Goal: Task Accomplishment & Management: Complete application form

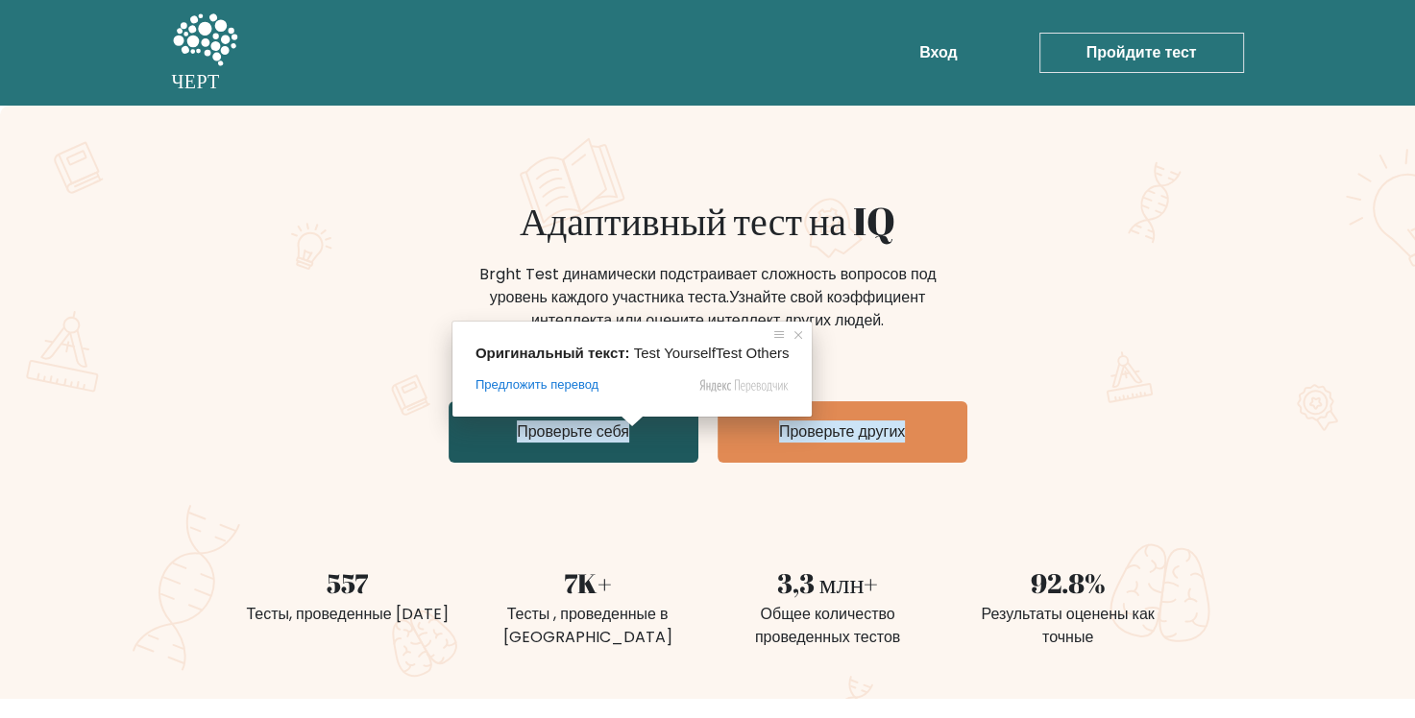
click at [591, 440] on ya-tr-span "Проверьте себя" at bounding box center [573, 432] width 112 height 22
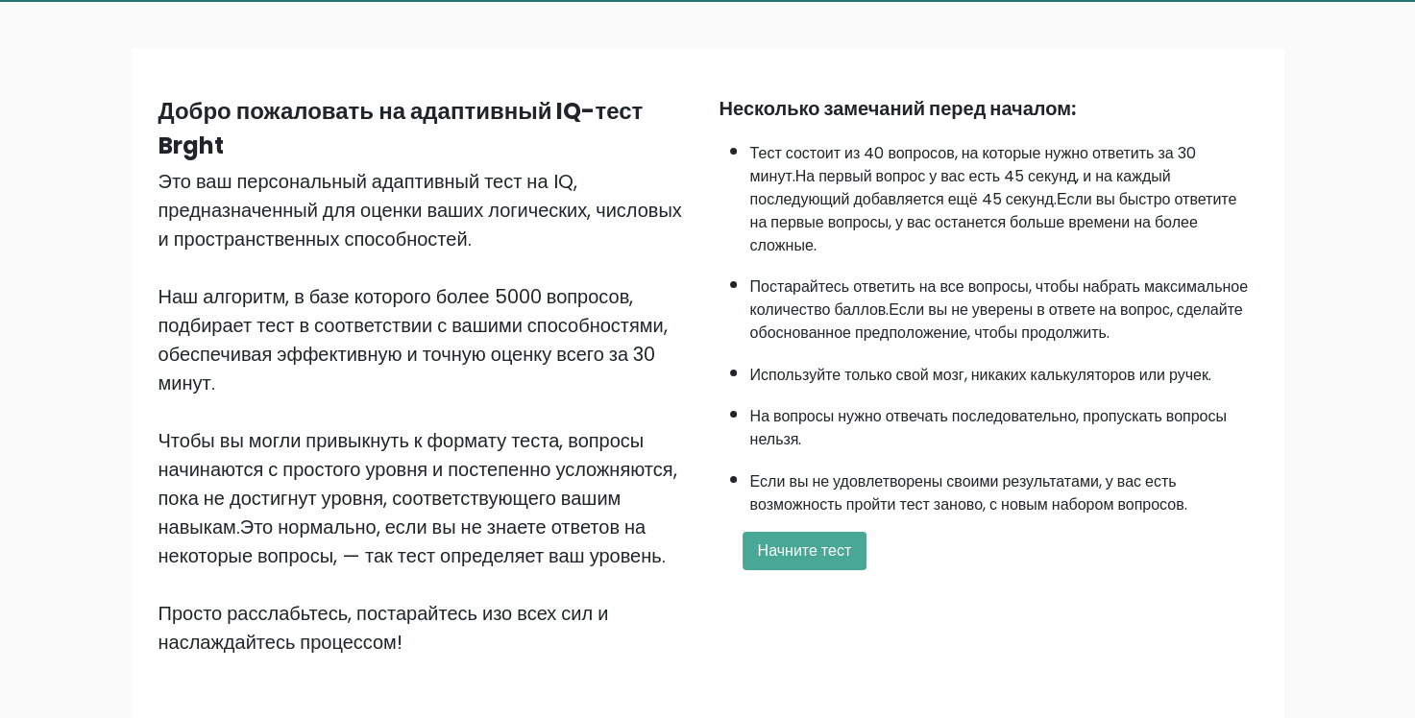
scroll to position [115, 0]
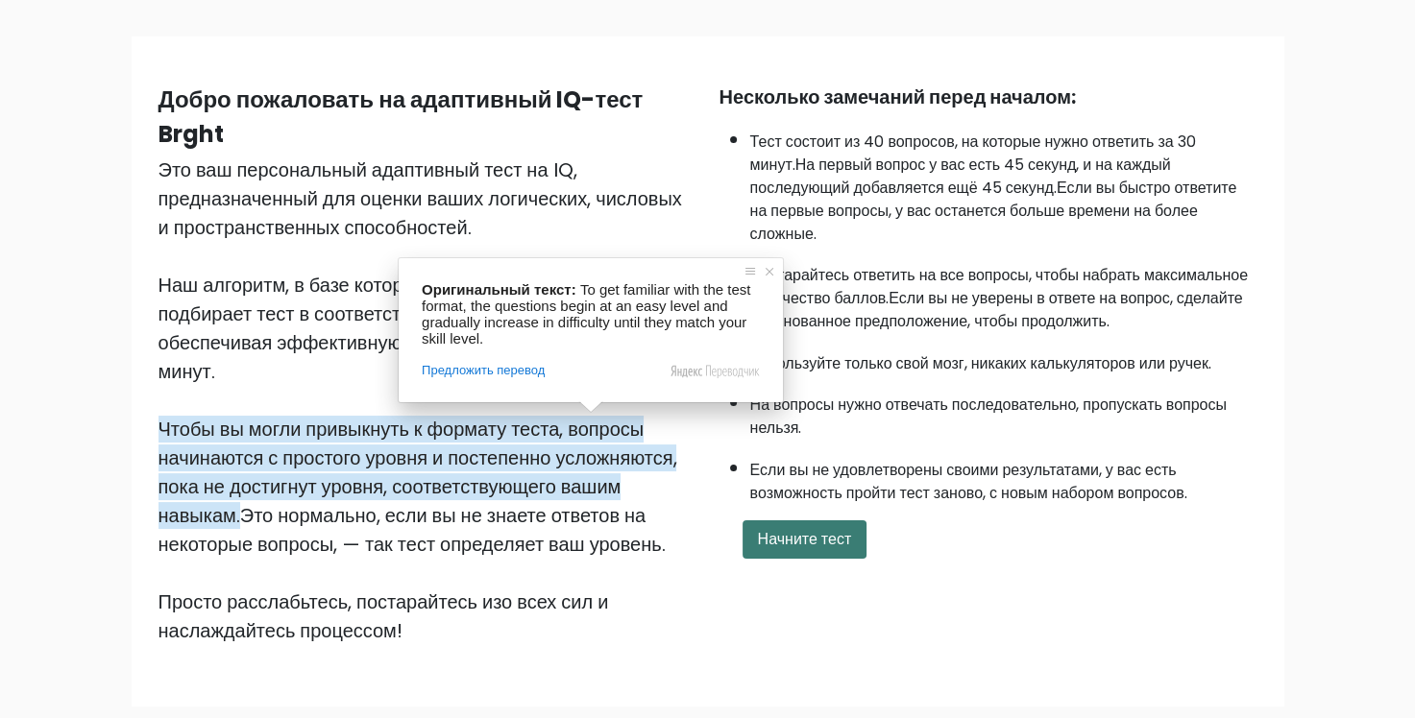
click at [831, 528] on ya-tr-span "Начните тест" at bounding box center [805, 539] width 94 height 22
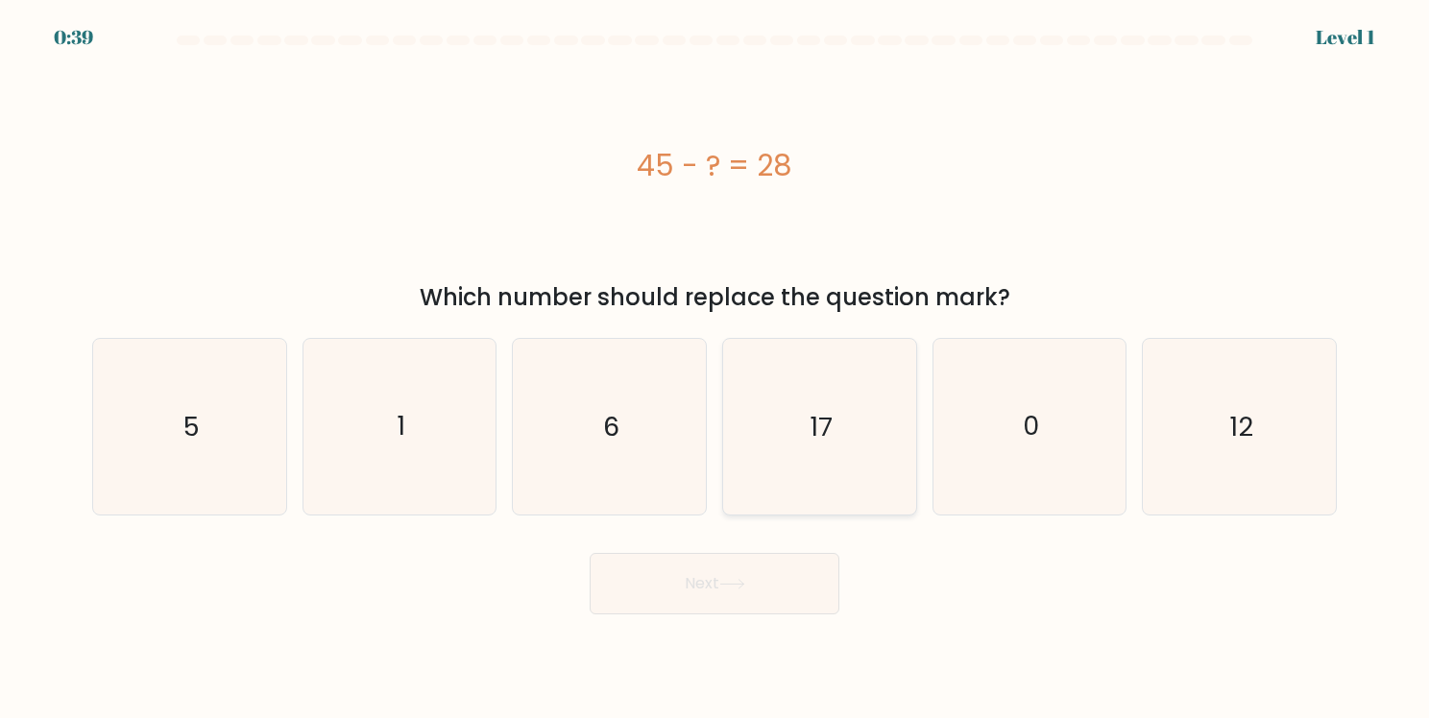
click at [836, 429] on icon "17" at bounding box center [820, 427] width 176 height 176
click at [715, 369] on input "d. 17" at bounding box center [714, 364] width 1 height 10
radio input "true"
click at [787, 603] on button "Next" at bounding box center [715, 583] width 250 height 61
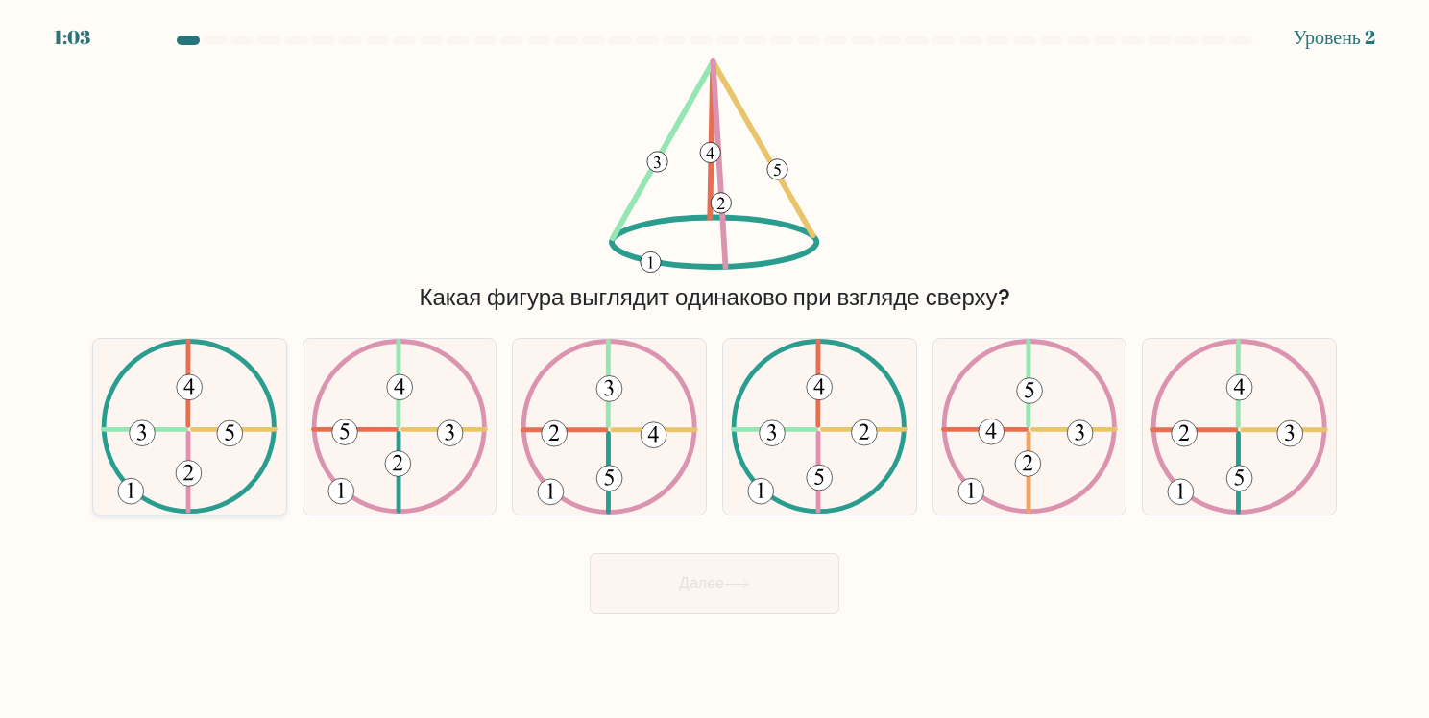
click at [219, 450] on icon at bounding box center [189, 427] width 177 height 176
click at [714, 369] on input "a." at bounding box center [714, 364] width 1 height 10
radio input "true"
click at [764, 583] on button "Далее" at bounding box center [715, 583] width 250 height 61
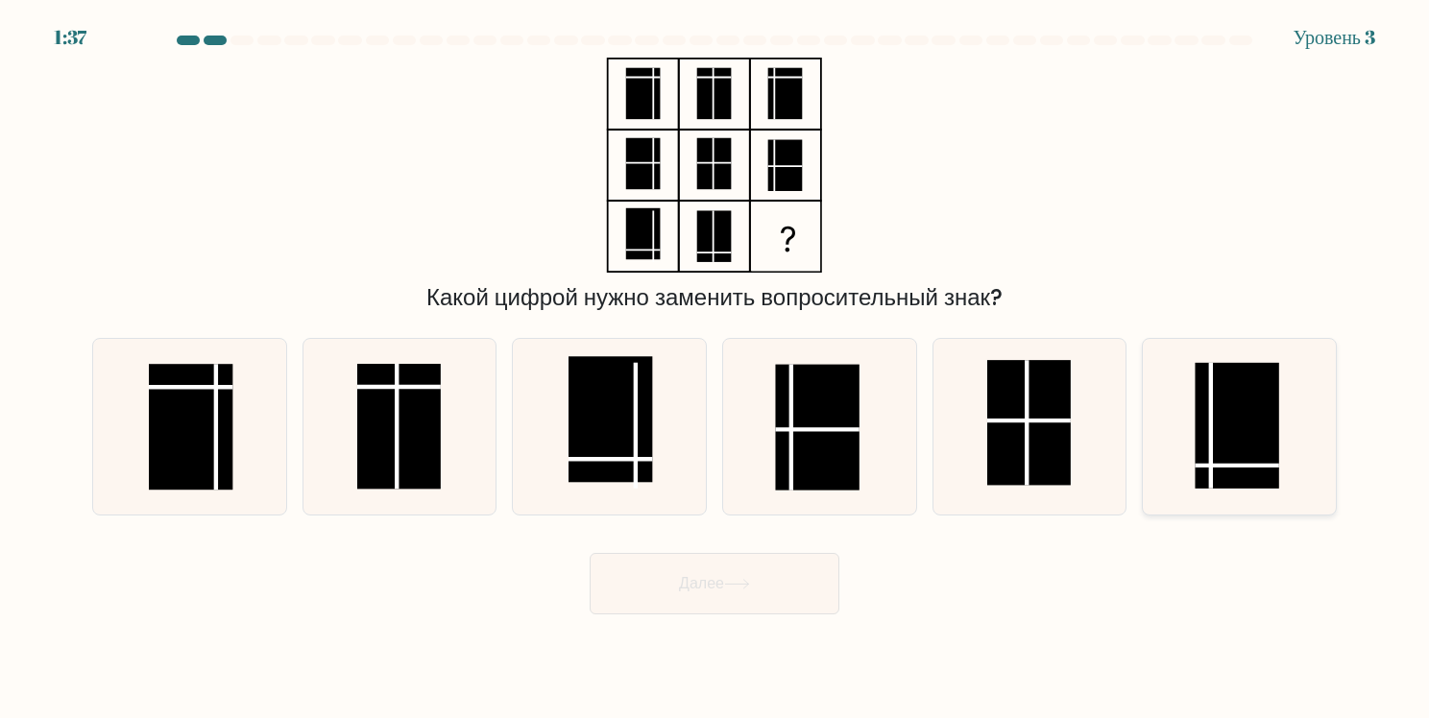
click at [1251, 411] on rect at bounding box center [1238, 426] width 84 height 126
click at [715, 369] on input "f." at bounding box center [714, 364] width 1 height 10
radio input "true"
click at [609, 592] on button "Далее" at bounding box center [715, 583] width 250 height 61
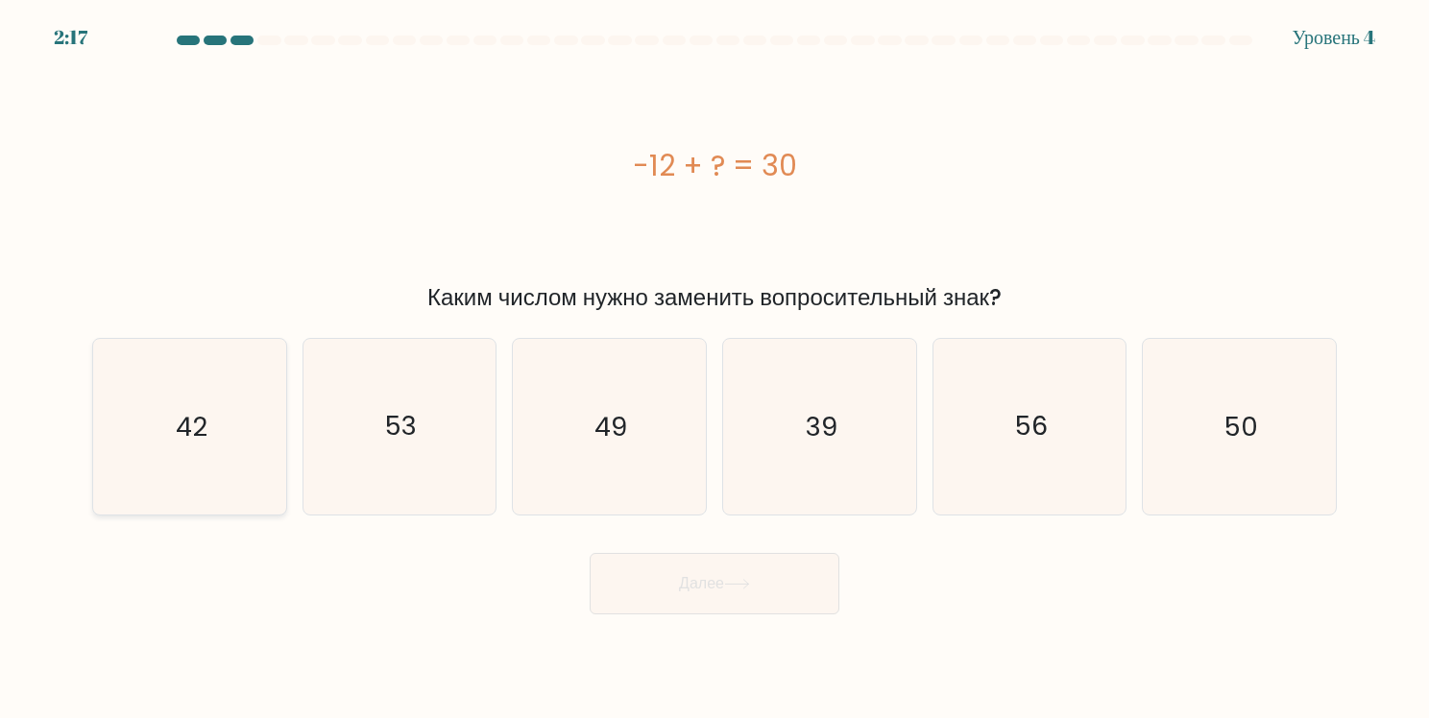
click at [179, 425] on text "42" at bounding box center [192, 426] width 32 height 37
click at [714, 369] on input "a. 42" at bounding box center [714, 364] width 1 height 10
radio input "true"
click at [707, 581] on ya-tr-span "Далее" at bounding box center [701, 583] width 45 height 22
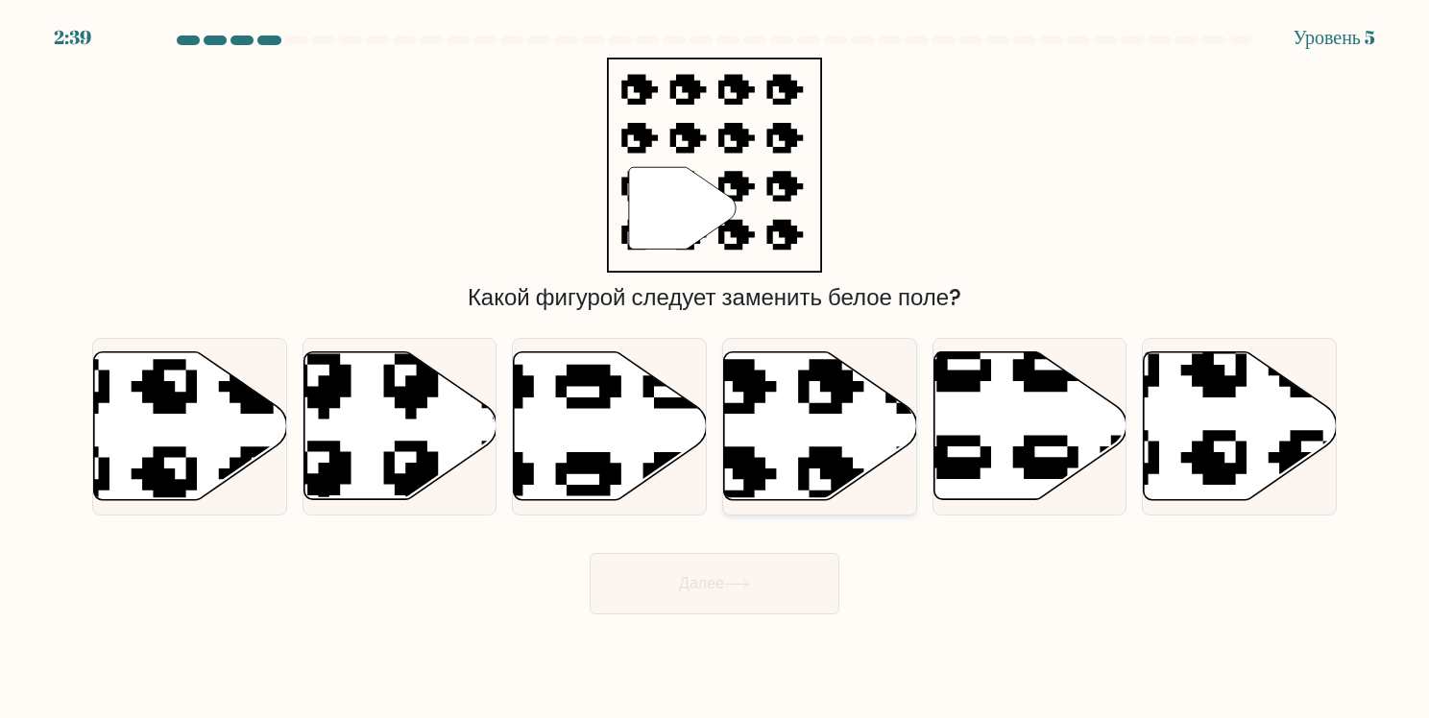
click at [799, 447] on icon at bounding box center [820, 426] width 193 height 148
click at [715, 369] on input "d." at bounding box center [714, 364] width 1 height 10
radio input "true"
click at [784, 607] on button "Далее" at bounding box center [715, 583] width 250 height 61
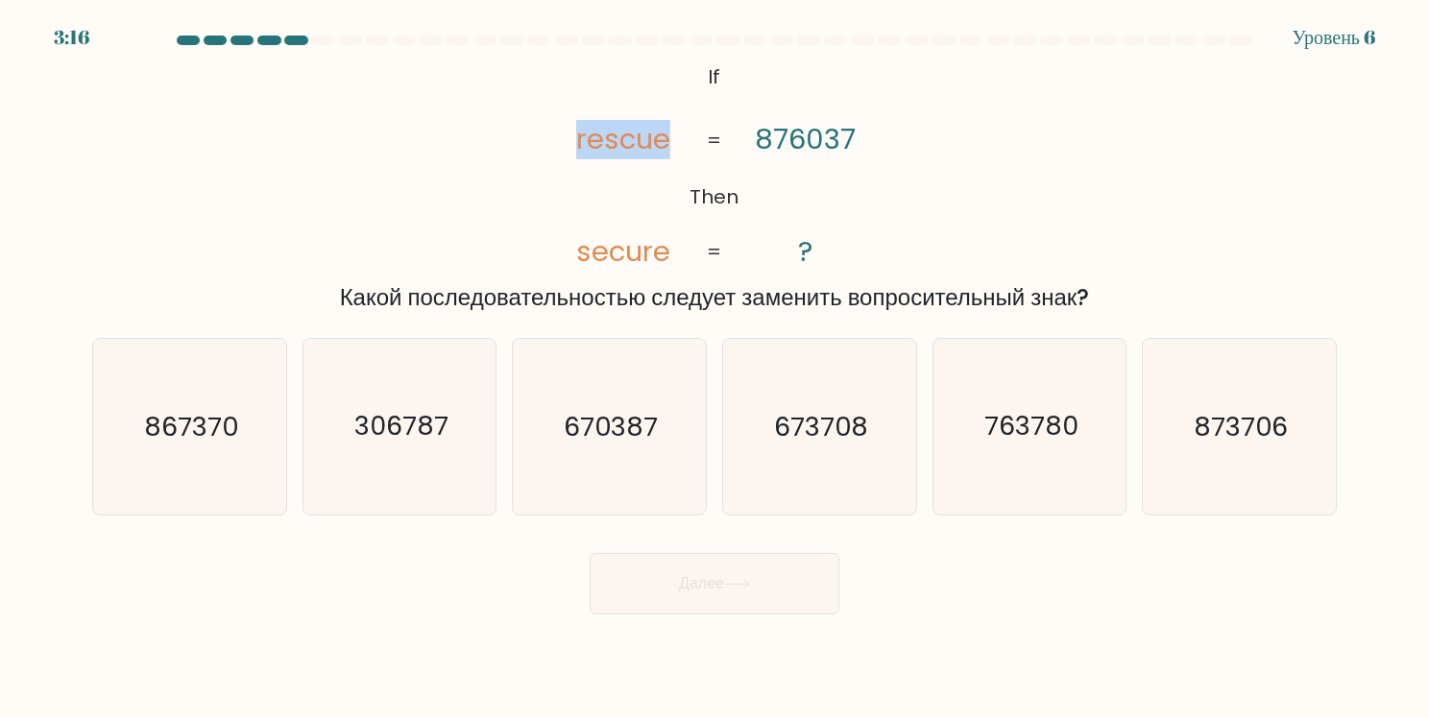
drag, startPoint x: 572, startPoint y: 135, endPoint x: 664, endPoint y: 152, distance: 92.7
click at [664, 152] on icon "@import url('https://fonts.googleapis.com/css?family=Abril+Fatface:400,100,100i…" at bounding box center [715, 165] width 350 height 215
click at [533, 144] on div "@import url('https://fonts.googleapis.com/css?family=Abril+Fatface:400,100,100i…" at bounding box center [715, 186] width 1268 height 257
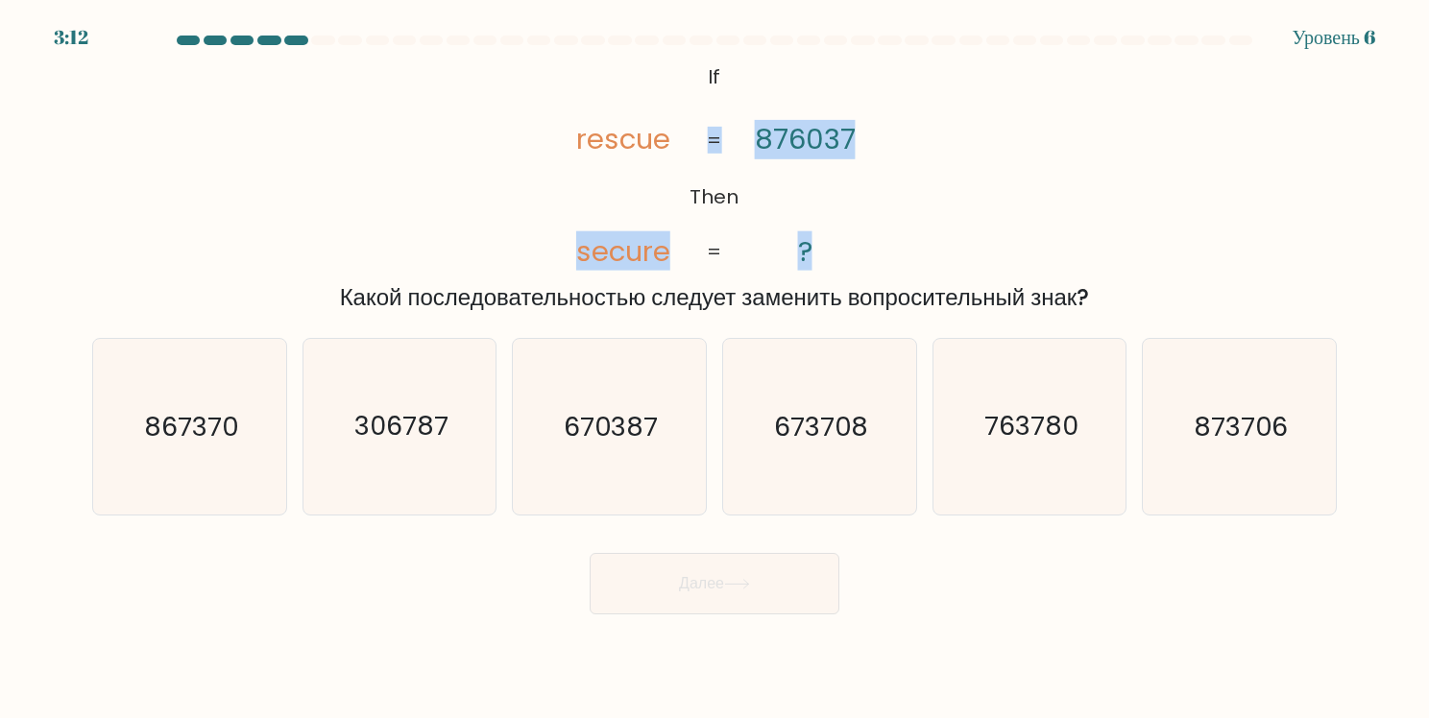
drag, startPoint x: 581, startPoint y: 252, endPoint x: 692, endPoint y: 259, distance: 111.7
click at [692, 259] on icon "@import url('https://fonts.googleapis.com/css?family=Abril+Fatface:400,100,100i…" at bounding box center [715, 165] width 350 height 215
click at [665, 192] on icon "@import url('https://fonts.googleapis.com/css?family=Abril+Fatface:400,100,100i…" at bounding box center [715, 165] width 350 height 215
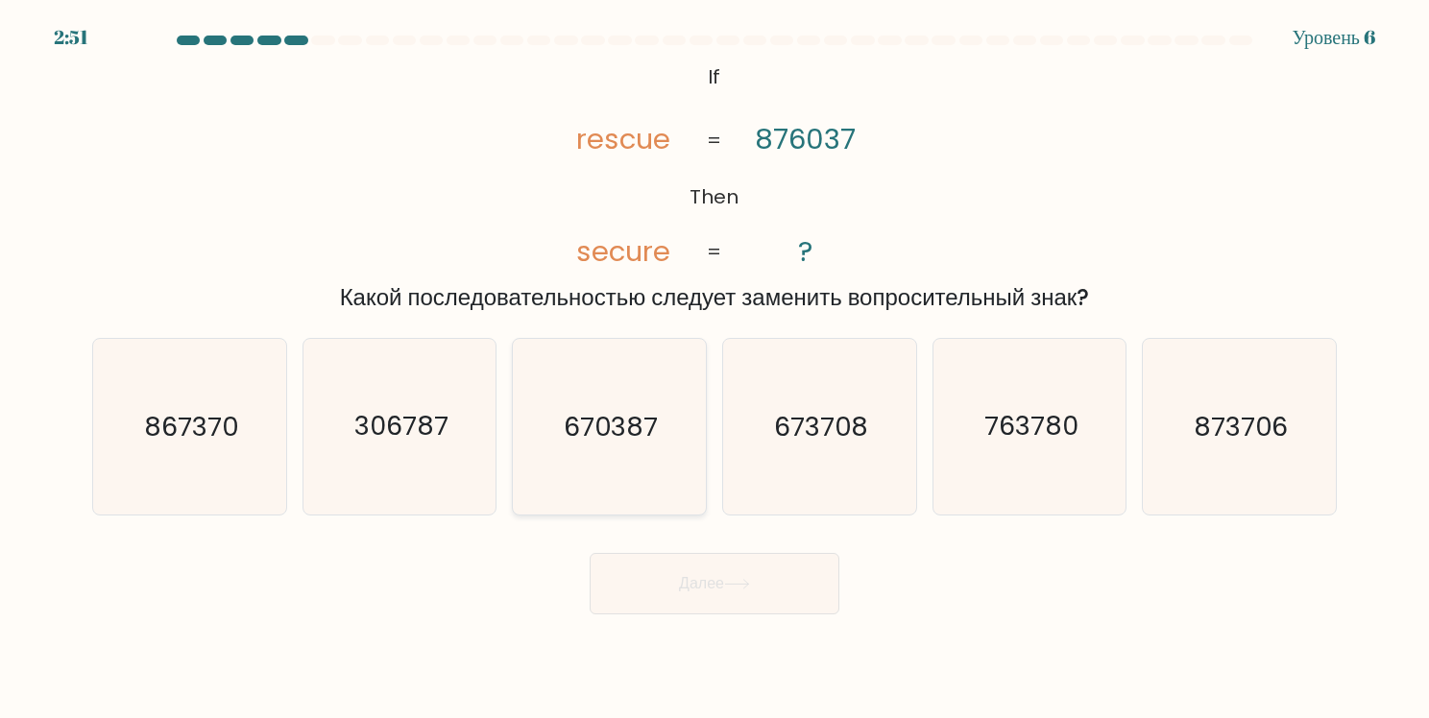
click at [567, 410] on text "670387" at bounding box center [611, 426] width 94 height 37
click at [714, 369] on input "c. 670387" at bounding box center [714, 364] width 1 height 10
radio input "true"
click at [688, 585] on ya-tr-span "Далее" at bounding box center [701, 583] width 45 height 22
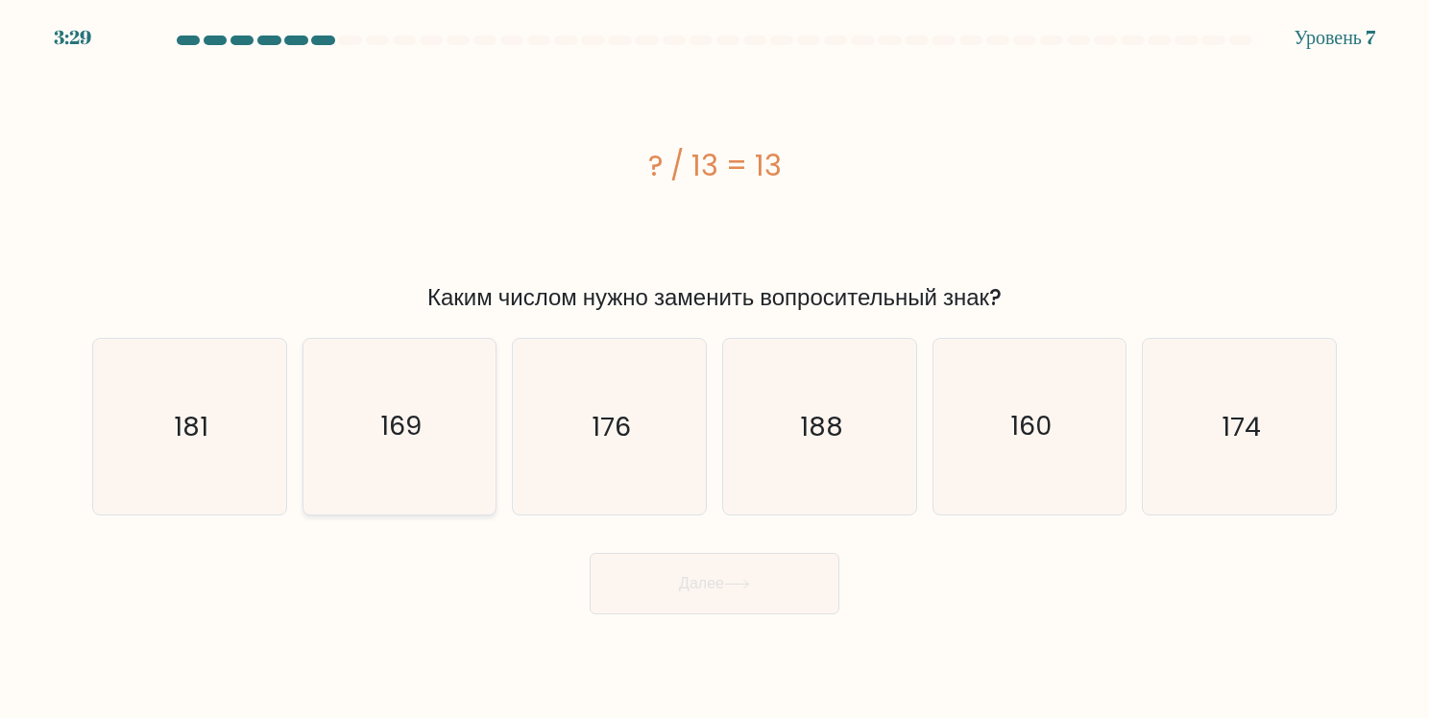
click at [399, 411] on text "169" at bounding box center [400, 426] width 41 height 37
click at [714, 369] on input "b. 169" at bounding box center [714, 364] width 1 height 10
radio input "true"
click at [705, 583] on ya-tr-span "Далее" at bounding box center [701, 583] width 45 height 22
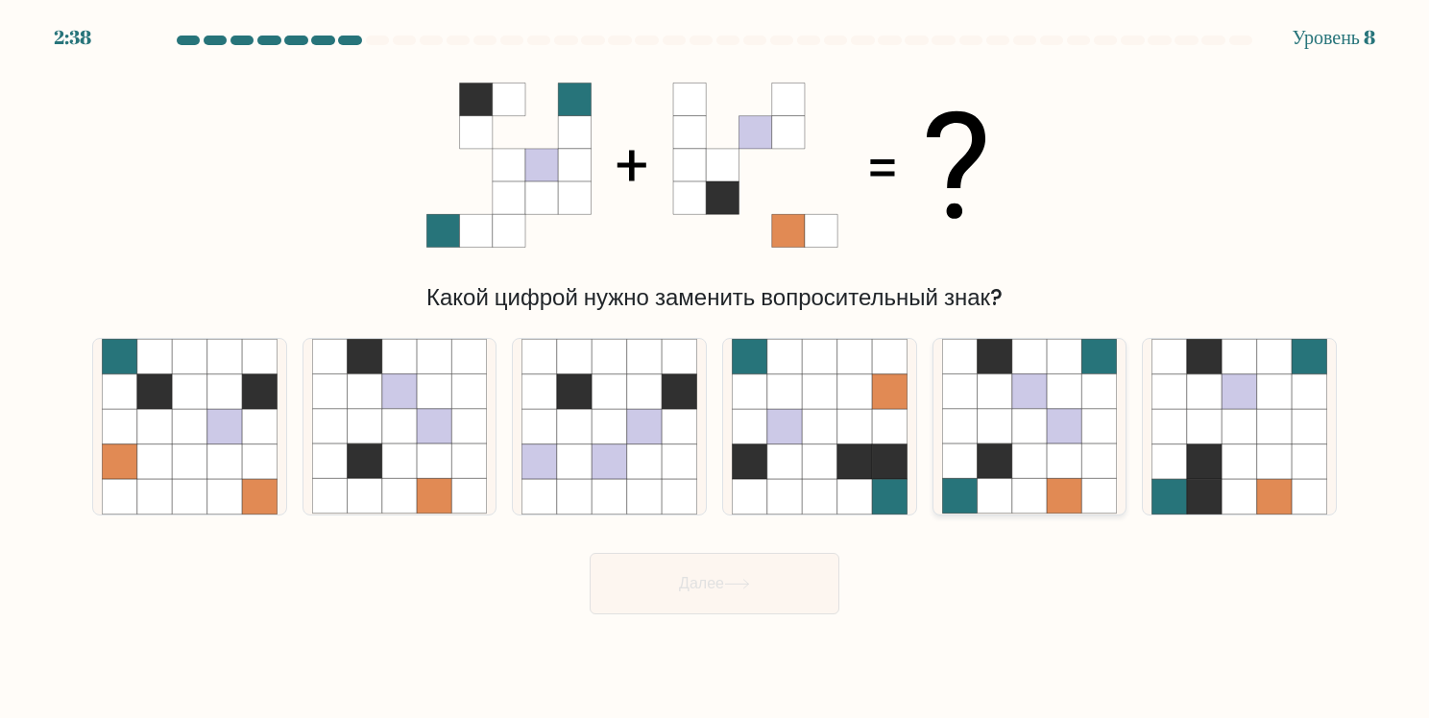
click at [999, 429] on icon at bounding box center [994, 426] width 35 height 35
click at [715, 369] on input "e." at bounding box center [714, 364] width 1 height 10
radio input "true"
click at [755, 575] on button "Далее" at bounding box center [715, 583] width 250 height 61
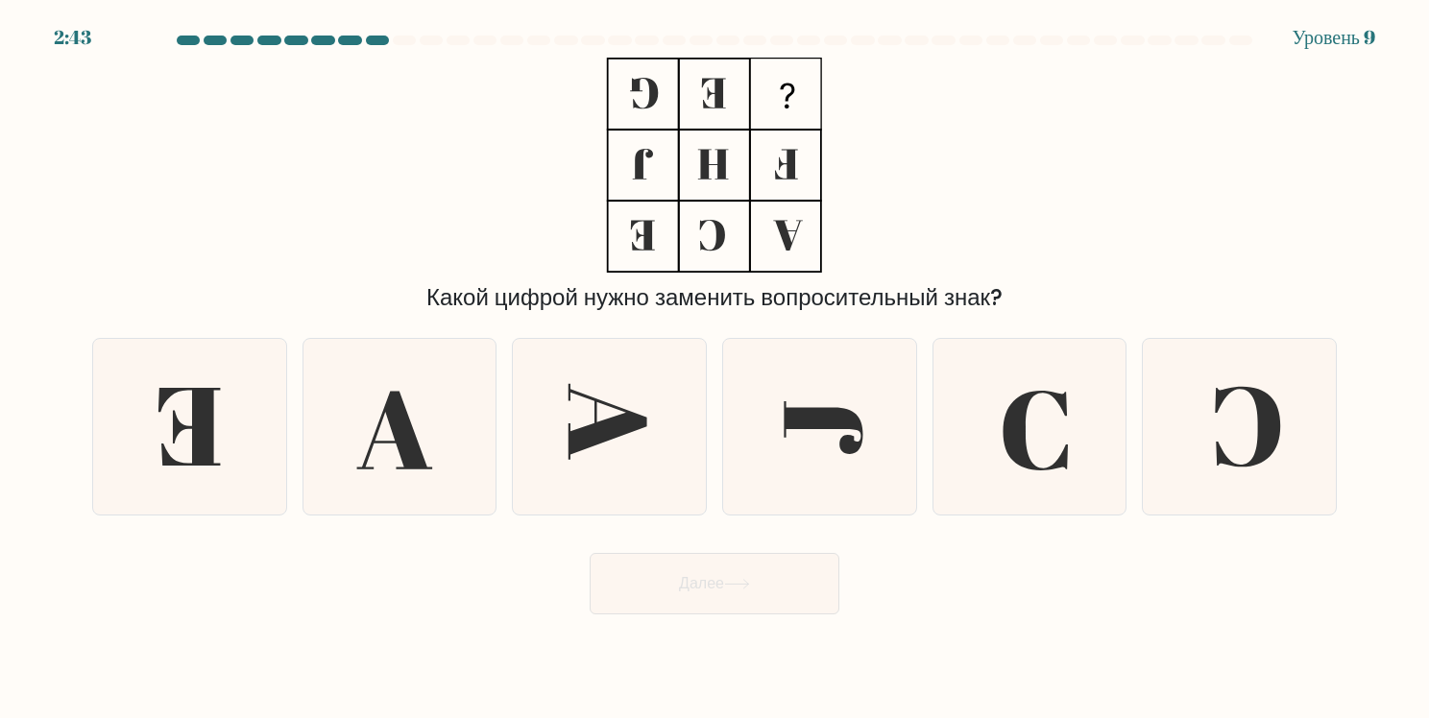
drag, startPoint x: 746, startPoint y: 124, endPoint x: 769, endPoint y: 128, distance: 23.4
click at [769, 128] on icon at bounding box center [714, 165] width 240 height 215
click at [1238, 453] on icon at bounding box center [1239, 427] width 176 height 176
click at [715, 369] on input "f." at bounding box center [714, 364] width 1 height 10
radio input "true"
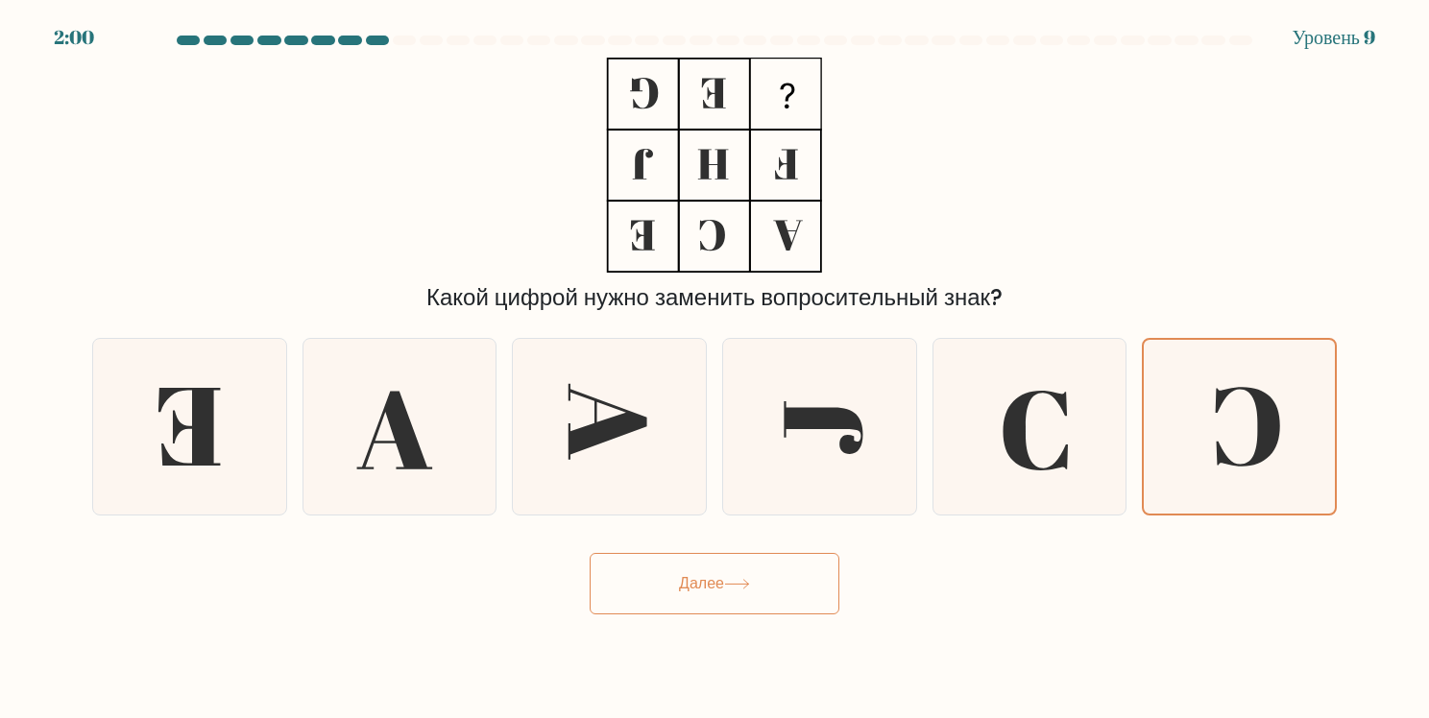
click at [779, 588] on button "Далее" at bounding box center [715, 583] width 250 height 61
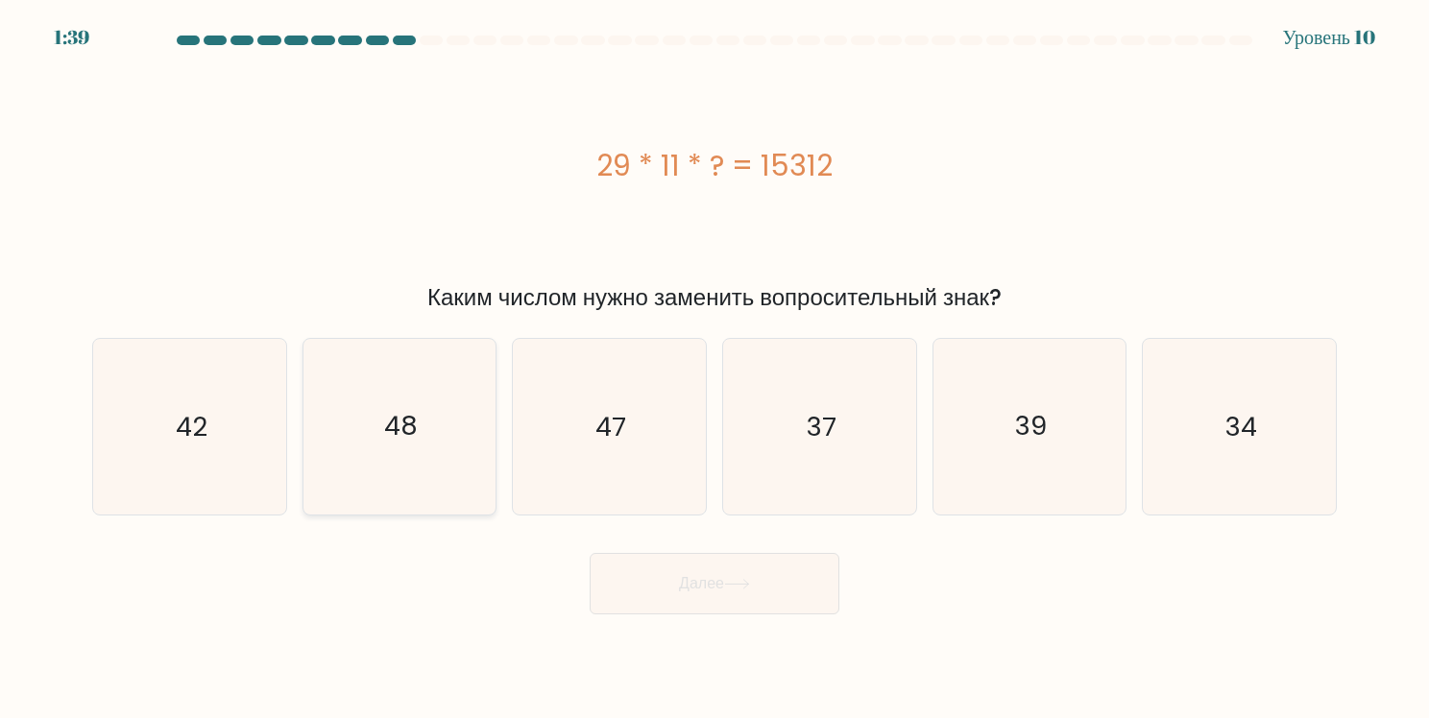
click at [416, 438] on text "48" at bounding box center [401, 426] width 34 height 37
click at [714, 369] on input "b. 48" at bounding box center [714, 364] width 1 height 10
radio input "true"
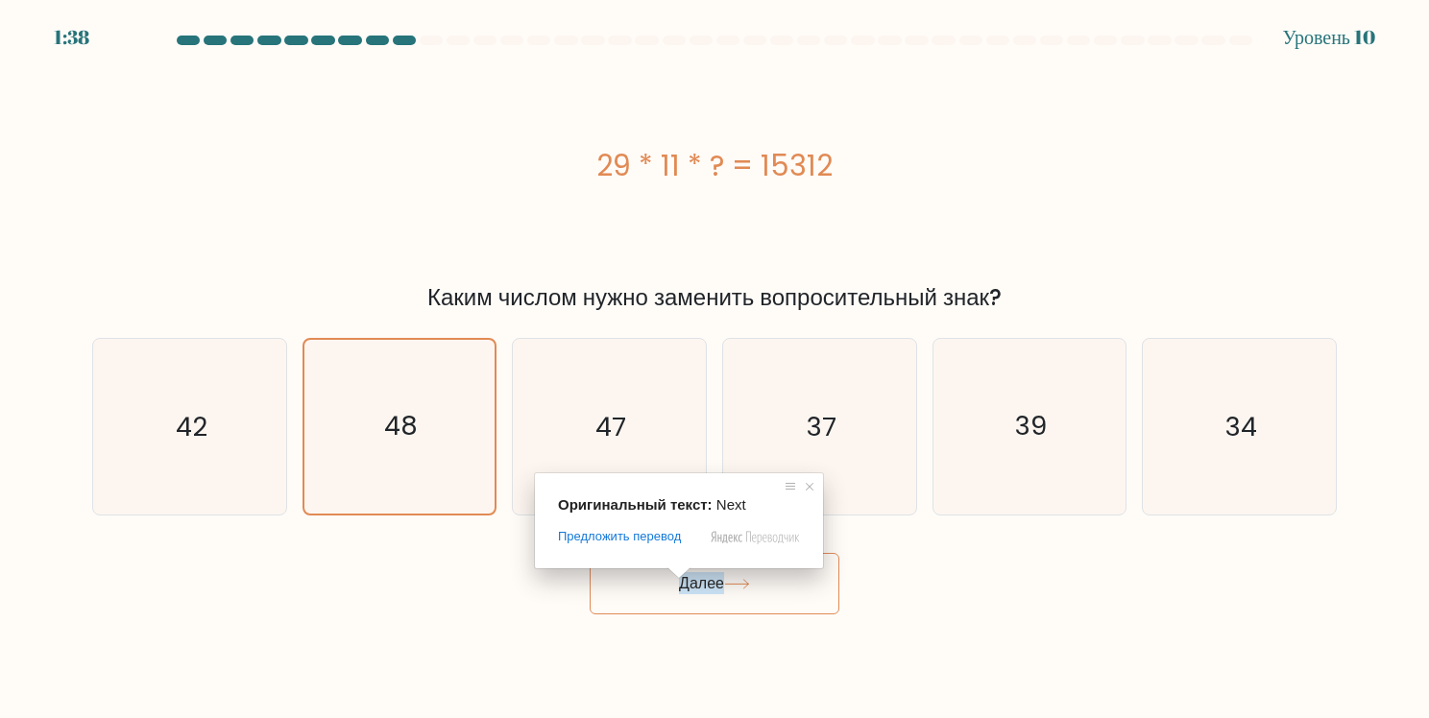
click at [695, 590] on ya-tr-span "Далее" at bounding box center [701, 583] width 45 height 22
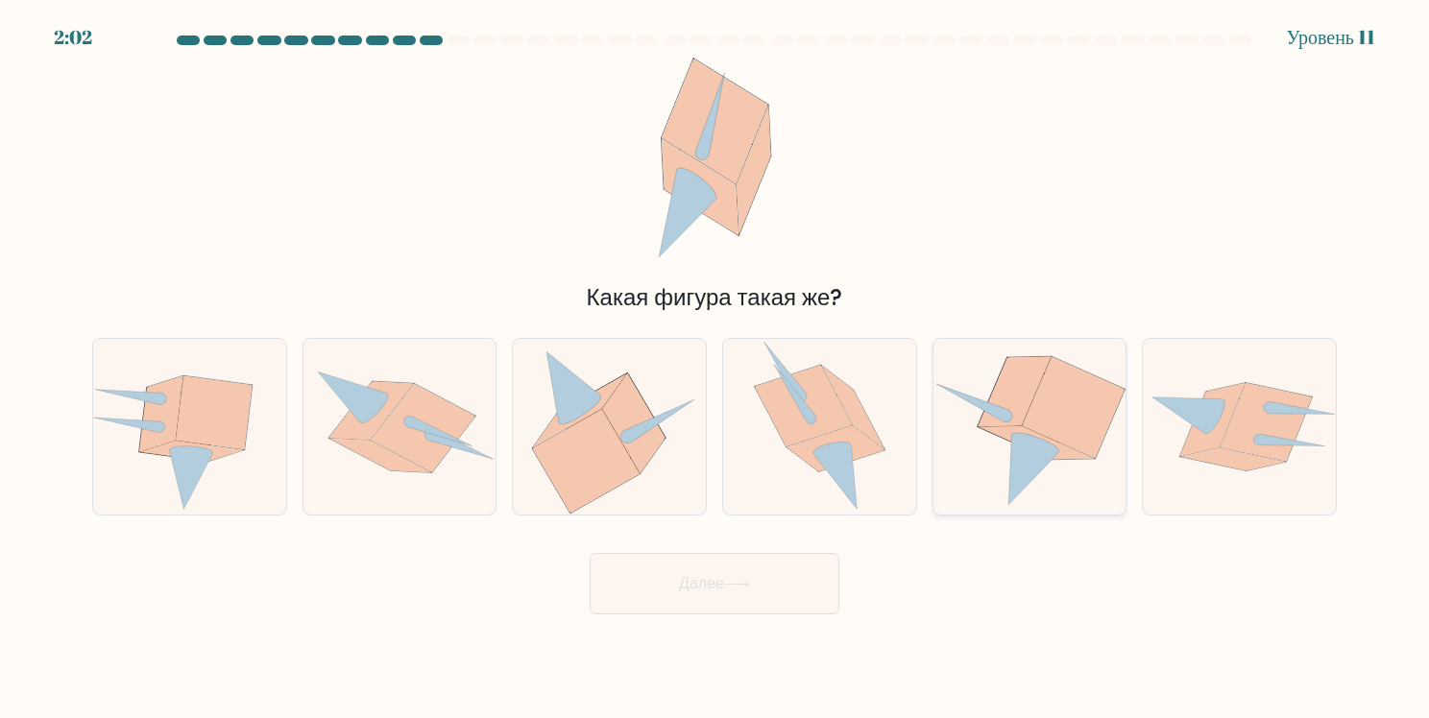
click at [980, 479] on icon at bounding box center [1029, 427] width 193 height 175
click at [715, 369] on input "e." at bounding box center [714, 364] width 1 height 10
radio input "true"
click at [755, 588] on button "Далее" at bounding box center [715, 583] width 250 height 61
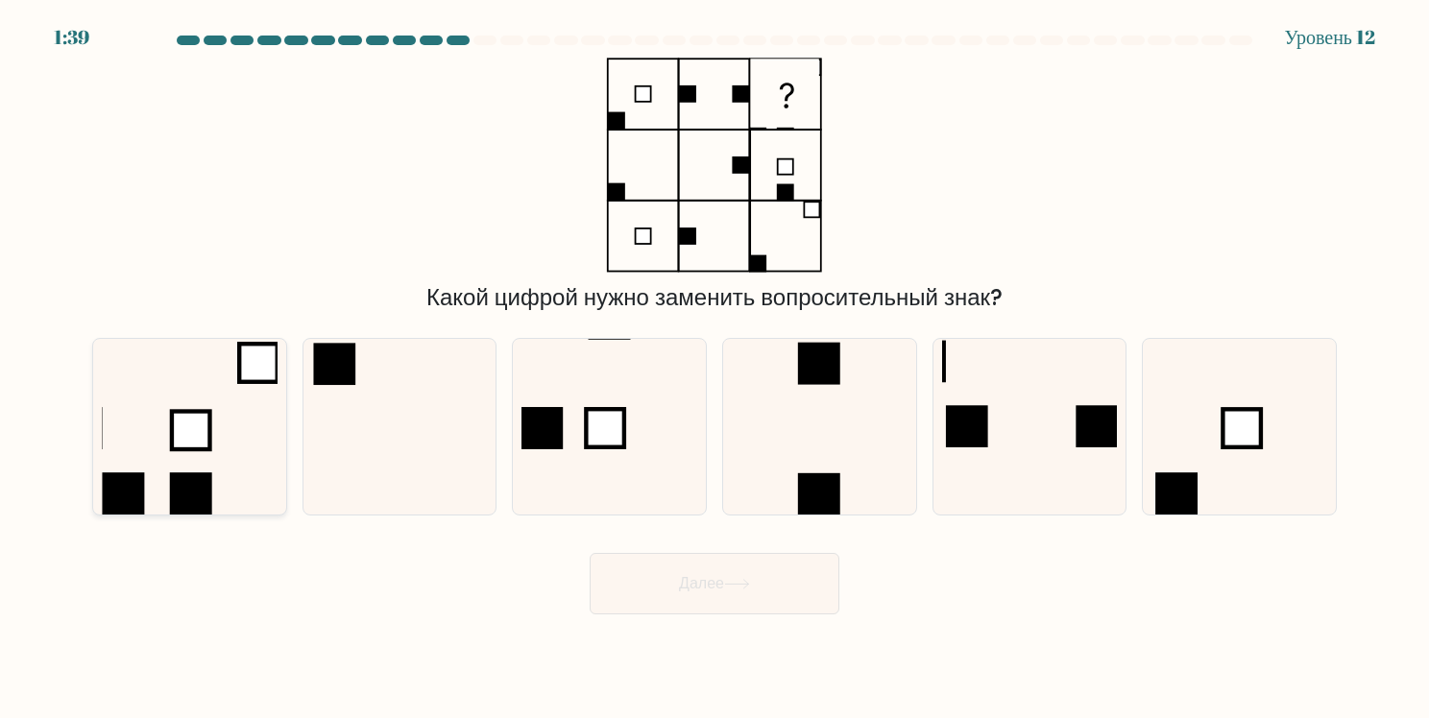
click at [134, 439] on icon at bounding box center [190, 427] width 176 height 176
click at [714, 369] on input "a." at bounding box center [714, 364] width 1 height 10
radio input "true"
click at [670, 587] on button "Далее" at bounding box center [715, 583] width 250 height 61
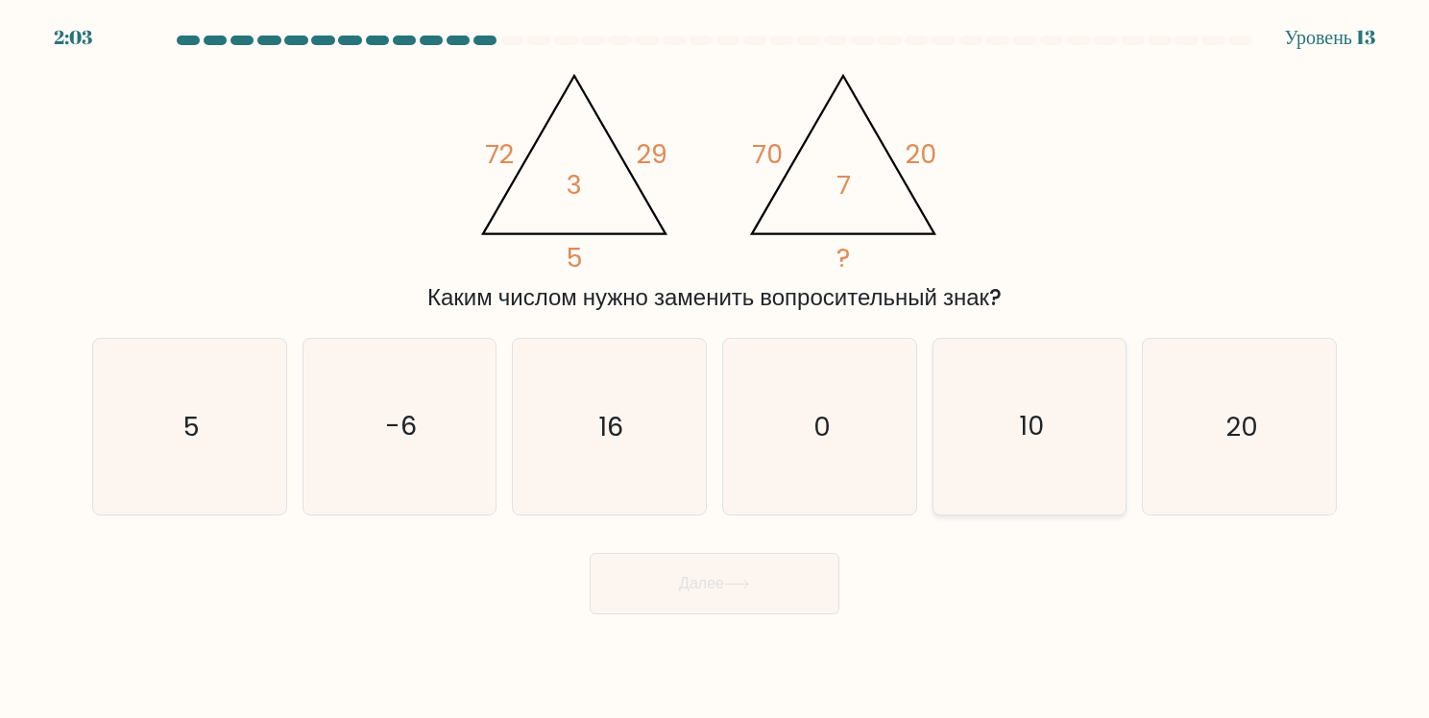
click at [1024, 399] on icon "10" at bounding box center [1030, 427] width 176 height 176
click at [715, 369] on input "e. 10" at bounding box center [714, 364] width 1 height 10
radio input "true"
click at [772, 582] on button "Далее" at bounding box center [715, 583] width 250 height 61
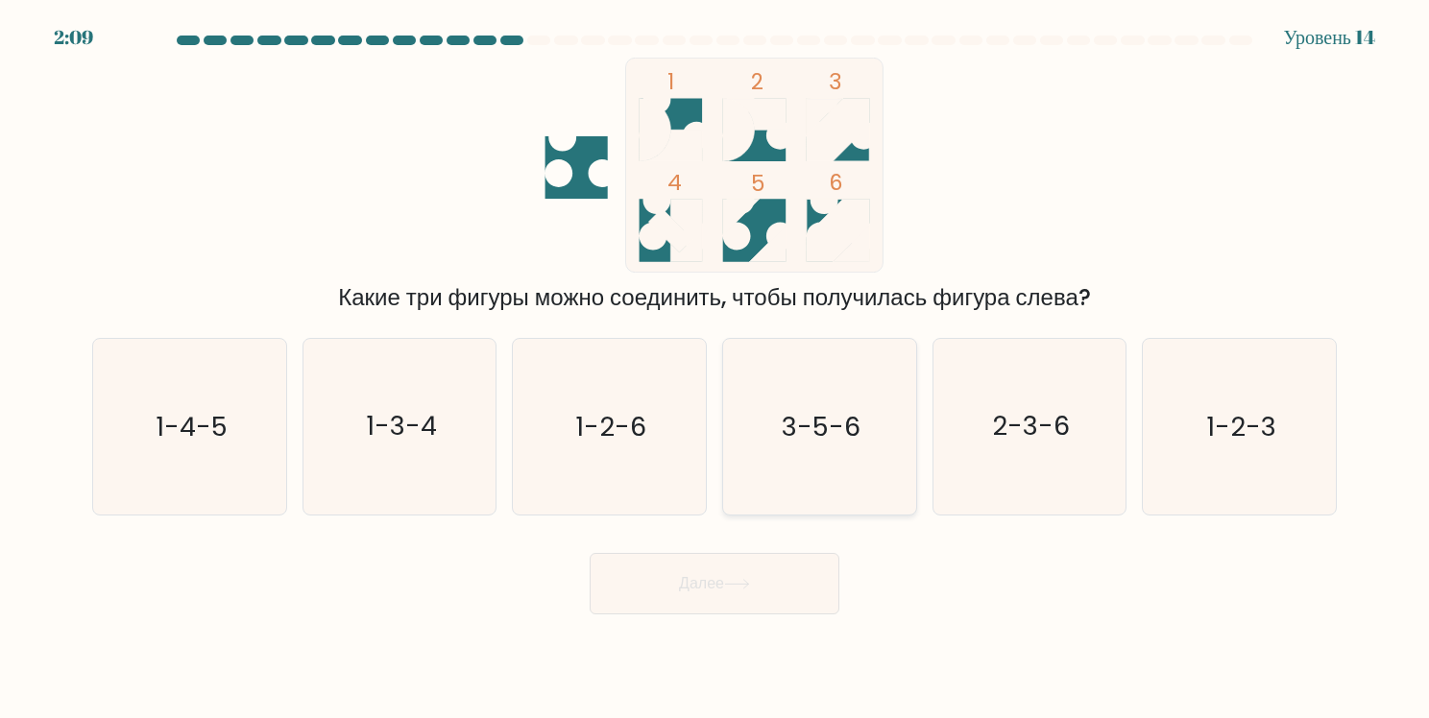
click at [845, 417] on text "3-5-6" at bounding box center [821, 426] width 79 height 37
click at [715, 369] on input "d. 3-5-6" at bounding box center [714, 364] width 1 height 10
radio input "true"
click at [724, 599] on button "Далее" at bounding box center [715, 583] width 250 height 61
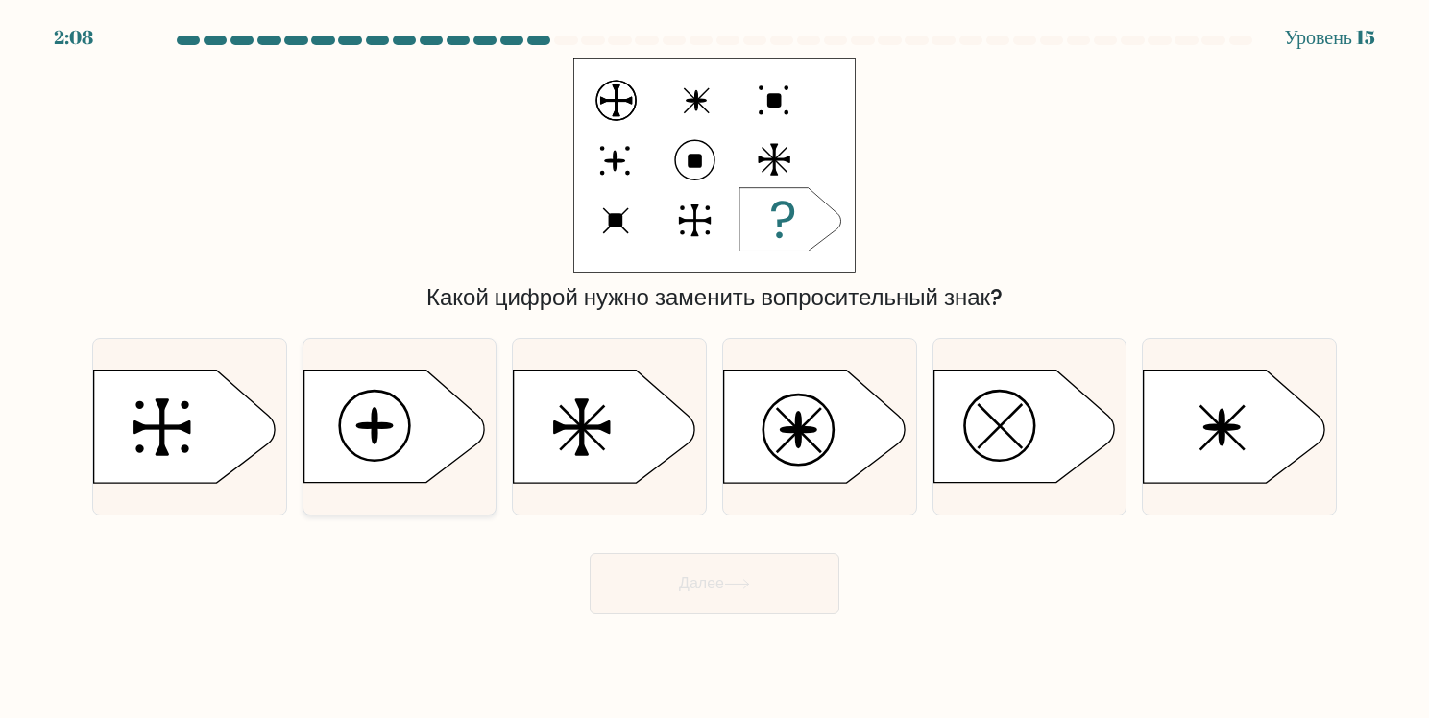
click at [439, 415] on icon at bounding box center [393, 427] width 181 height 112
click at [714, 369] on input "b." at bounding box center [714, 364] width 1 height 10
radio input "true"
click at [687, 593] on ya-tr-span "Далее" at bounding box center [701, 583] width 45 height 22
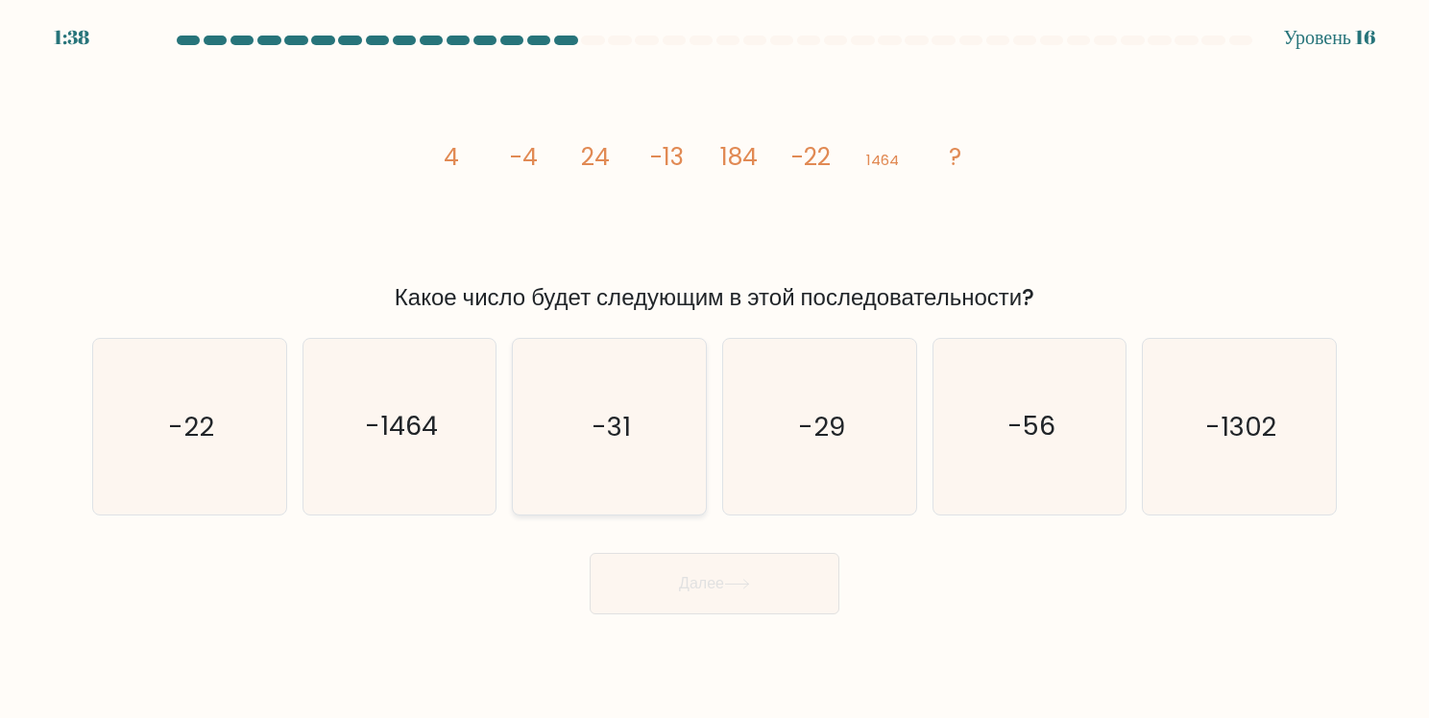
click at [654, 427] on icon "-31" at bounding box center [609, 427] width 176 height 176
click at [714, 369] on input "c. -31" at bounding box center [714, 364] width 1 height 10
radio input "true"
click at [694, 580] on ya-tr-span "Далее" at bounding box center [701, 583] width 45 height 22
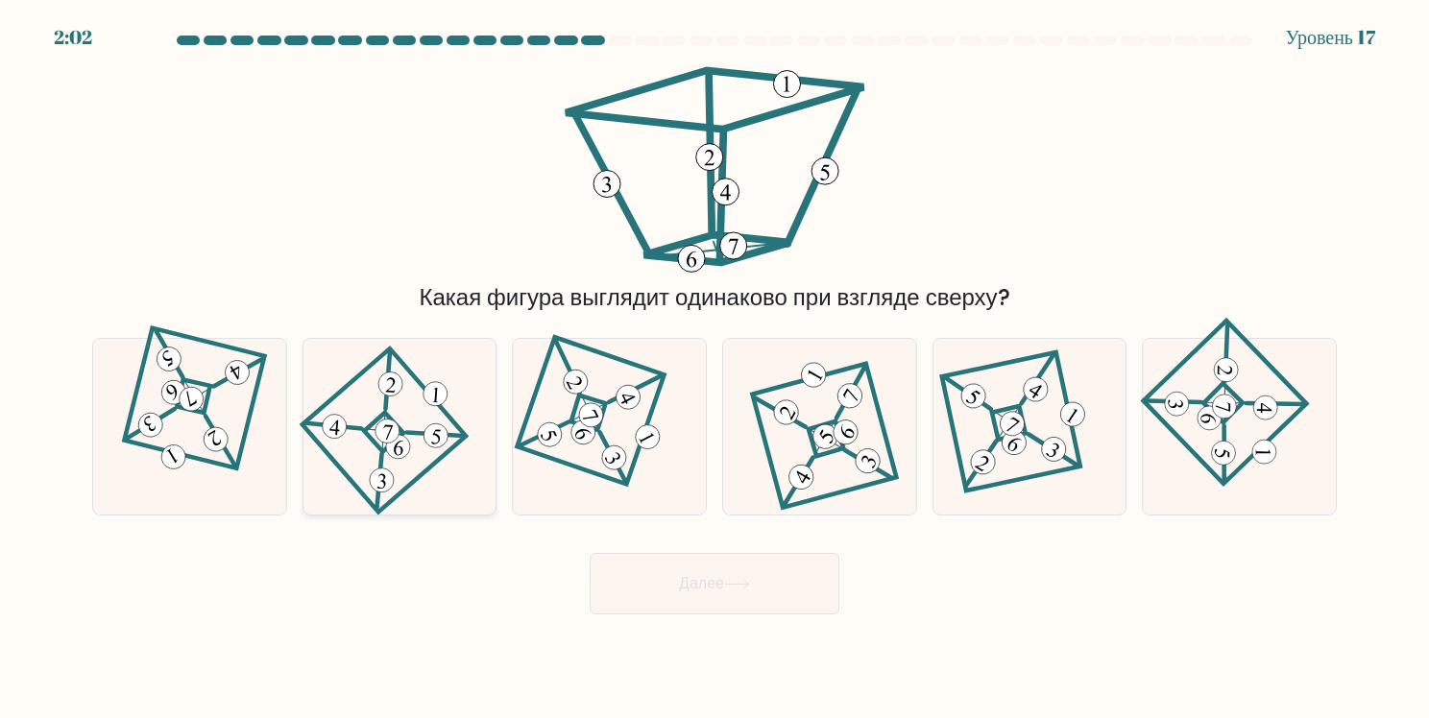
click at [449, 434] on 105 at bounding box center [435, 434] width 56 height 56
click at [714, 369] on input "b." at bounding box center [714, 364] width 1 height 10
radio input "true"
click at [810, 442] on icon at bounding box center [820, 427] width 122 height 140
click at [715, 369] on input "d." at bounding box center [714, 364] width 1 height 10
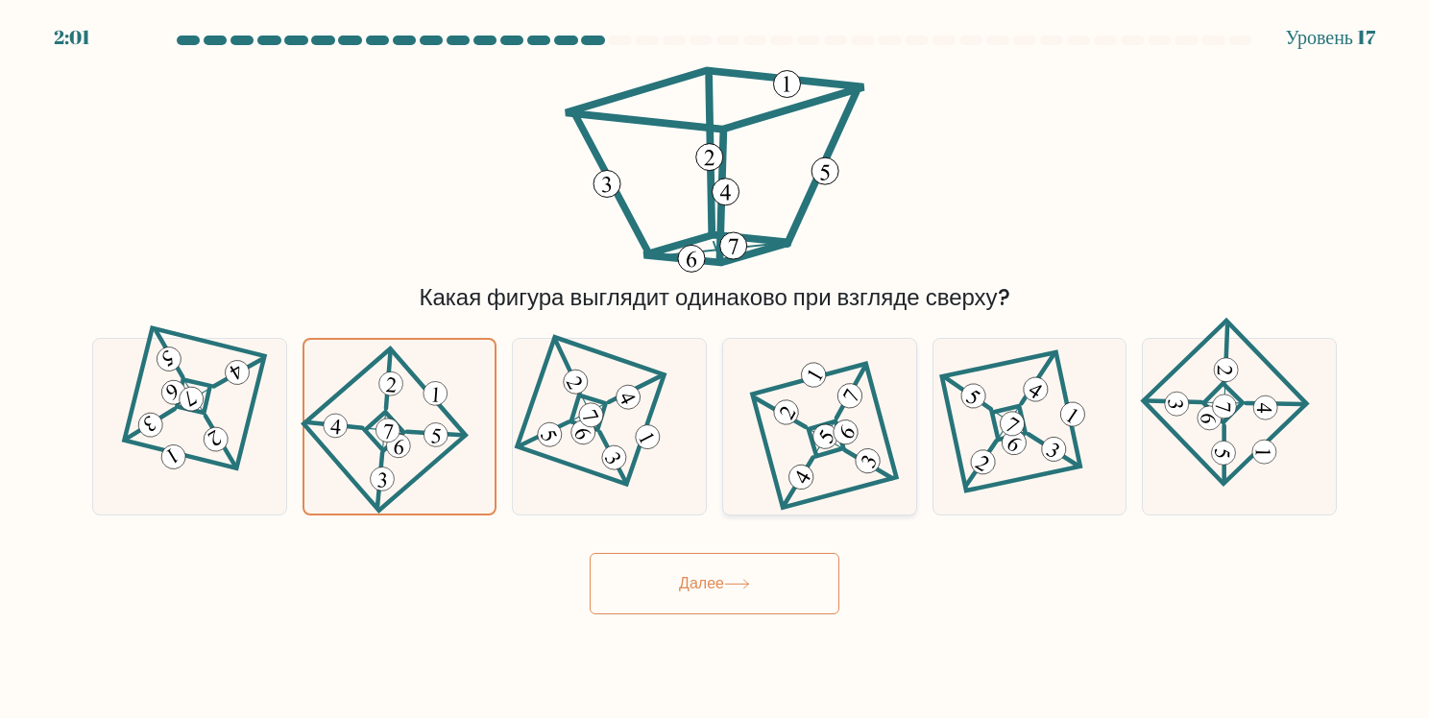
radio input "true"
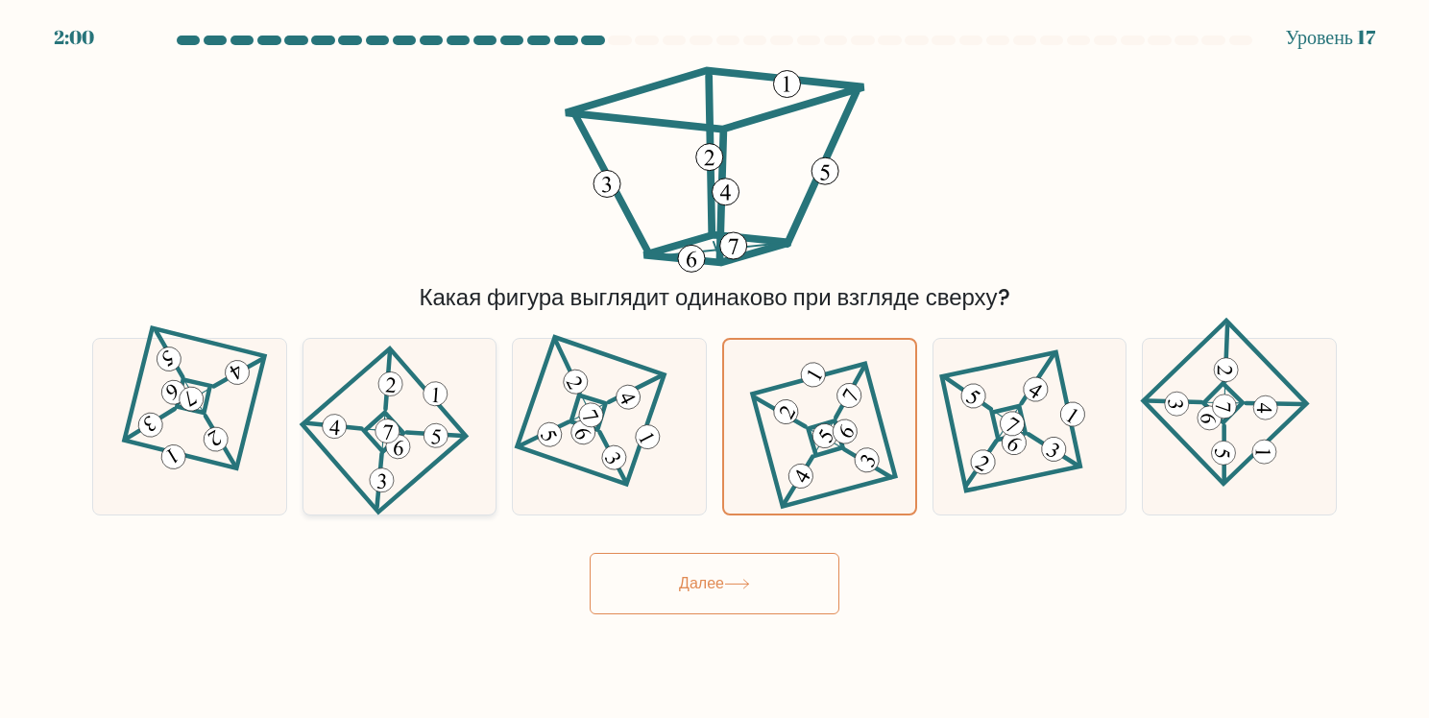
click at [448, 446] on icon at bounding box center [399, 427] width 120 height 140
click at [714, 369] on input "b." at bounding box center [714, 364] width 1 height 10
radio input "true"
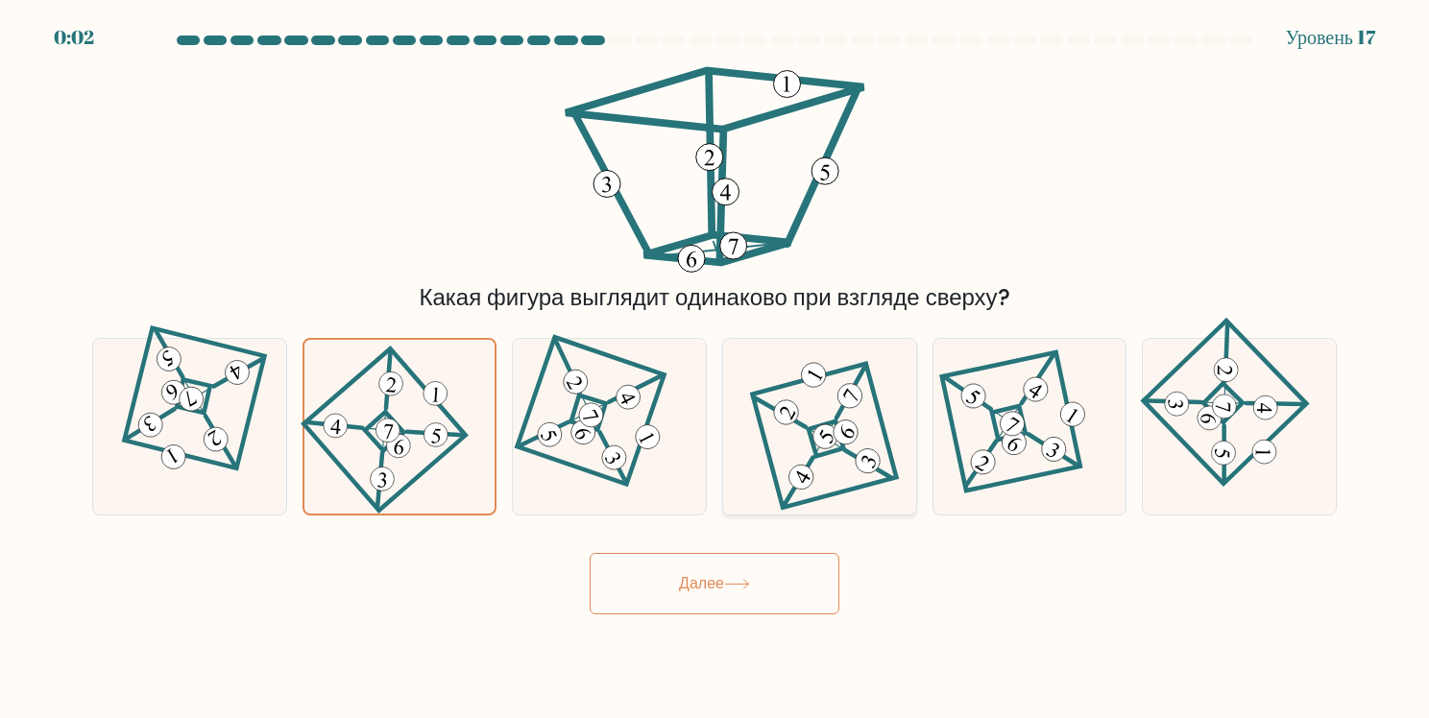
click at [797, 435] on icon at bounding box center [820, 427] width 122 height 140
click at [715, 369] on input "d." at bounding box center [714, 364] width 1 height 10
radio input "true"
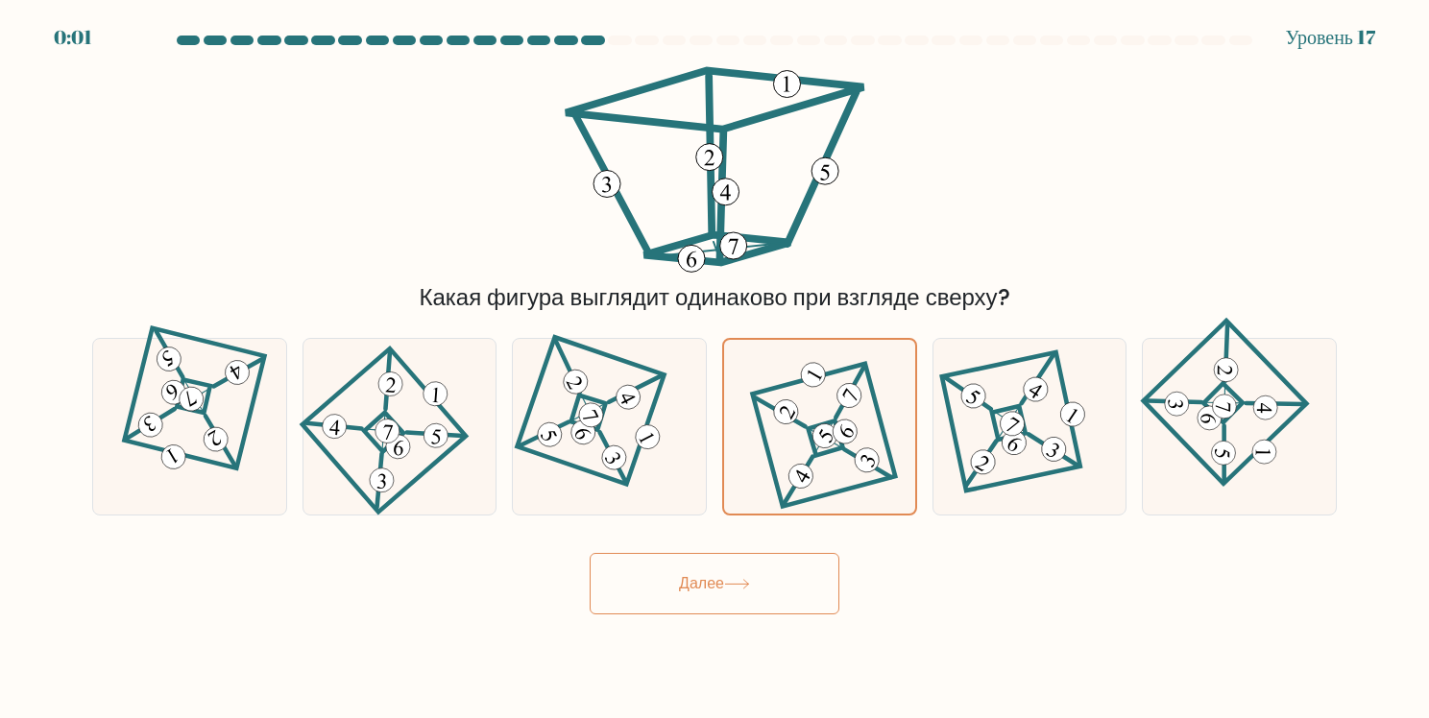
click at [734, 595] on button "Далее" at bounding box center [715, 583] width 250 height 61
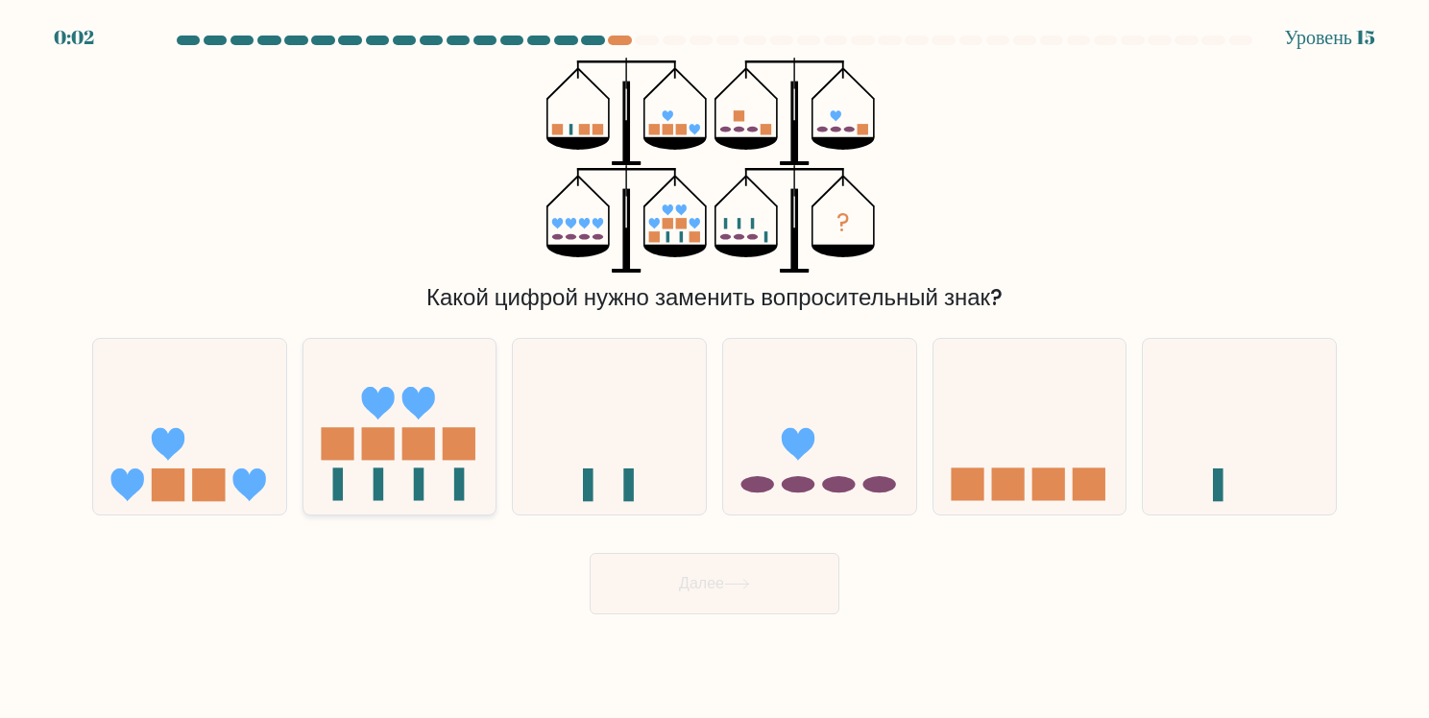
click at [412, 453] on rect at bounding box center [418, 444] width 33 height 33
click at [714, 369] on input "b." at bounding box center [714, 364] width 1 height 10
radio input "true"
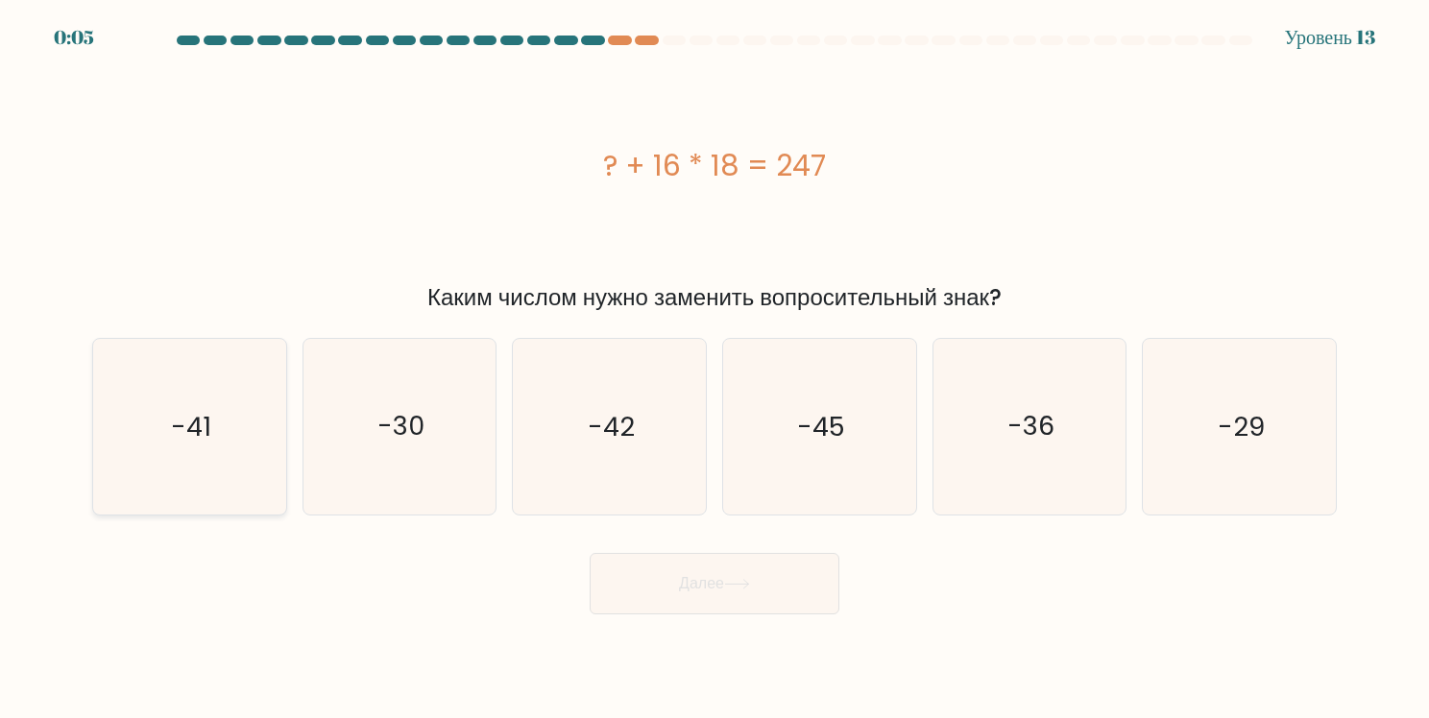
click at [138, 448] on icon "-41" at bounding box center [190, 427] width 176 height 176
click at [714, 369] on input "a. -41" at bounding box center [714, 364] width 1 height 10
radio input "true"
click at [762, 603] on button "Далее" at bounding box center [715, 583] width 250 height 61
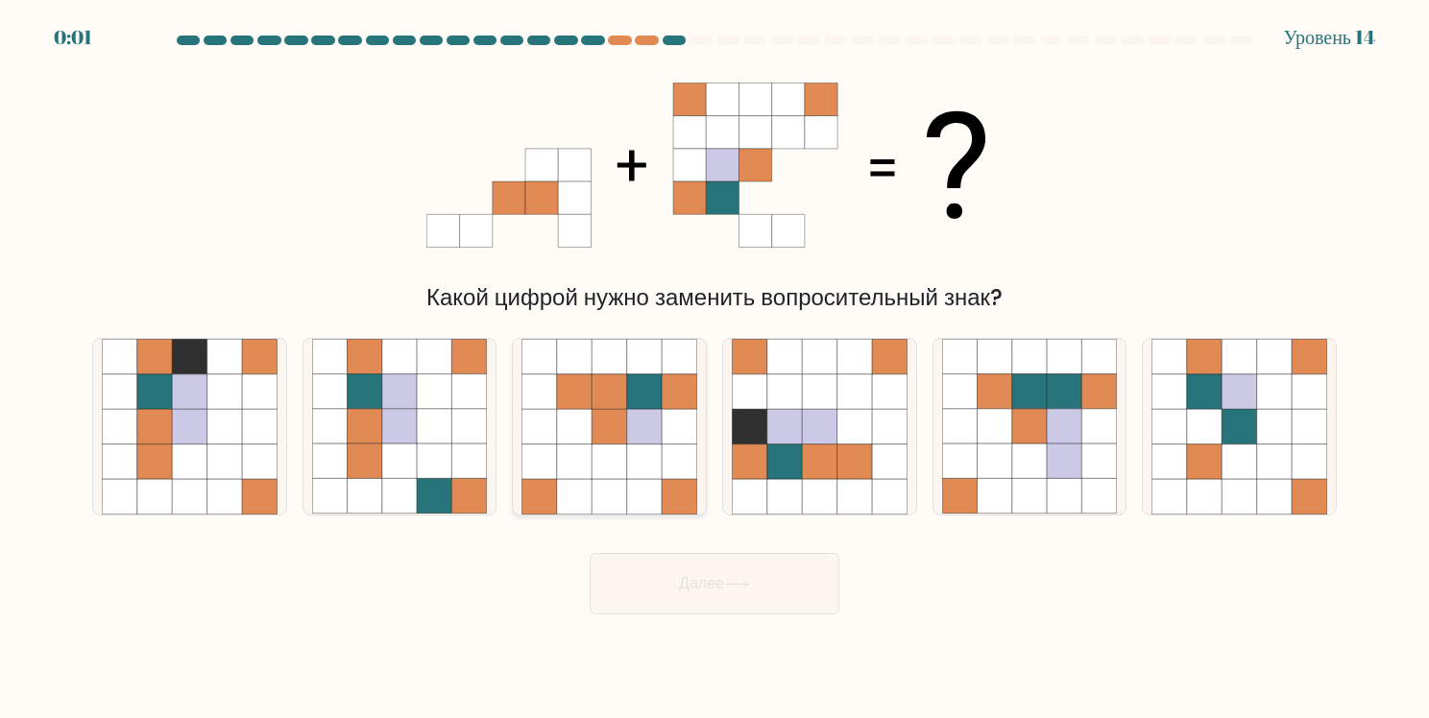
click at [574, 430] on icon at bounding box center [574, 426] width 35 height 35
click at [714, 369] on input "c." at bounding box center [714, 364] width 1 height 10
radio input "true"
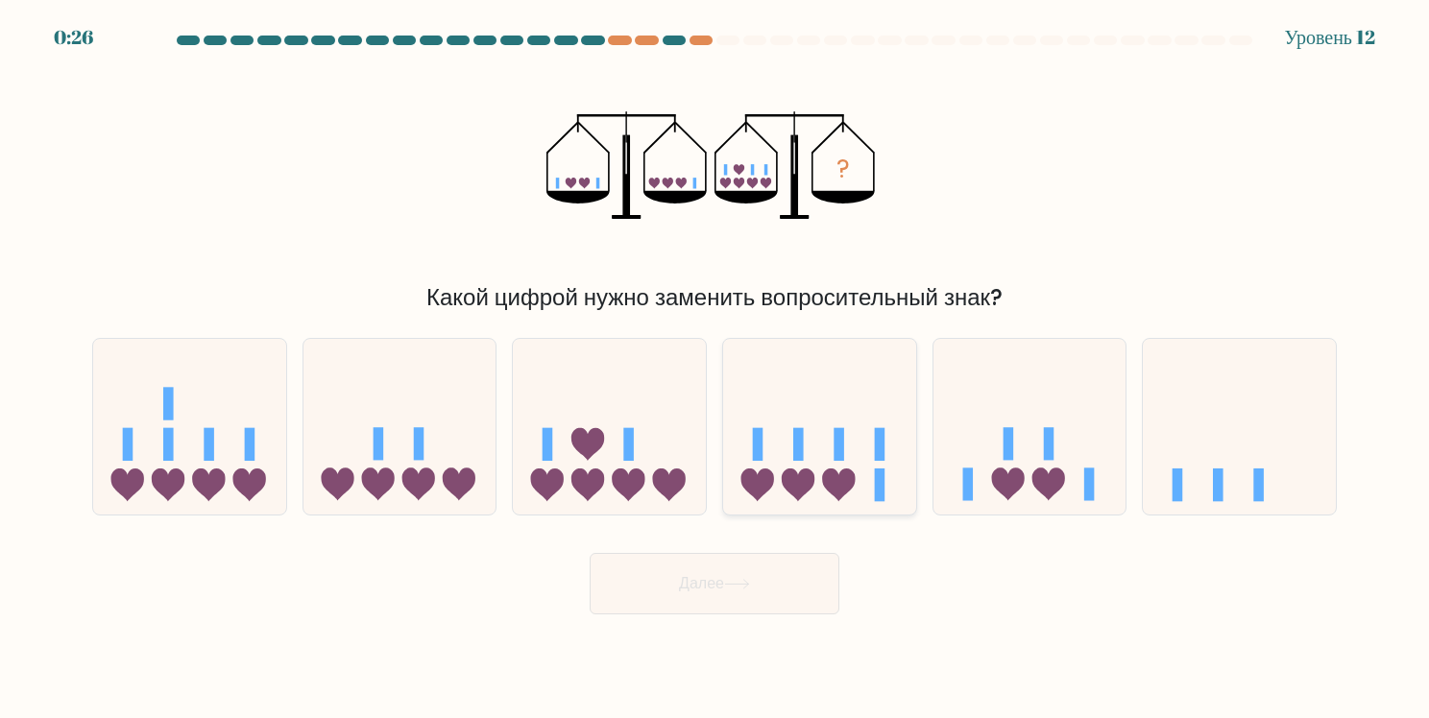
click at [834, 449] on icon at bounding box center [819, 426] width 193 height 159
click at [715, 369] on input "d." at bounding box center [714, 364] width 1 height 10
radio input "true"
click at [796, 590] on button "Далее" at bounding box center [715, 583] width 250 height 61
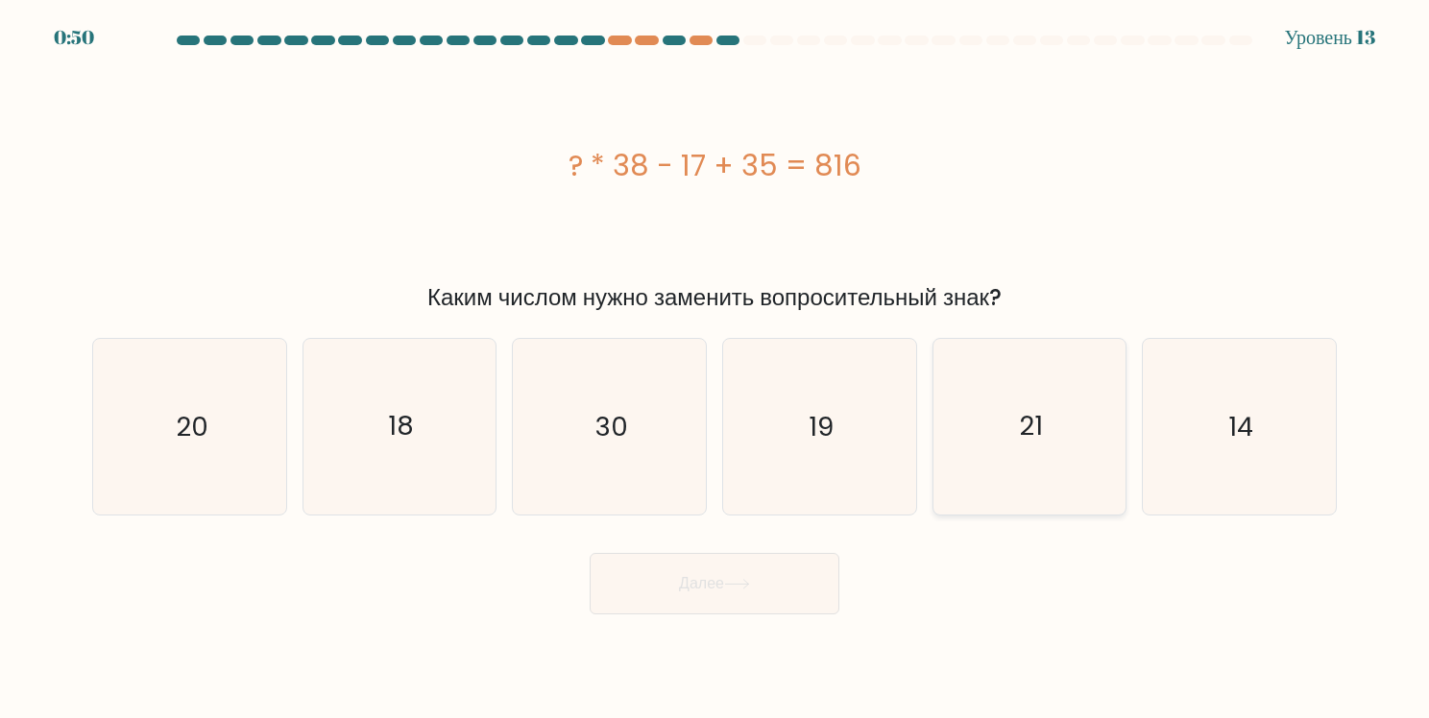
click at [1037, 408] on text "21" at bounding box center [1031, 426] width 24 height 37
click at [715, 369] on input "e. 21" at bounding box center [714, 364] width 1 height 10
radio input "true"
click at [722, 579] on ya-tr-span "Далее" at bounding box center [701, 583] width 45 height 22
click at [675, 585] on button "Далее" at bounding box center [715, 583] width 250 height 61
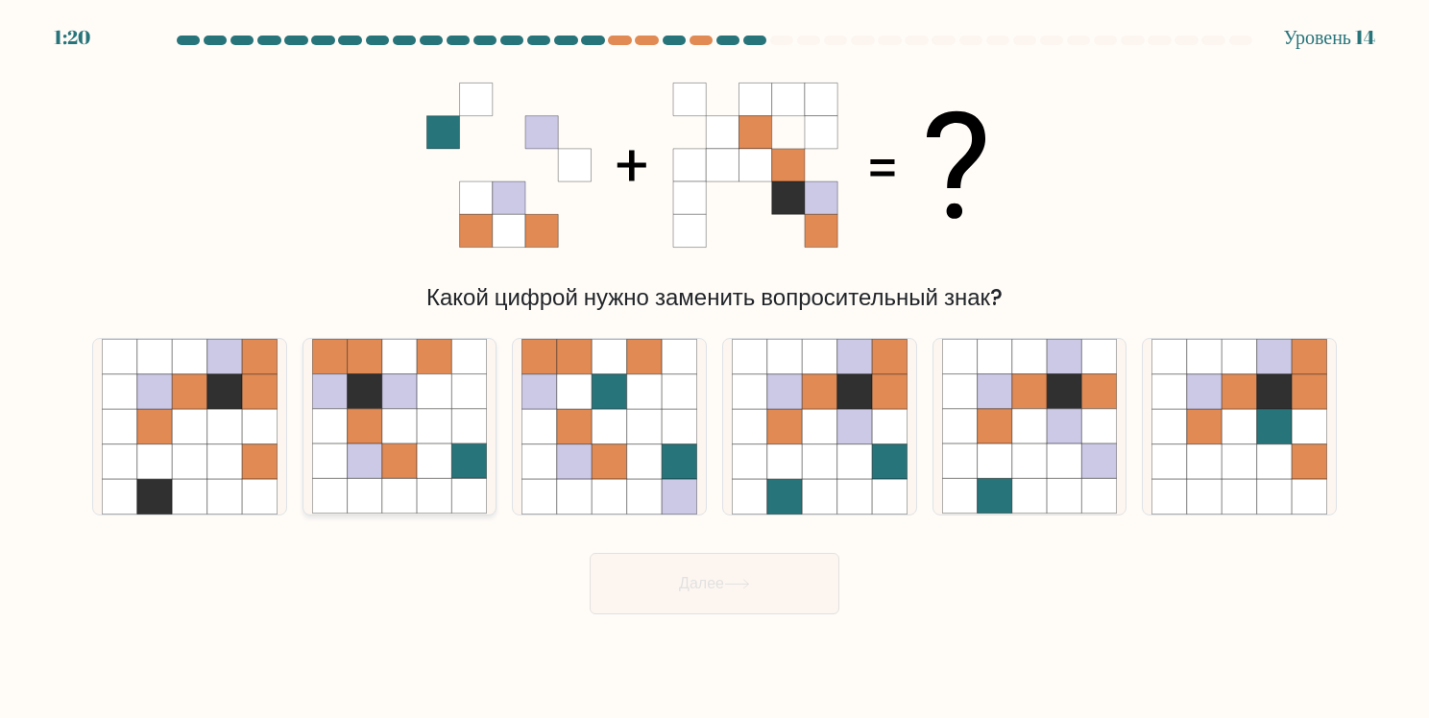
click at [434, 438] on icon at bounding box center [434, 426] width 35 height 35
click at [714, 369] on input "b." at bounding box center [714, 364] width 1 height 10
radio input "true"
click at [638, 585] on button "Далее" at bounding box center [715, 583] width 250 height 61
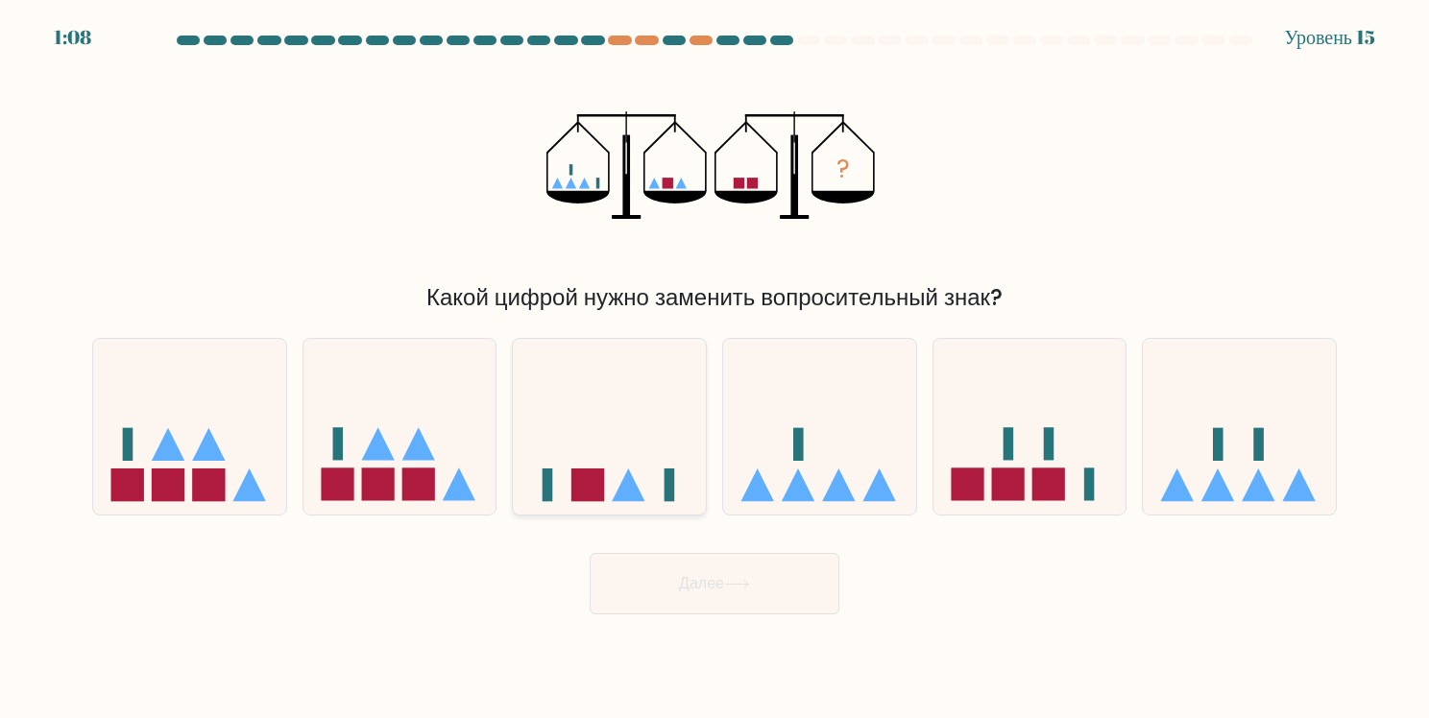
click at [634, 455] on icon at bounding box center [609, 426] width 193 height 159
click at [714, 369] on input "c." at bounding box center [714, 364] width 1 height 10
radio input "true"
click at [722, 588] on ya-tr-span "Далее" at bounding box center [701, 583] width 45 height 22
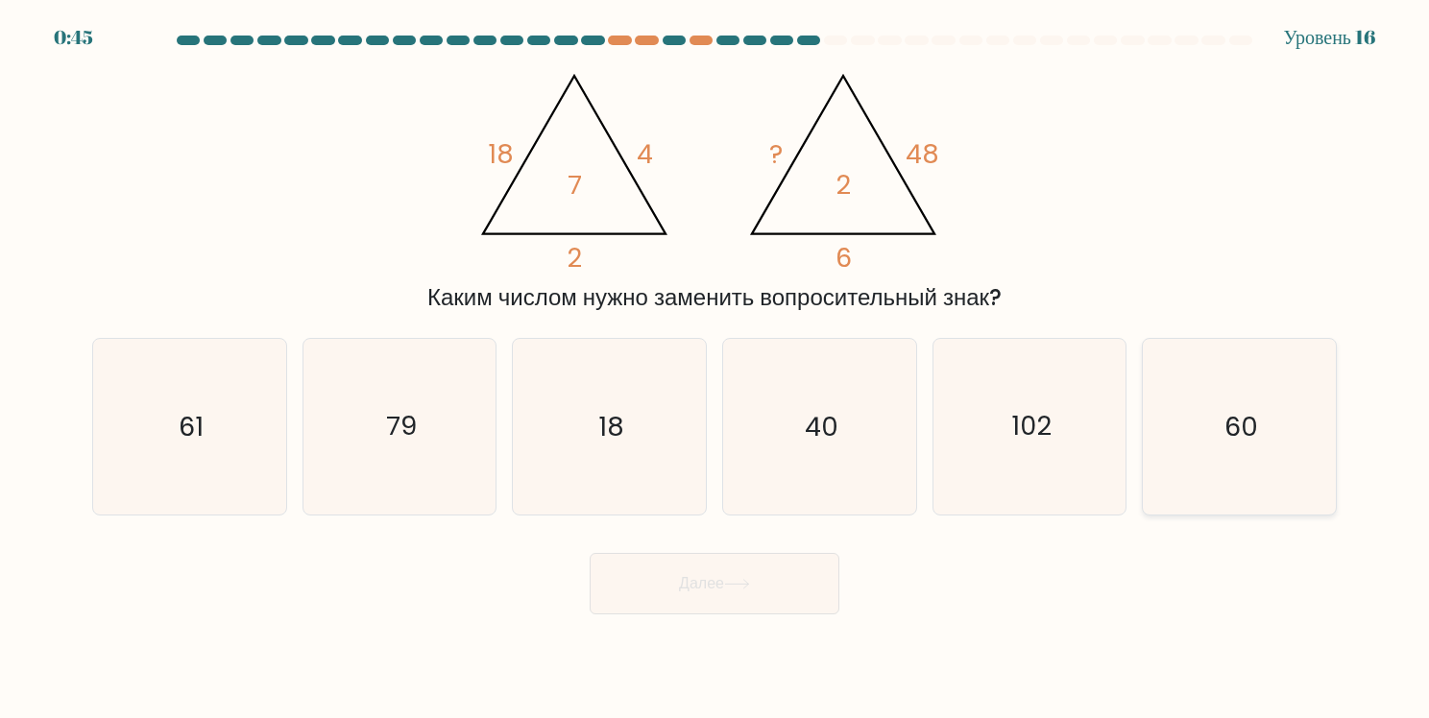
click at [1272, 453] on icon "60" at bounding box center [1239, 427] width 176 height 176
click at [715, 369] on input "f. 60" at bounding box center [714, 364] width 1 height 10
radio input "true"
click at [702, 592] on ya-tr-span "Далее" at bounding box center [701, 583] width 45 height 22
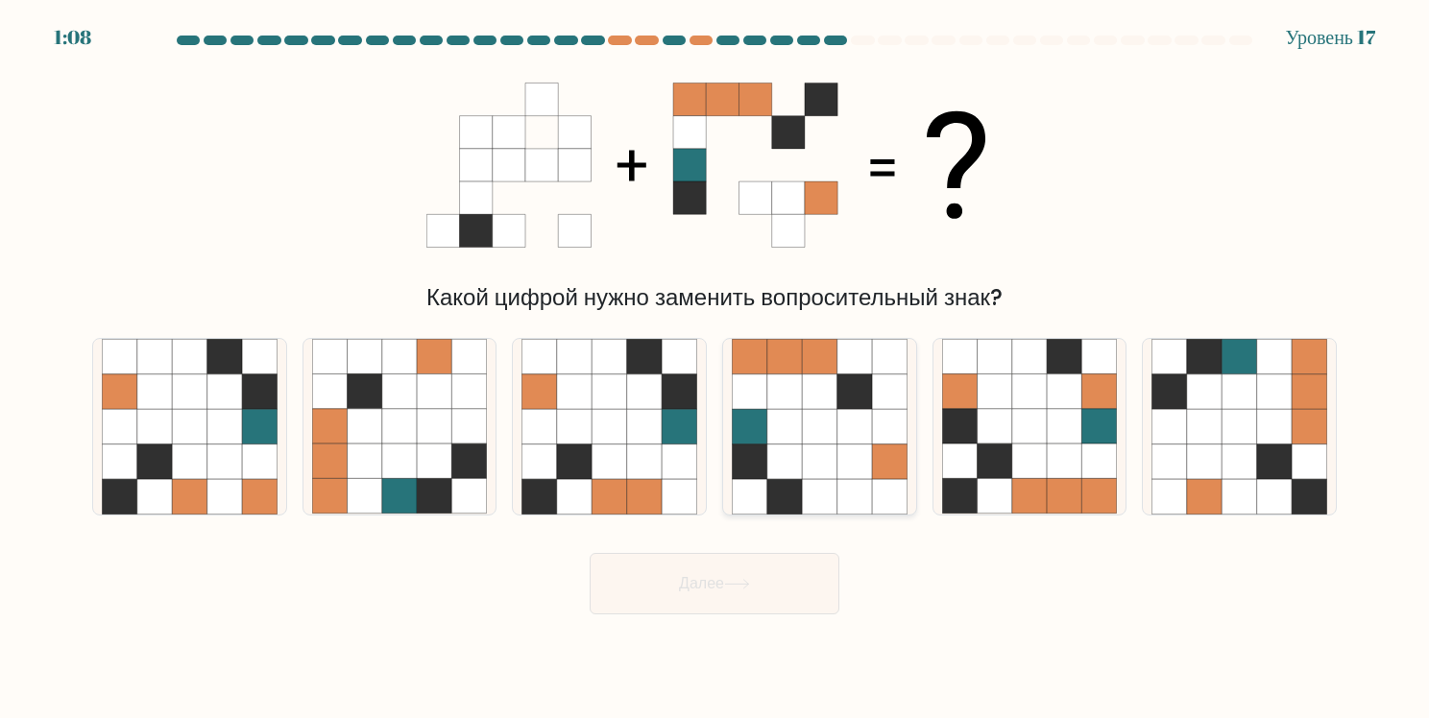
click at [860, 434] on icon at bounding box center [853, 426] width 35 height 35
click at [715, 369] on input "d." at bounding box center [714, 364] width 1 height 10
radio input "true"
click at [1025, 439] on icon at bounding box center [1029, 426] width 35 height 35
click at [715, 369] on input "e." at bounding box center [714, 364] width 1 height 10
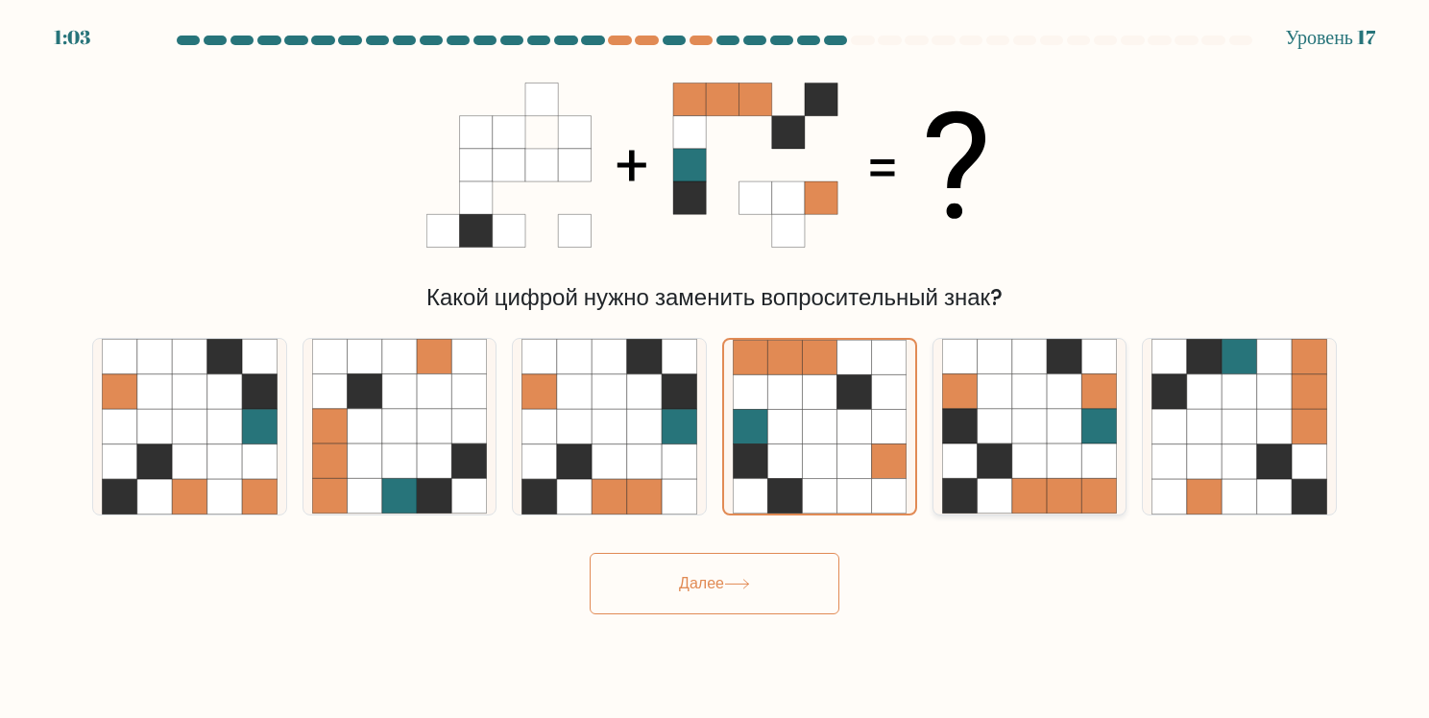
radio input "true"
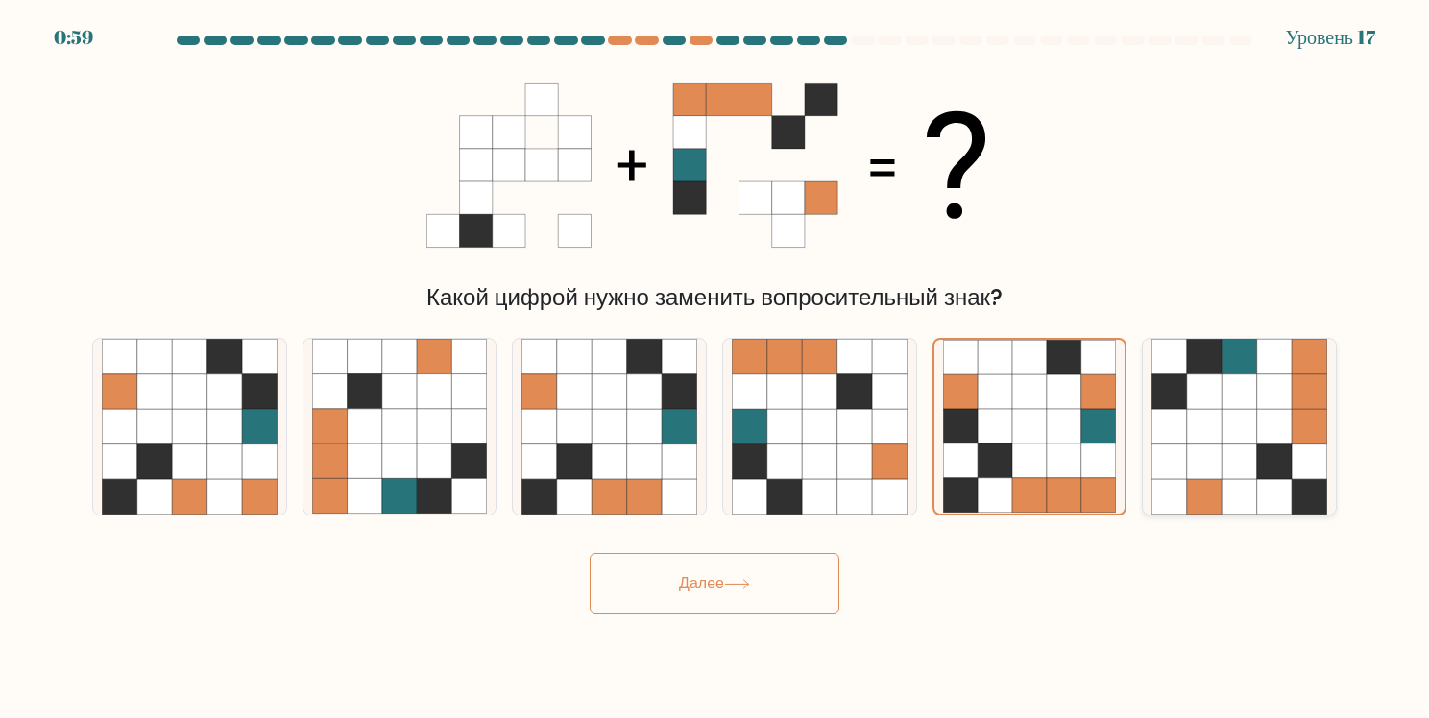
click at [1254, 453] on icon at bounding box center [1238, 462] width 35 height 35
click at [715, 369] on input "f." at bounding box center [714, 364] width 1 height 10
radio input "true"
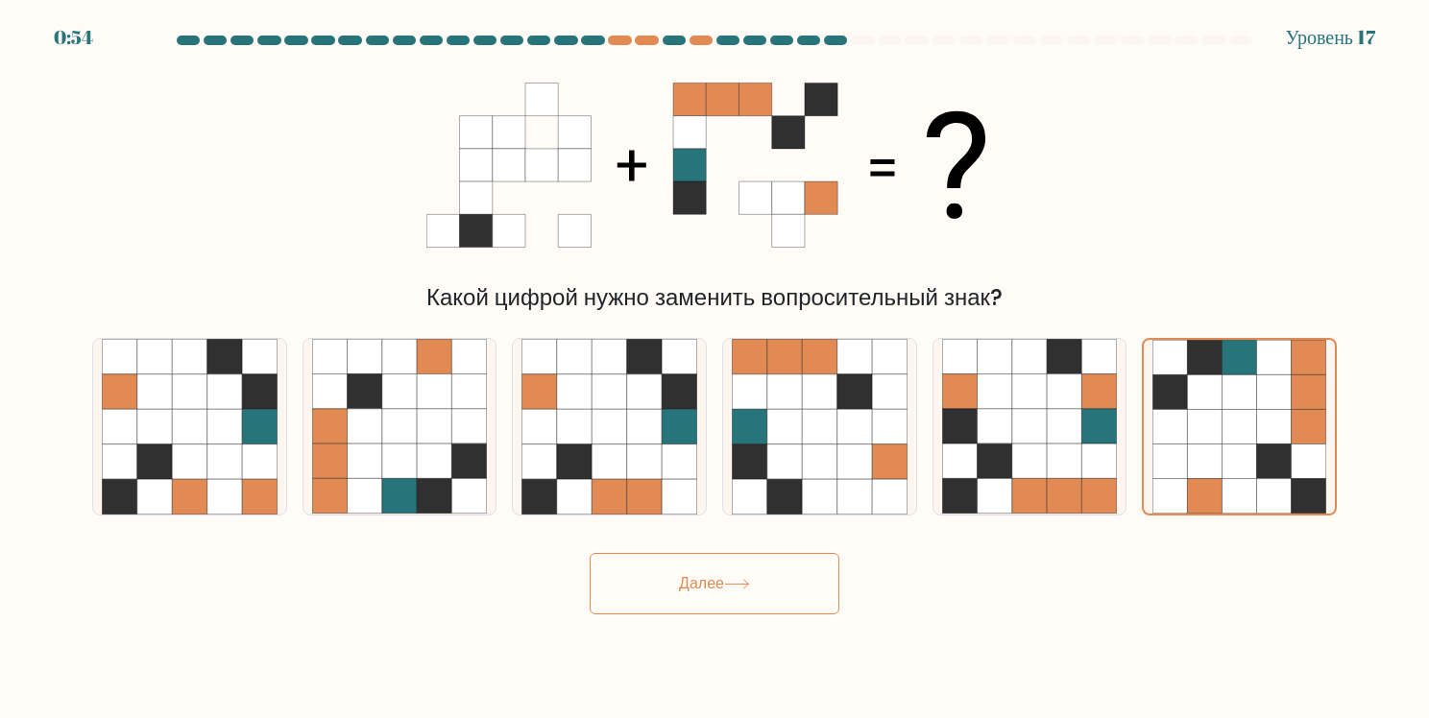
click at [803, 568] on button "Далее" at bounding box center [715, 583] width 250 height 61
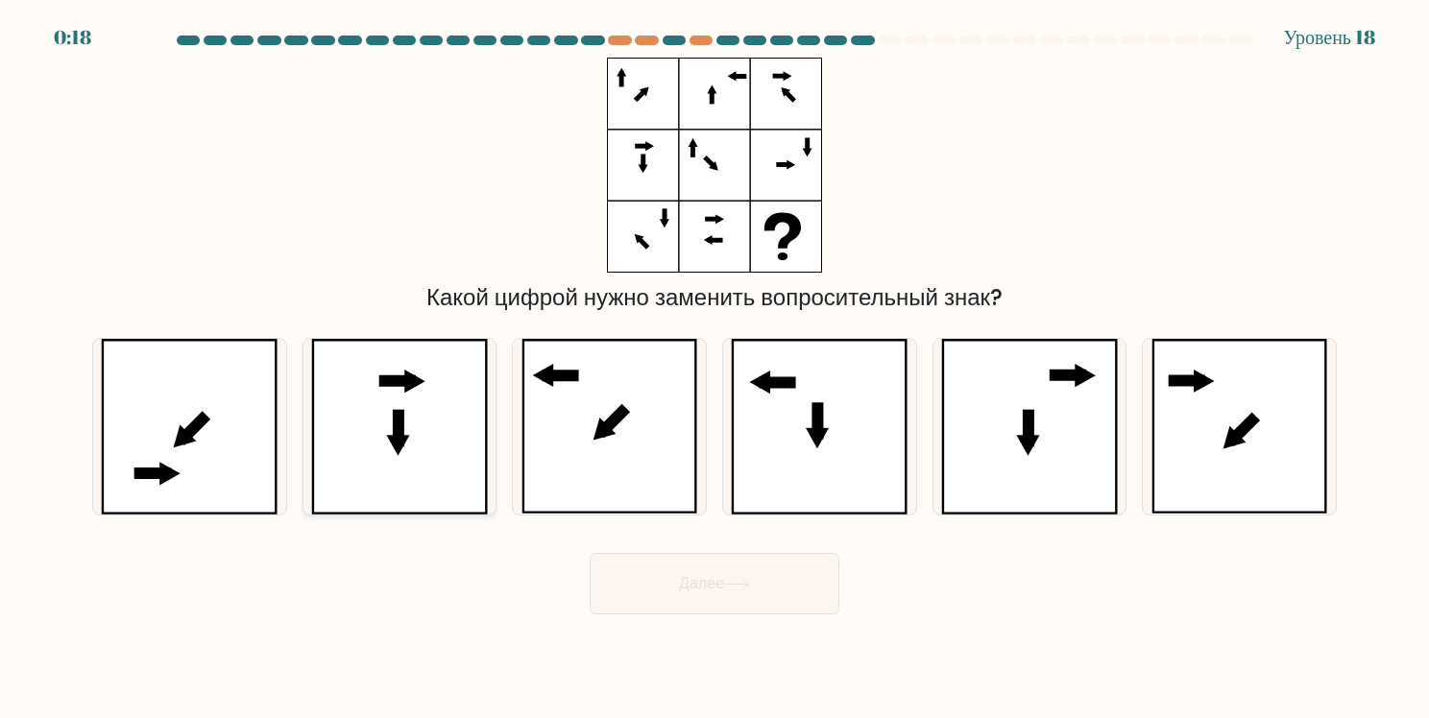
click at [394, 398] on icon at bounding box center [399, 427] width 177 height 176
click at [714, 369] on input "b." at bounding box center [714, 364] width 1 height 10
radio input "true"
click at [707, 581] on ya-tr-span "Далее" at bounding box center [701, 583] width 45 height 22
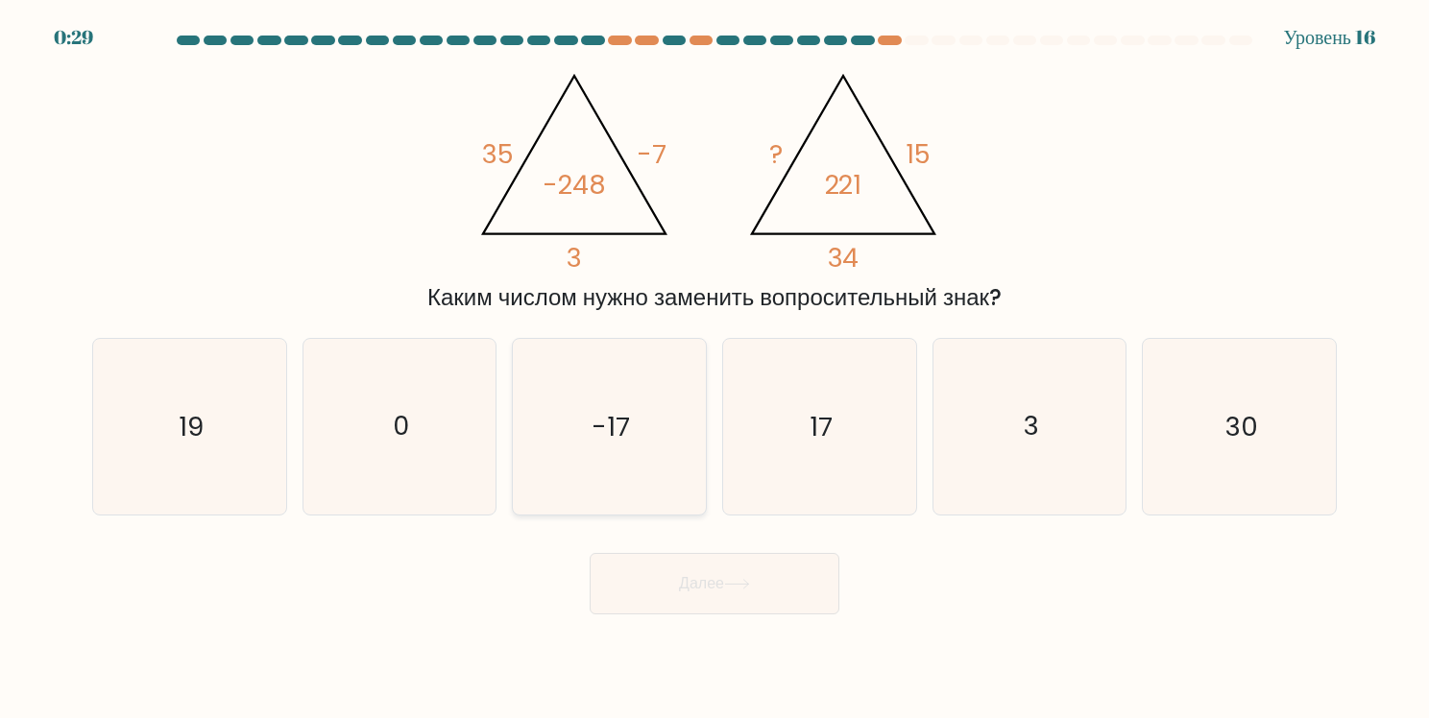
click at [580, 418] on icon "-17" at bounding box center [609, 427] width 176 height 176
click at [714, 369] on input "c. -17" at bounding box center [714, 364] width 1 height 10
radio input "true"
click at [699, 580] on ya-tr-span "Далее" at bounding box center [701, 583] width 45 height 22
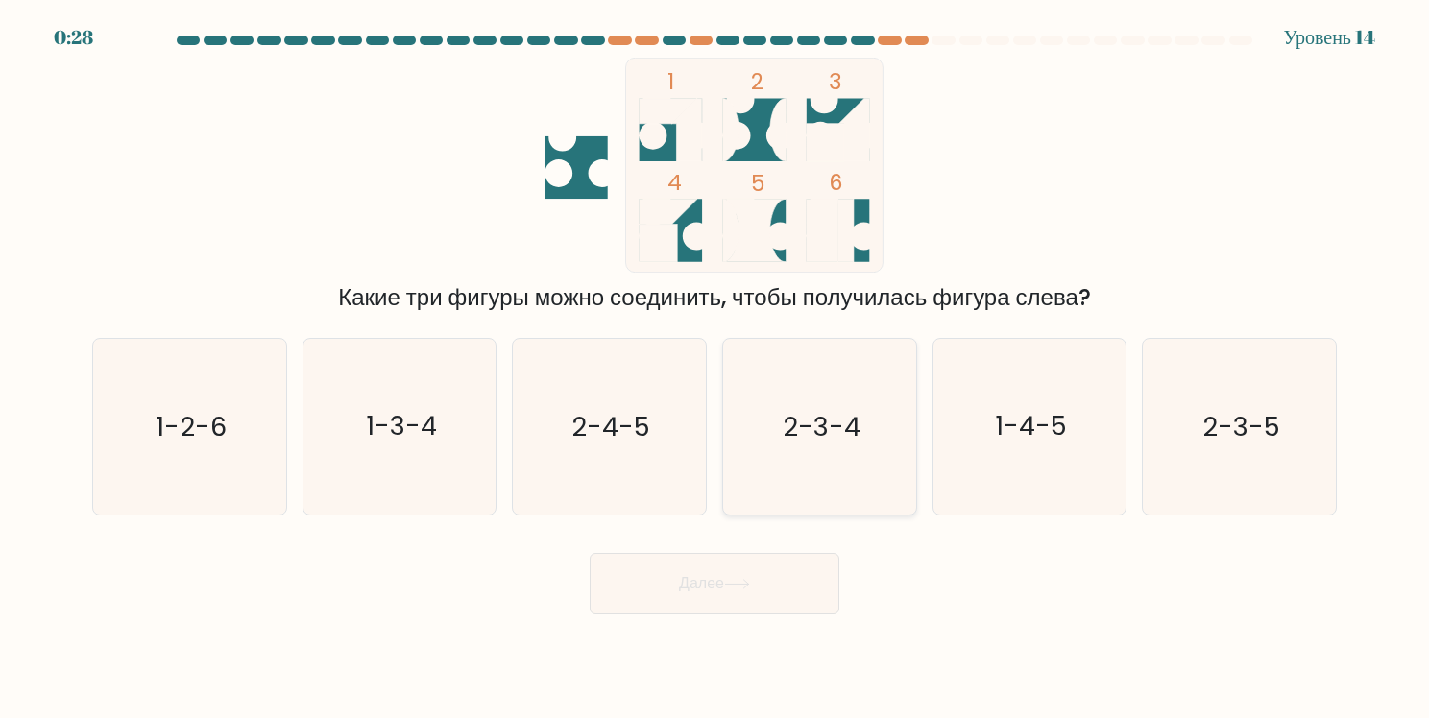
click at [791, 447] on icon "2-3-4" at bounding box center [820, 427] width 176 height 176
click at [715, 369] on input "d. 2-3-4" at bounding box center [714, 364] width 1 height 10
radio input "true"
click at [774, 610] on button "Далее" at bounding box center [715, 583] width 250 height 61
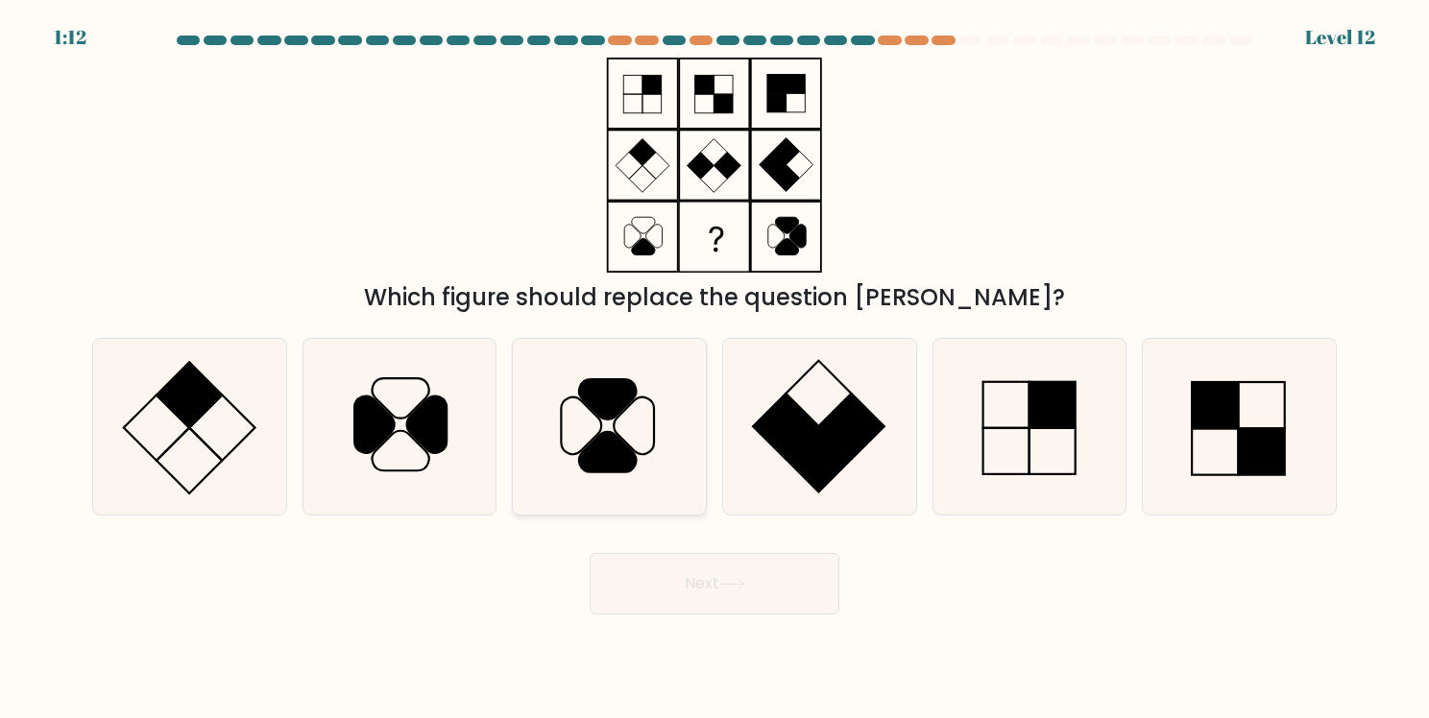
click at [554, 465] on icon at bounding box center [609, 427] width 176 height 176
click at [714, 369] on input "c." at bounding box center [714, 364] width 1 height 10
radio input "true"
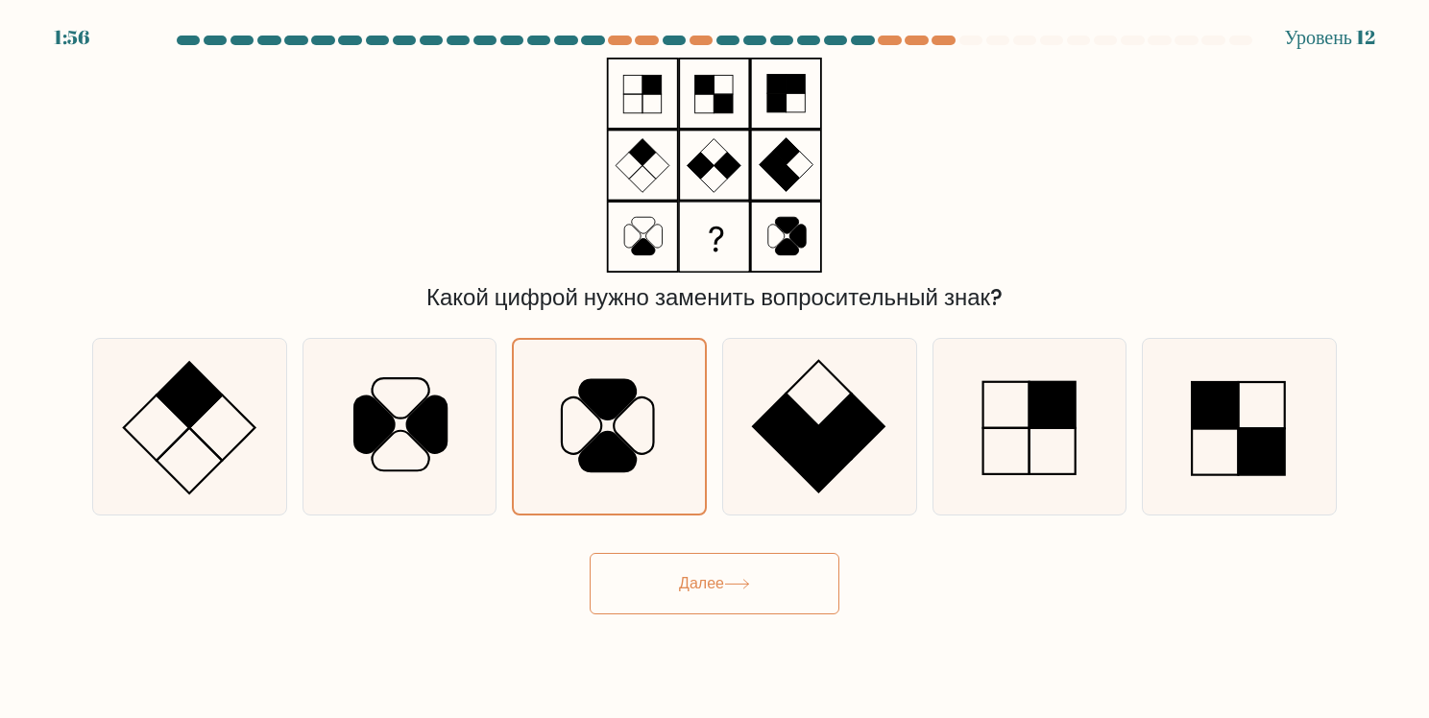
click at [708, 565] on button "Далее" at bounding box center [715, 583] width 250 height 61
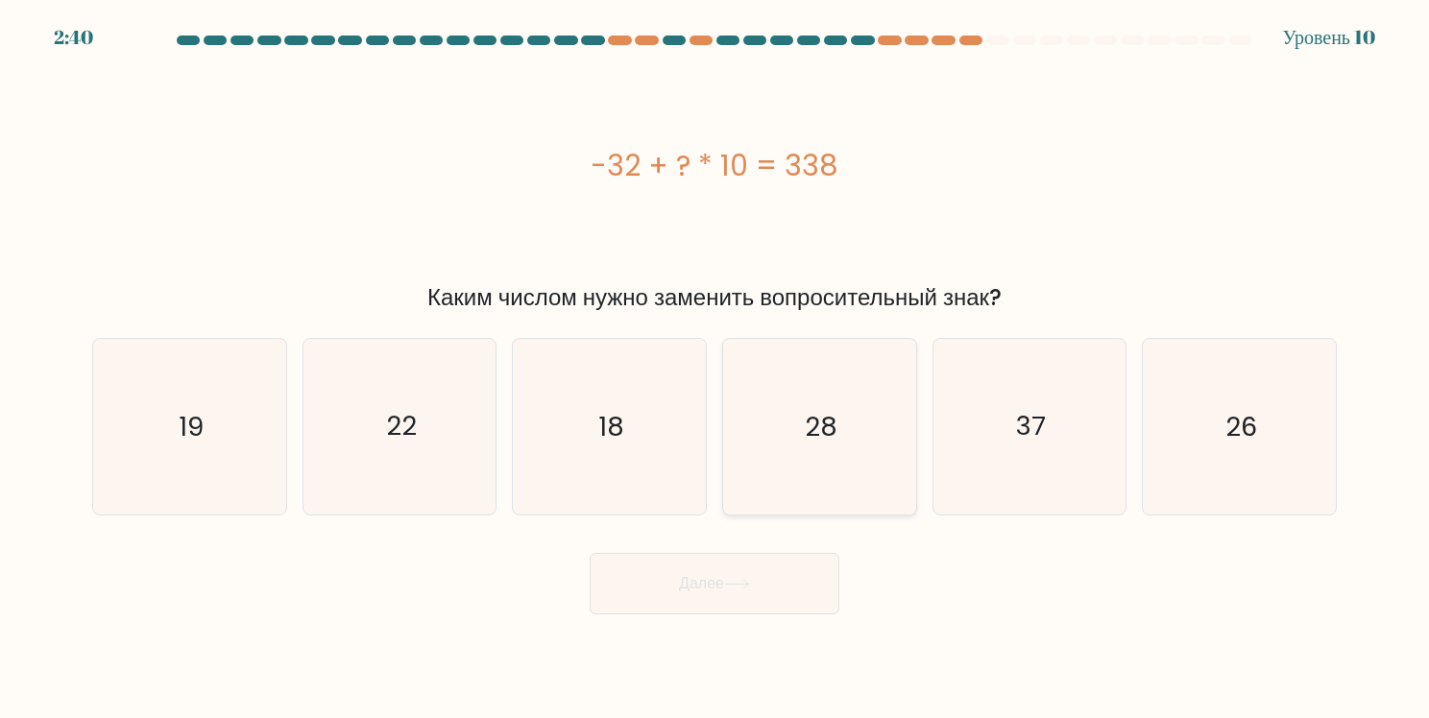
click at [860, 449] on icon "28" at bounding box center [820, 427] width 176 height 176
click at [715, 369] on input "d. 28" at bounding box center [714, 364] width 1 height 10
radio input "true"
click at [1016, 443] on text "37" at bounding box center [1031, 426] width 30 height 37
click at [715, 369] on input "e. 37" at bounding box center [714, 364] width 1 height 10
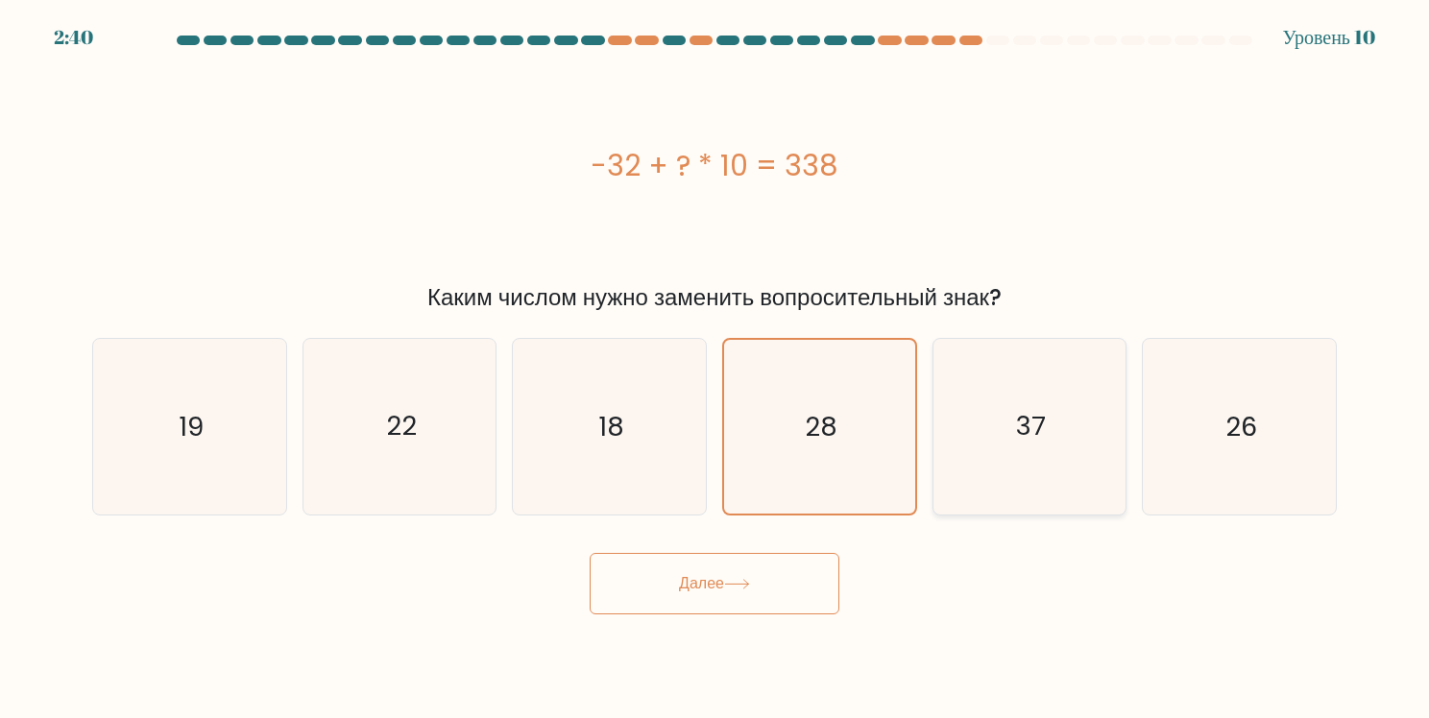
radio input "true"
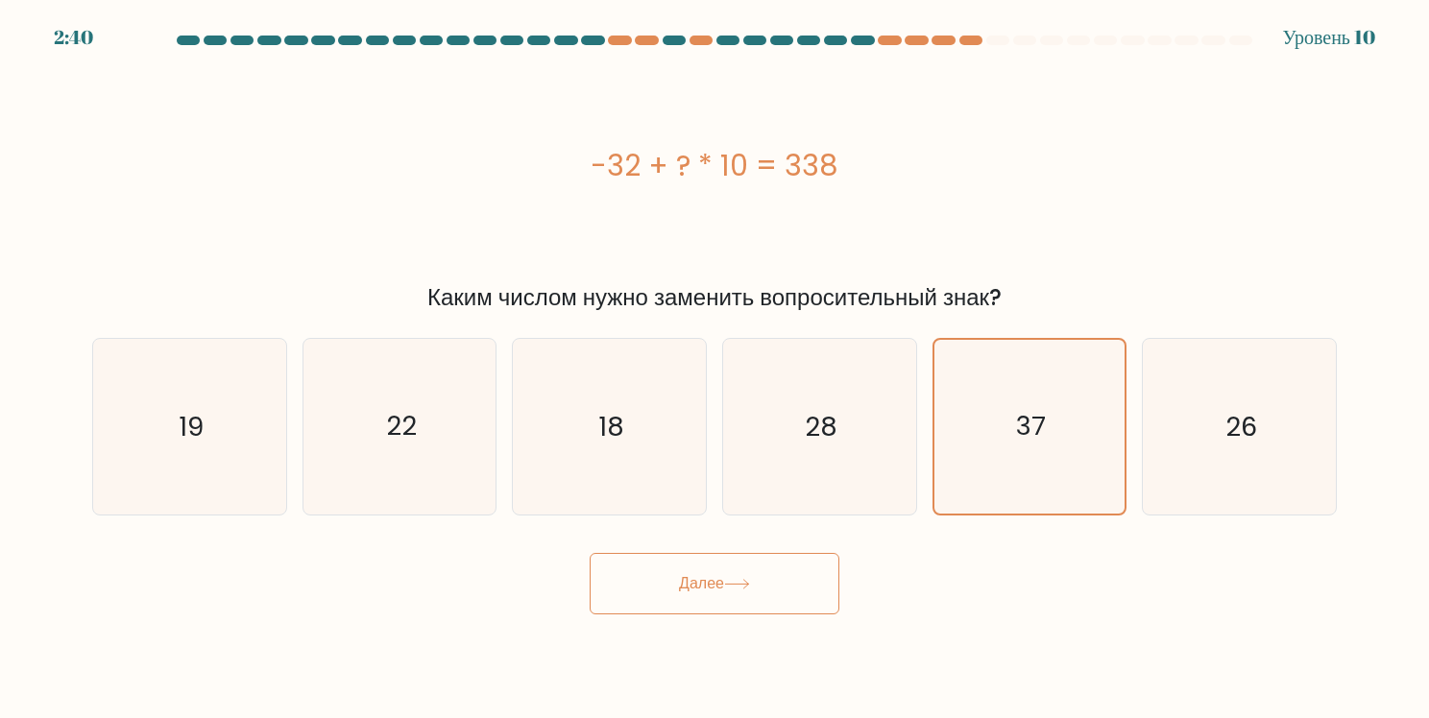
click at [711, 584] on ya-tr-span "Далее" at bounding box center [701, 583] width 45 height 22
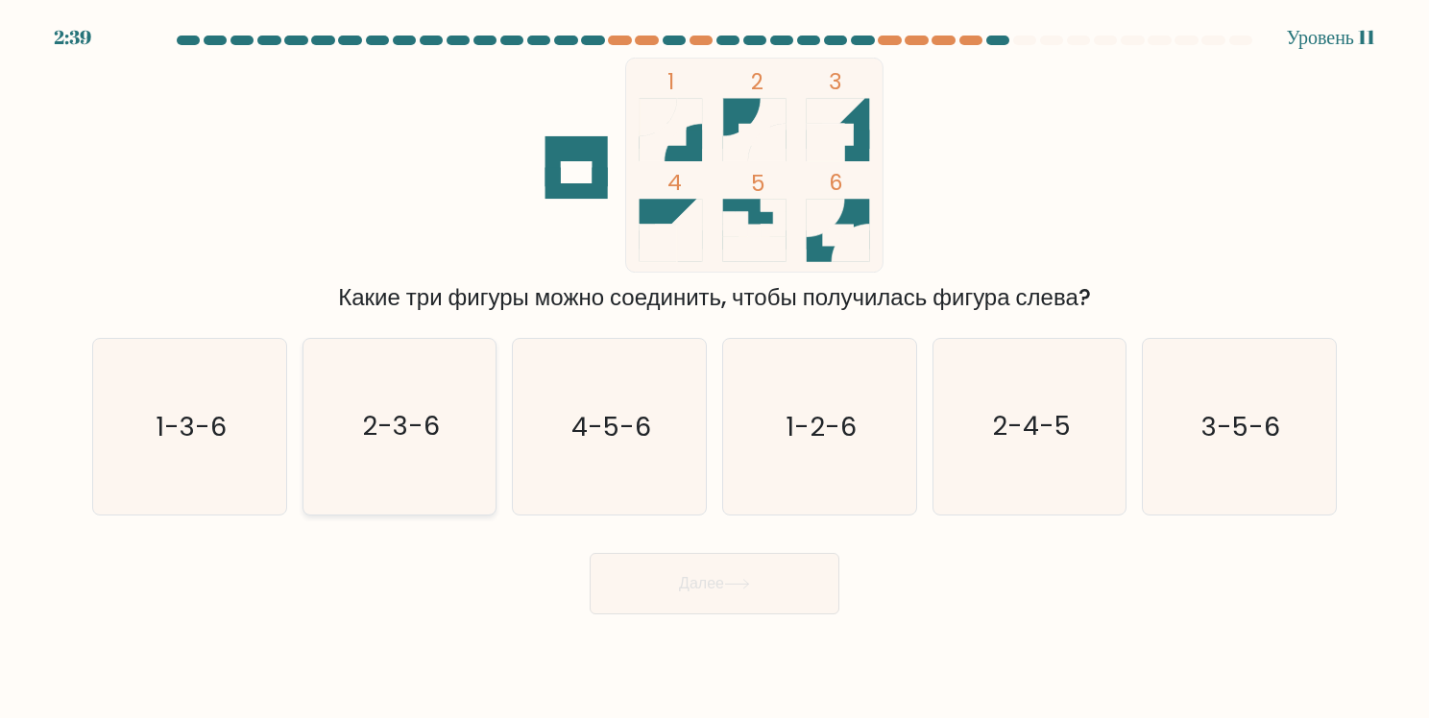
click at [327, 428] on icon "2-3-6" at bounding box center [400, 427] width 176 height 176
click at [714, 369] on input "b. 2-3-6" at bounding box center [714, 364] width 1 height 10
radio input "true"
click at [689, 572] on ya-tr-span "Далее" at bounding box center [701, 583] width 45 height 22
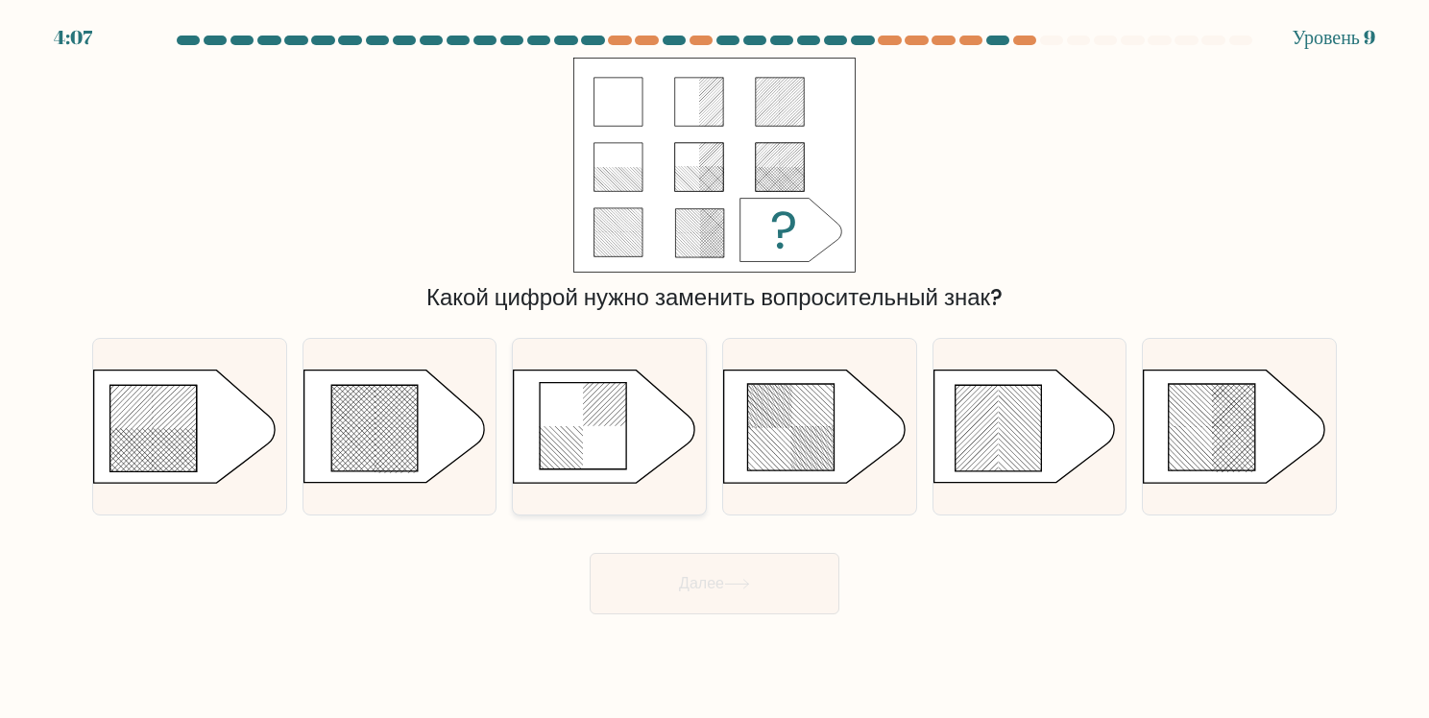
click at [609, 419] on icon at bounding box center [583, 426] width 86 height 86
click at [714, 369] on input "c." at bounding box center [714, 364] width 1 height 10
radio input "true"
click at [741, 518] on form "a." at bounding box center [714, 325] width 1429 height 579
click at [737, 574] on button "Далее" at bounding box center [715, 583] width 250 height 61
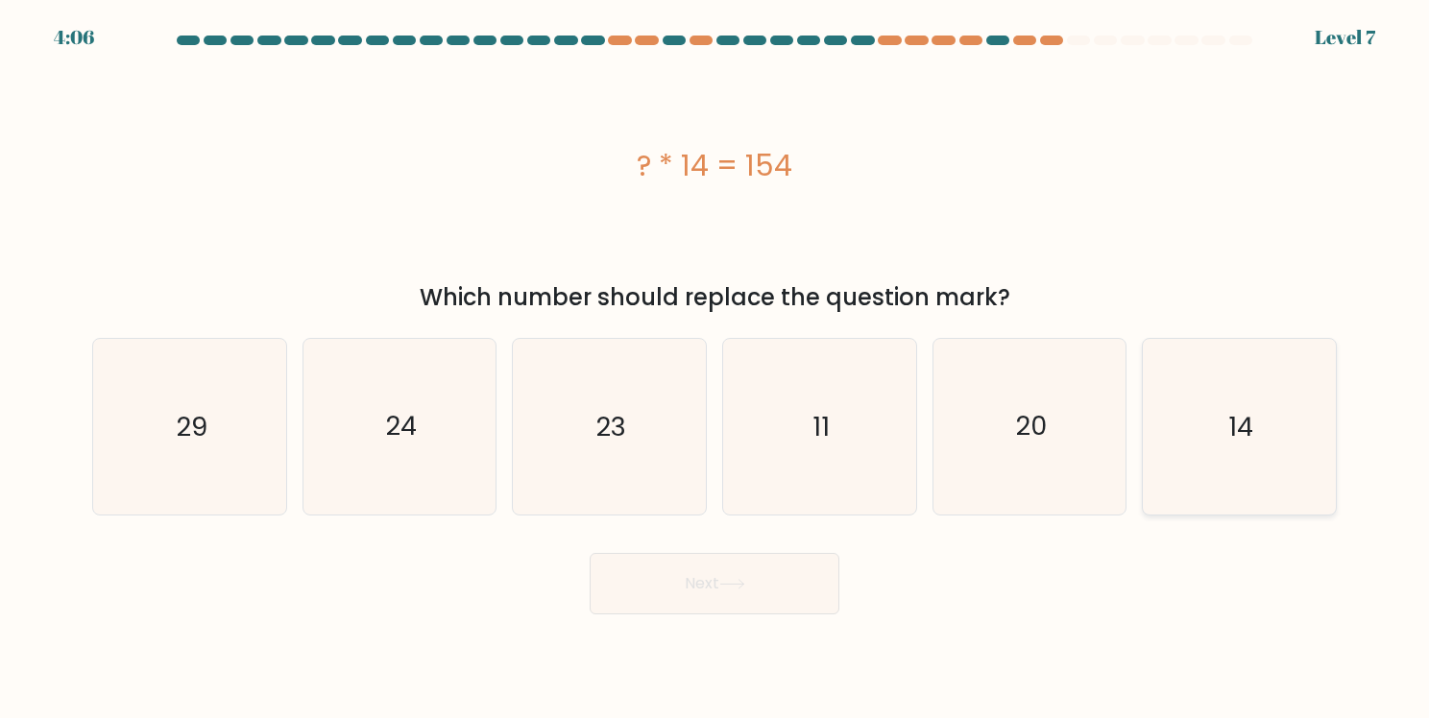
click at [1201, 392] on icon "14" at bounding box center [1239, 427] width 176 height 176
click at [715, 369] on input "f. 14" at bounding box center [714, 364] width 1 height 10
radio input "true"
click at [819, 568] on button "Next" at bounding box center [715, 583] width 250 height 61
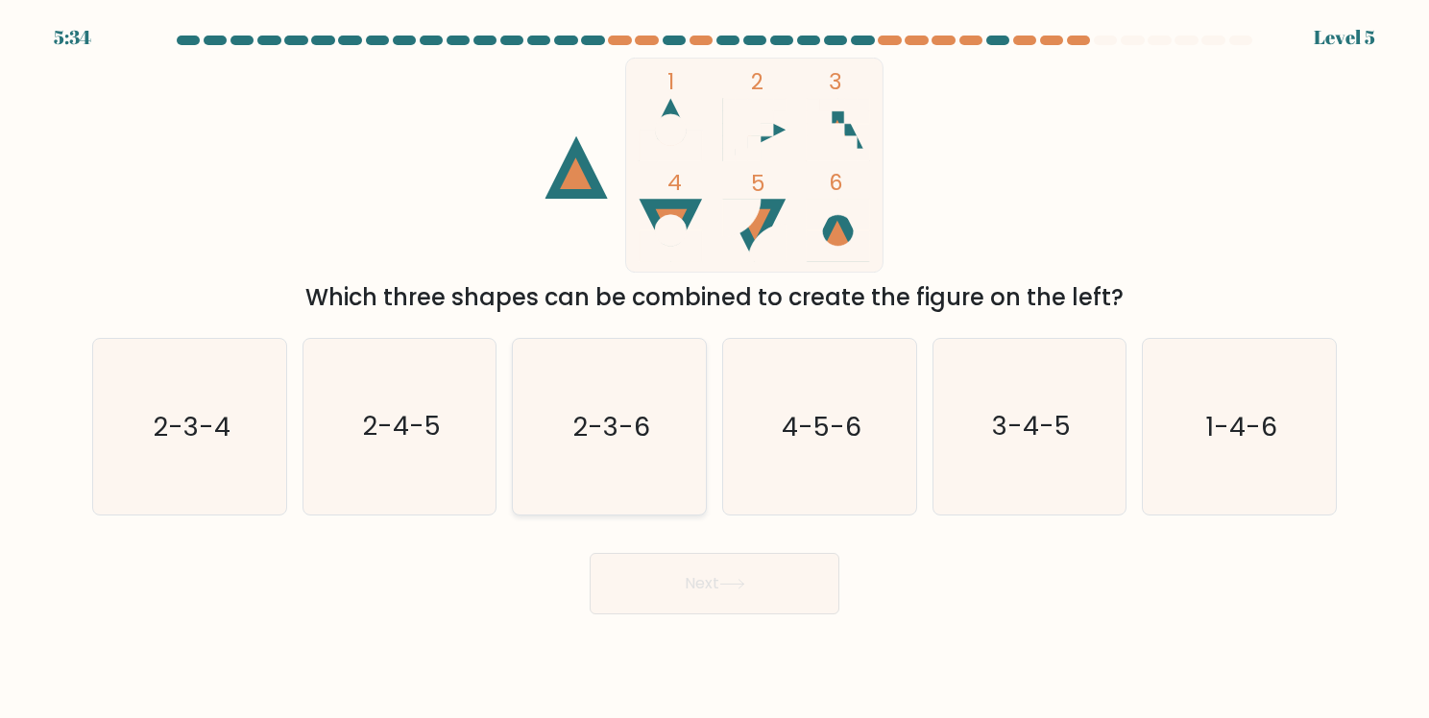
click at [634, 395] on icon "2-3-6" at bounding box center [609, 427] width 176 height 176
click at [714, 369] on input "c. 2-3-6" at bounding box center [714, 364] width 1 height 10
radio input "true"
click at [709, 590] on button "Next" at bounding box center [715, 583] width 250 height 61
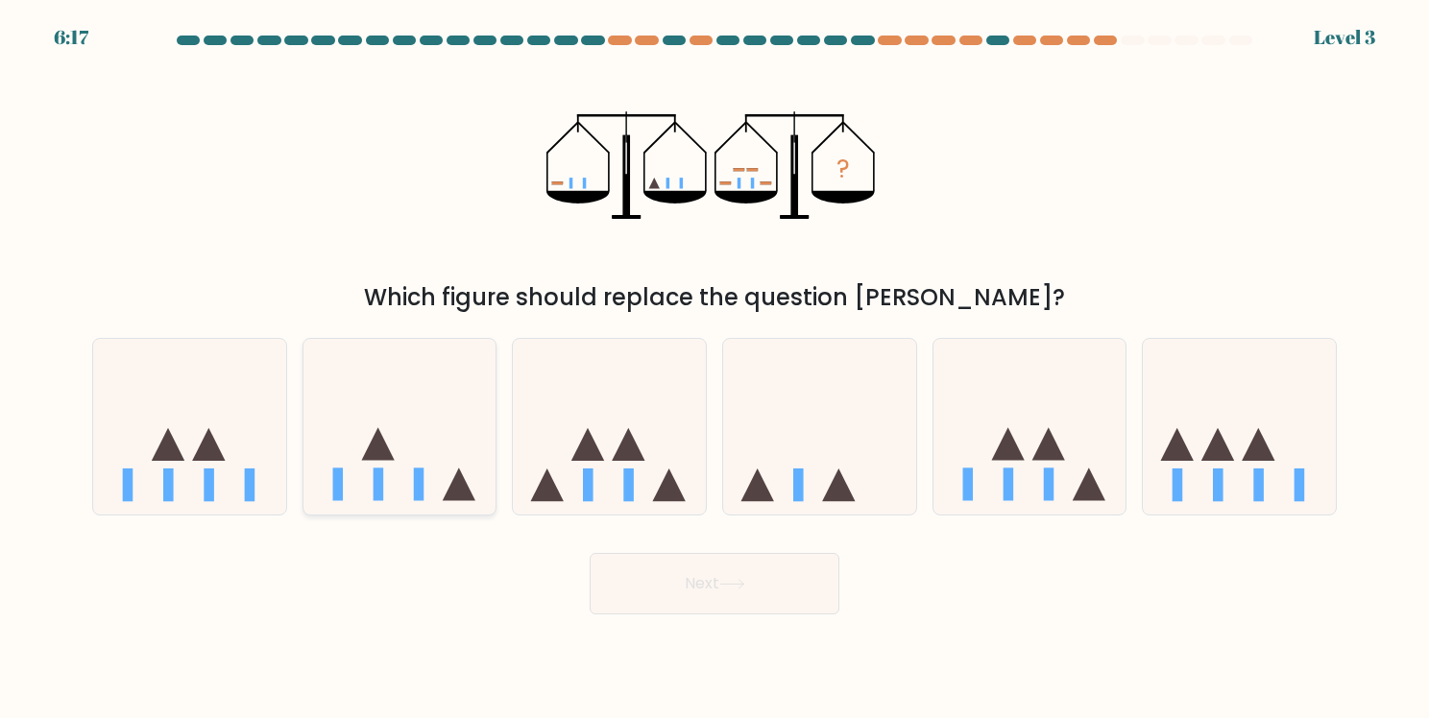
click at [325, 461] on icon at bounding box center [399, 426] width 193 height 159
click at [714, 369] on input "b." at bounding box center [714, 364] width 1 height 10
radio input "true"
click at [719, 587] on button "Next" at bounding box center [715, 583] width 250 height 61
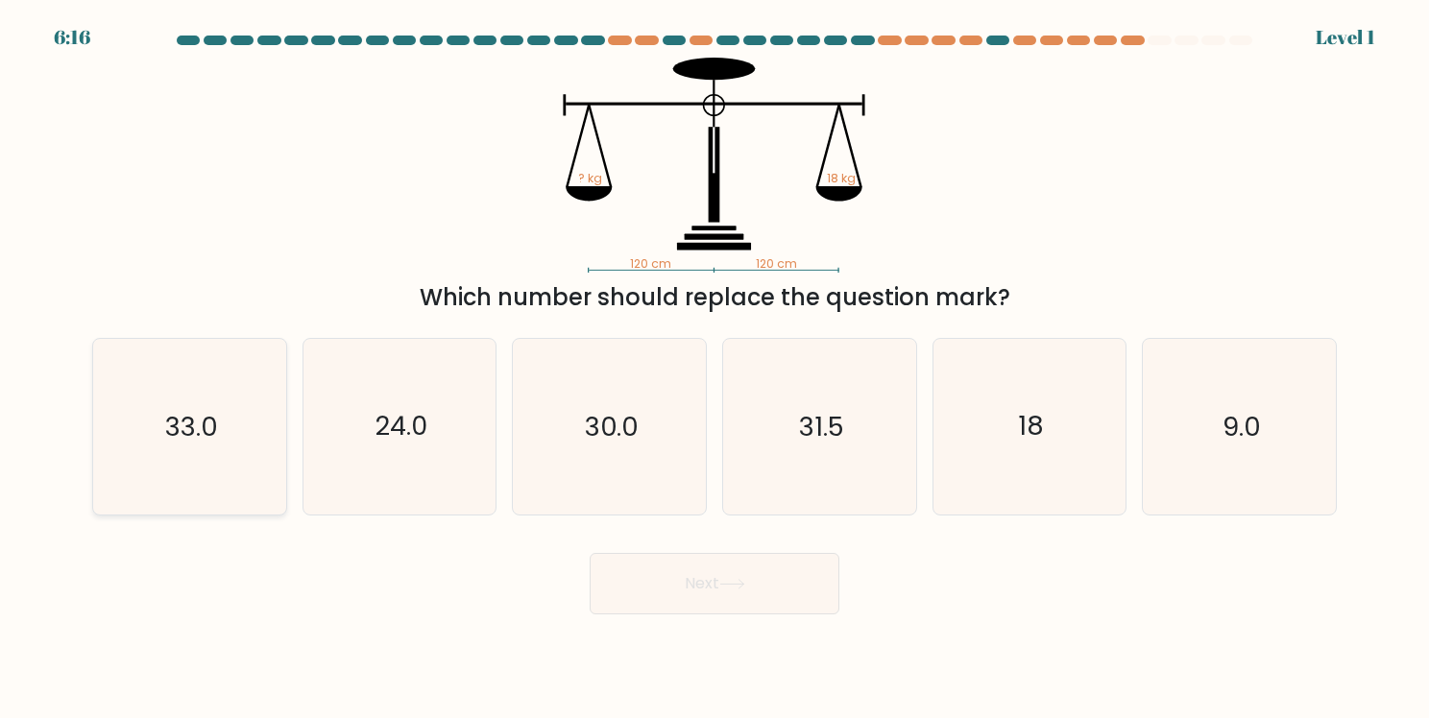
click at [168, 456] on icon "33.0" at bounding box center [190, 427] width 176 height 176
click at [714, 369] on input "a. 33.0" at bounding box center [714, 364] width 1 height 10
radio input "true"
click at [678, 572] on button "Next" at bounding box center [715, 583] width 250 height 61
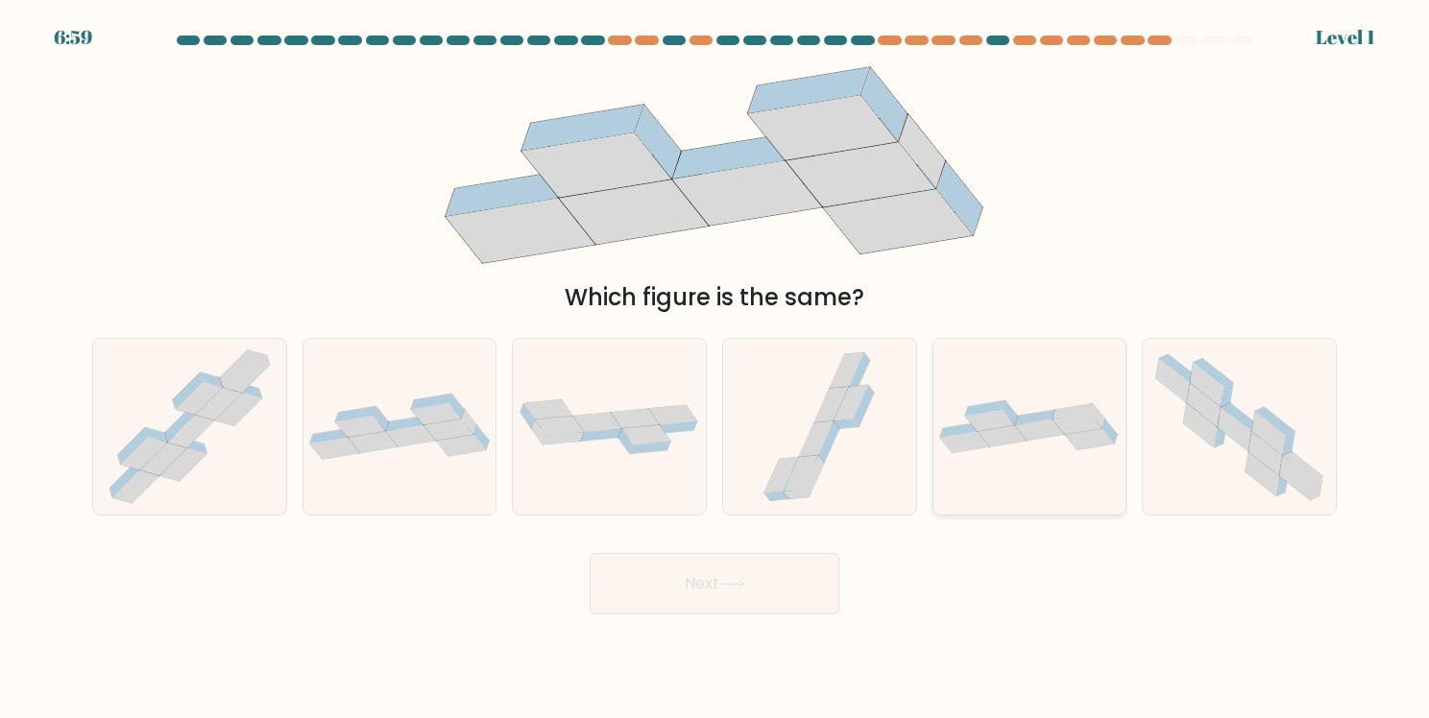
click at [1033, 392] on div at bounding box center [1029, 427] width 195 height 178
click at [715, 369] on input "e." at bounding box center [714, 364] width 1 height 10
radio input "true"
click at [792, 588] on button "Next" at bounding box center [715, 583] width 250 height 61
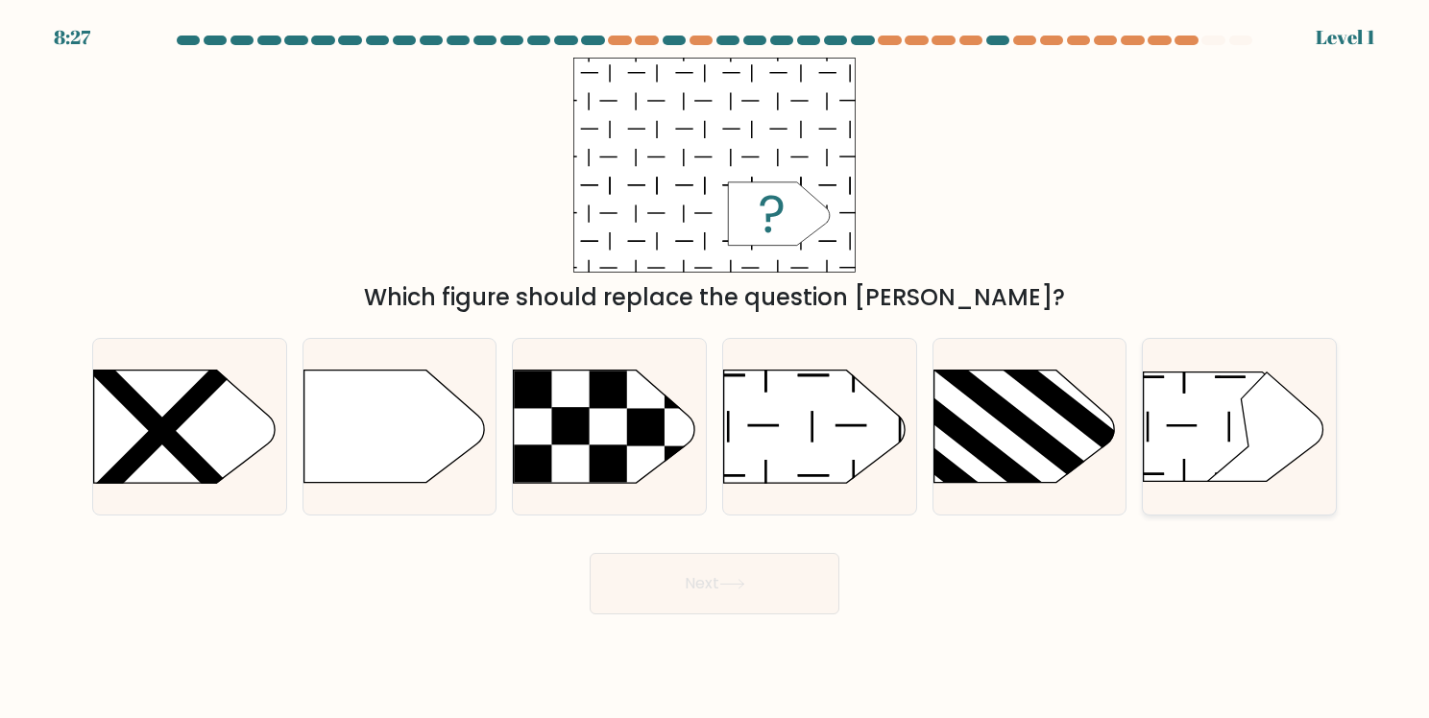
click at [1225, 427] on icon at bounding box center [1232, 426] width 176 height 109
click at [715, 369] on input "f." at bounding box center [714, 364] width 1 height 10
radio input "true"
click at [661, 593] on button "Next" at bounding box center [715, 583] width 250 height 61
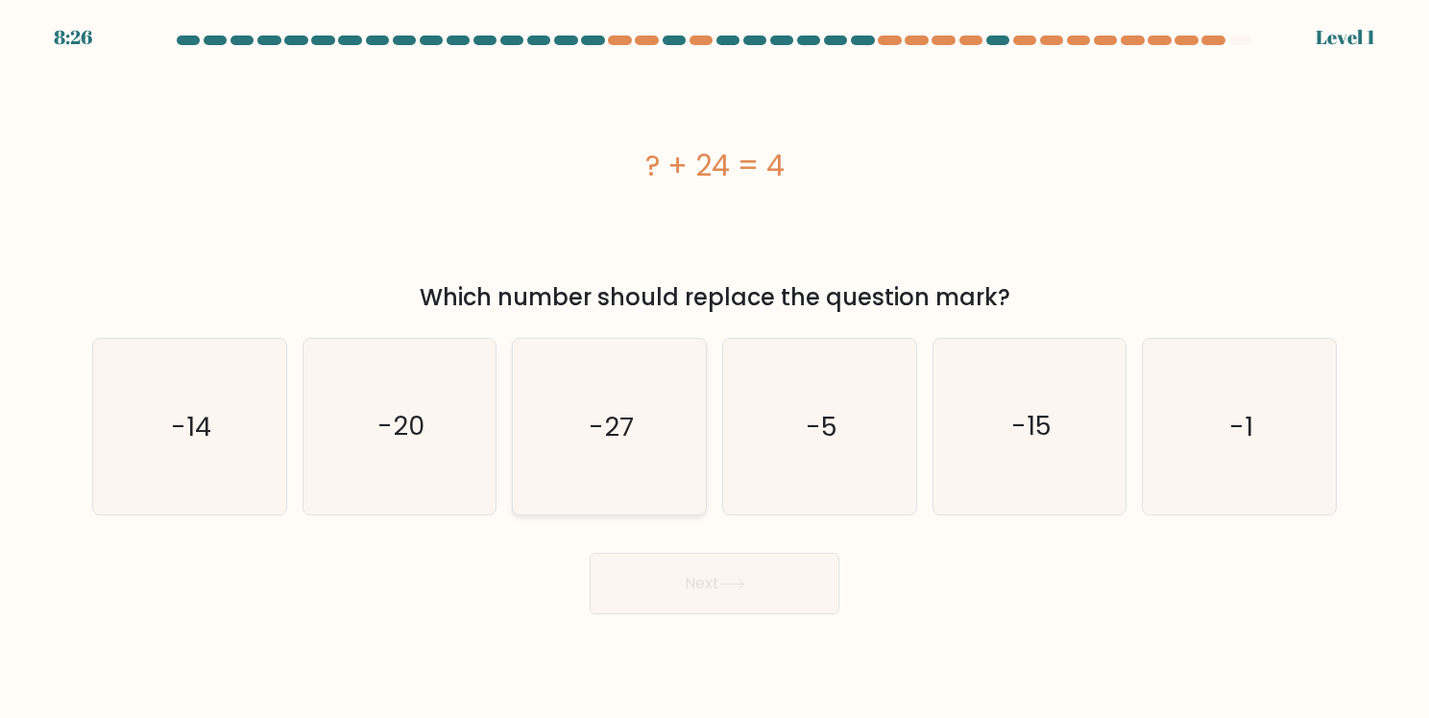
click at [579, 409] on icon "-27" at bounding box center [609, 427] width 176 height 176
click at [714, 369] on input "c. -27" at bounding box center [714, 364] width 1 height 10
radio input "true"
click at [669, 581] on button "Next" at bounding box center [715, 583] width 250 height 61
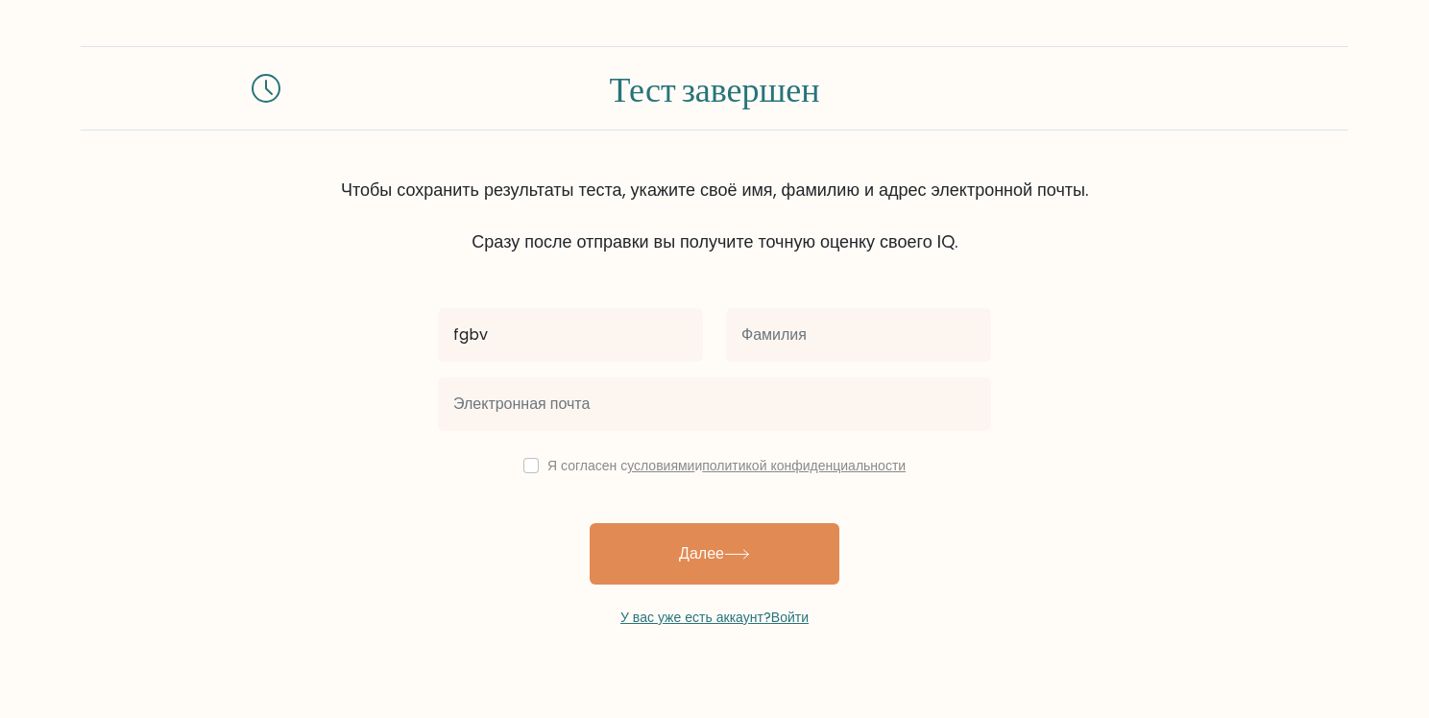
type input "fgbv"
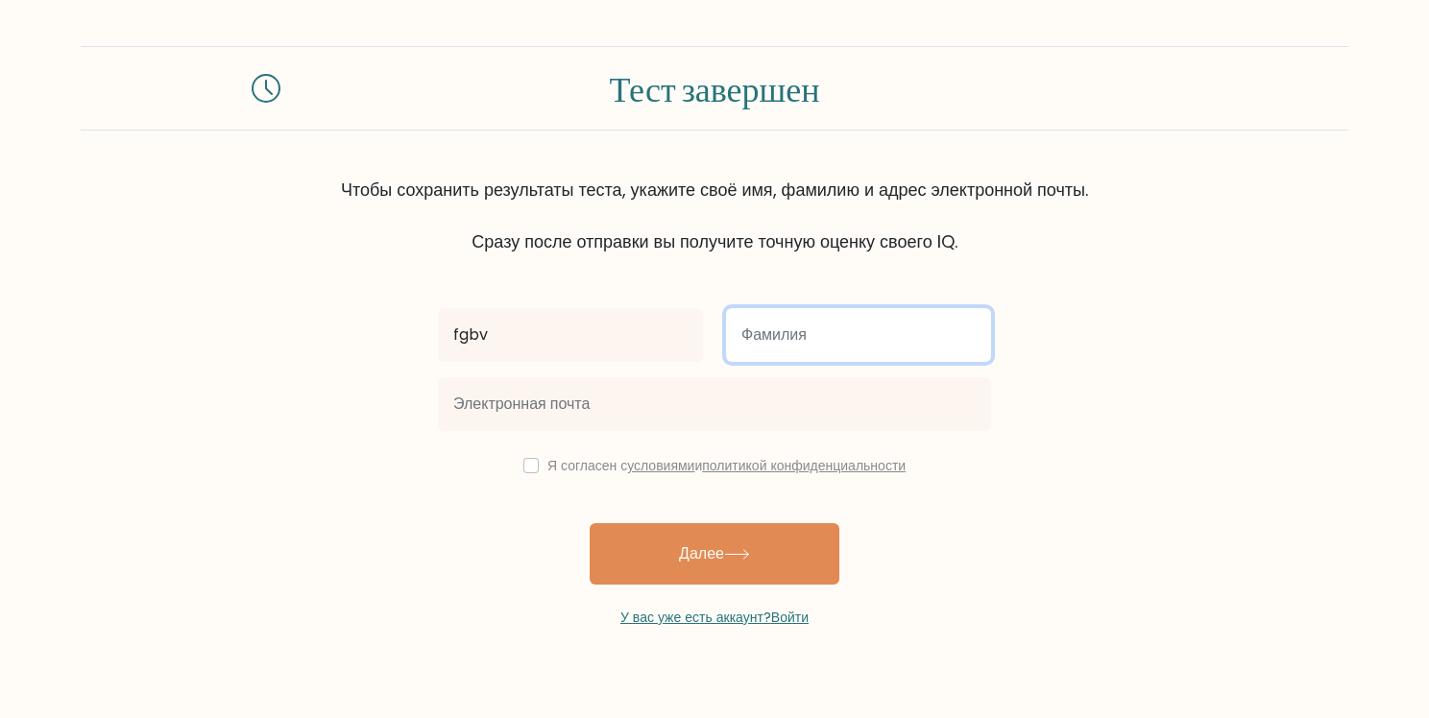
click at [780, 335] on input "text" at bounding box center [858, 335] width 265 height 54
type input "sdzfe"
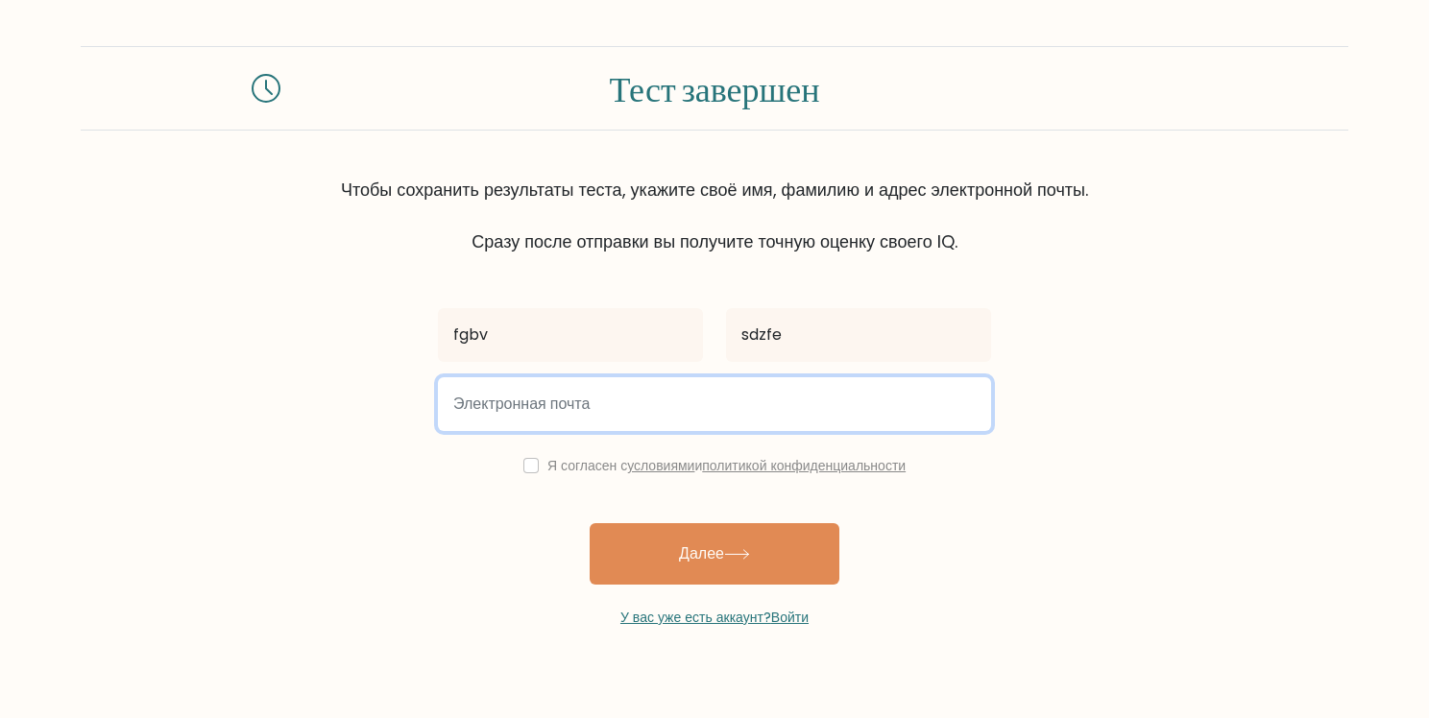
click at [714, 380] on input "email" at bounding box center [714, 404] width 553 height 54
type input "[EMAIL_ADDRESS][DOMAIN_NAME]"
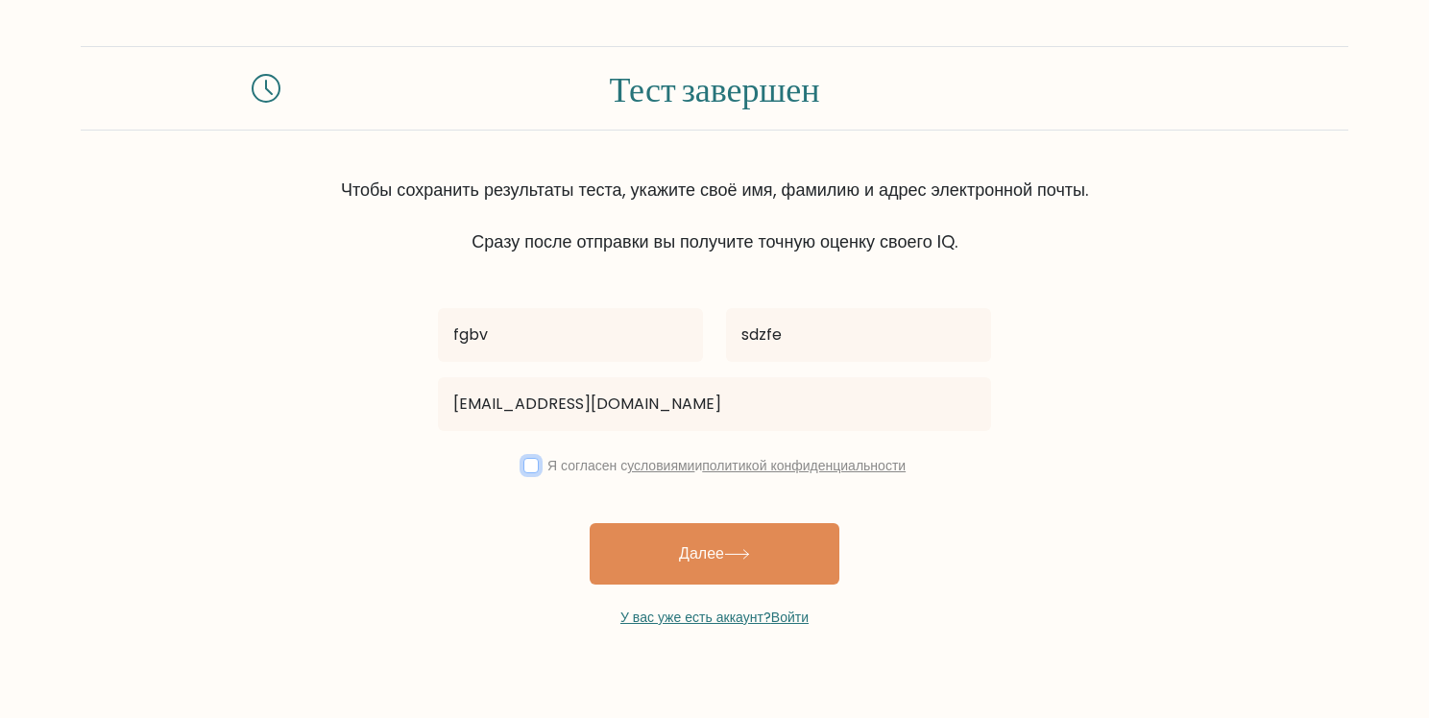
click at [528, 458] on input "checkbox" at bounding box center [530, 465] width 15 height 15
checkbox input "true"
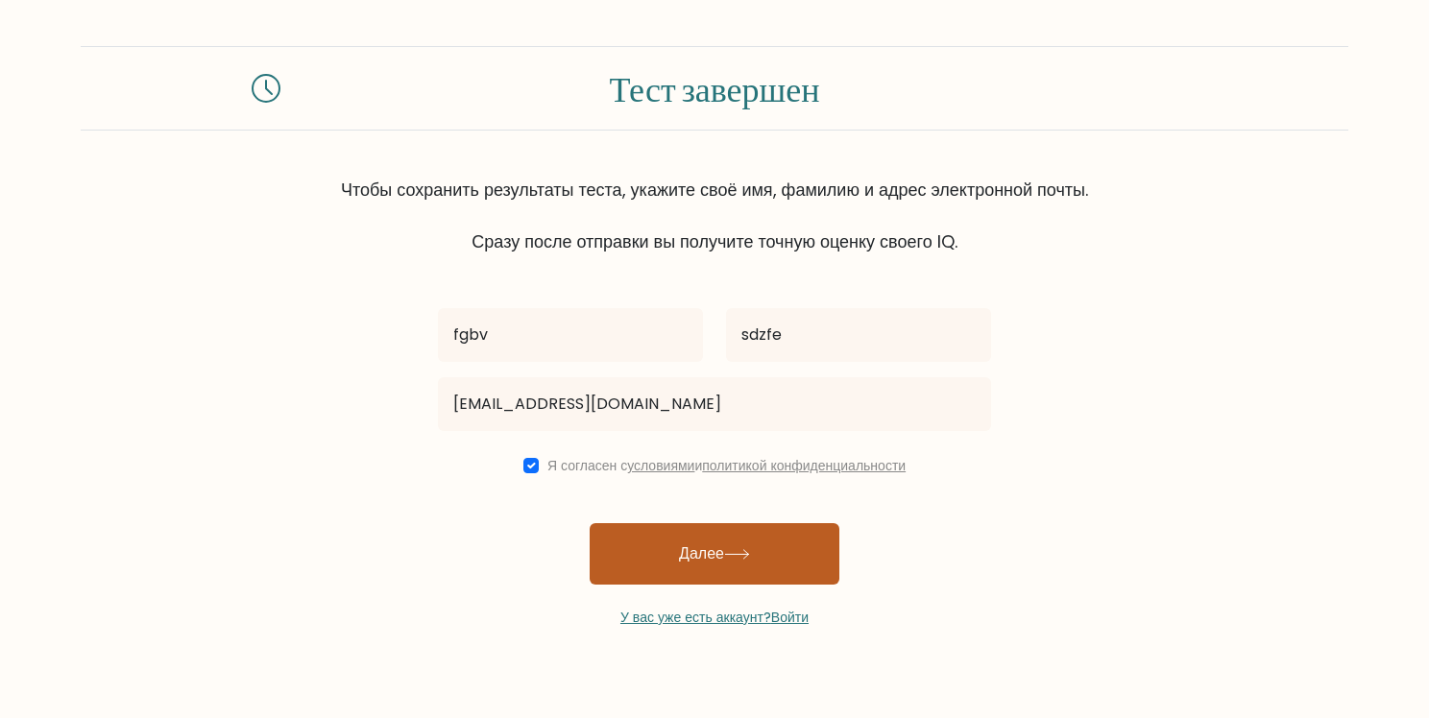
click at [668, 550] on button "Далее" at bounding box center [715, 553] width 250 height 61
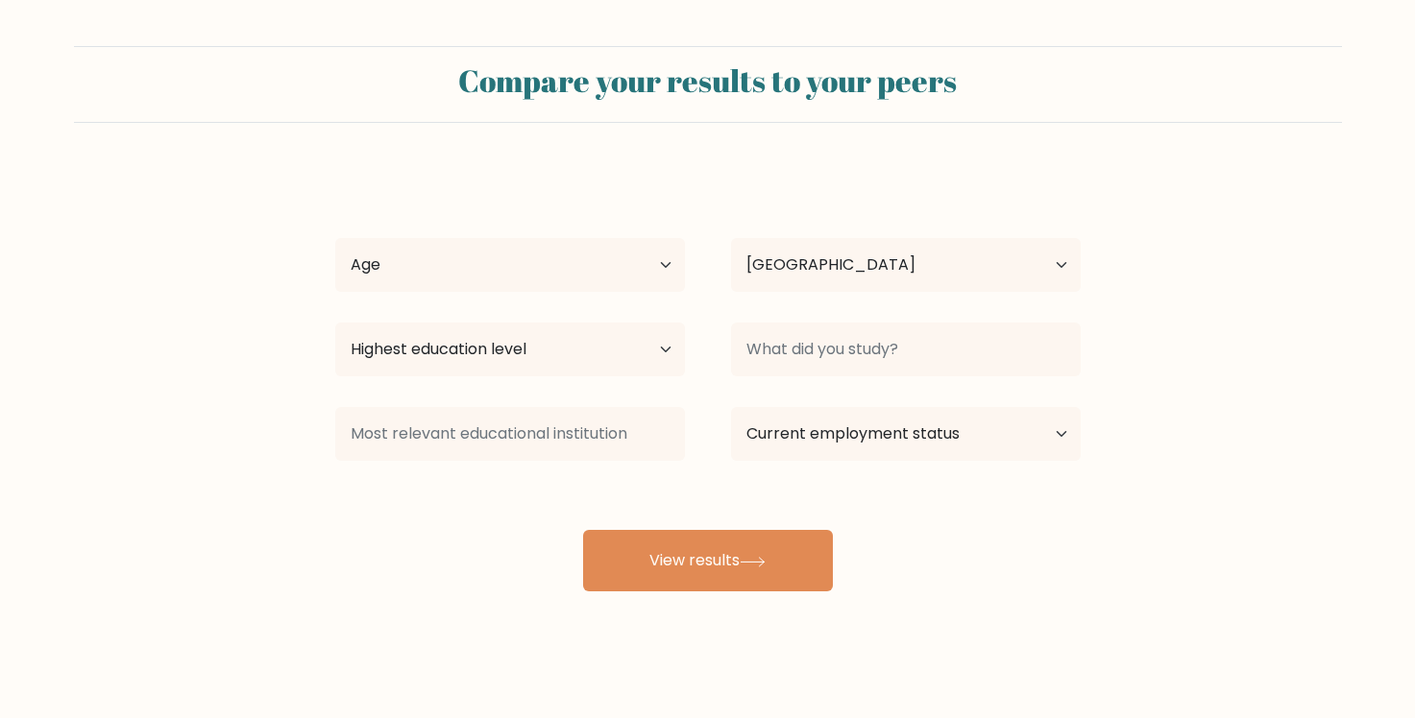
select select "RU"
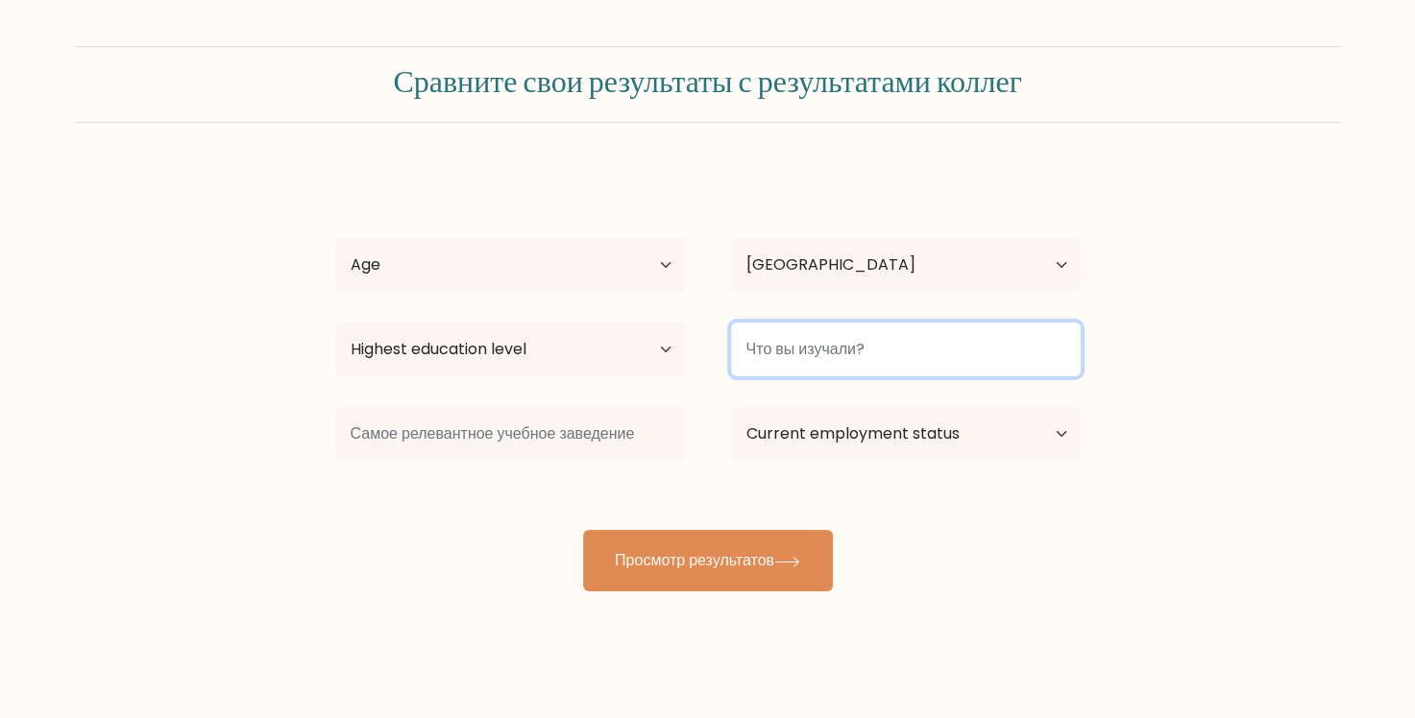
click at [826, 351] on input at bounding box center [906, 350] width 350 height 54
click at [835, 352] on input at bounding box center [906, 350] width 350 height 54
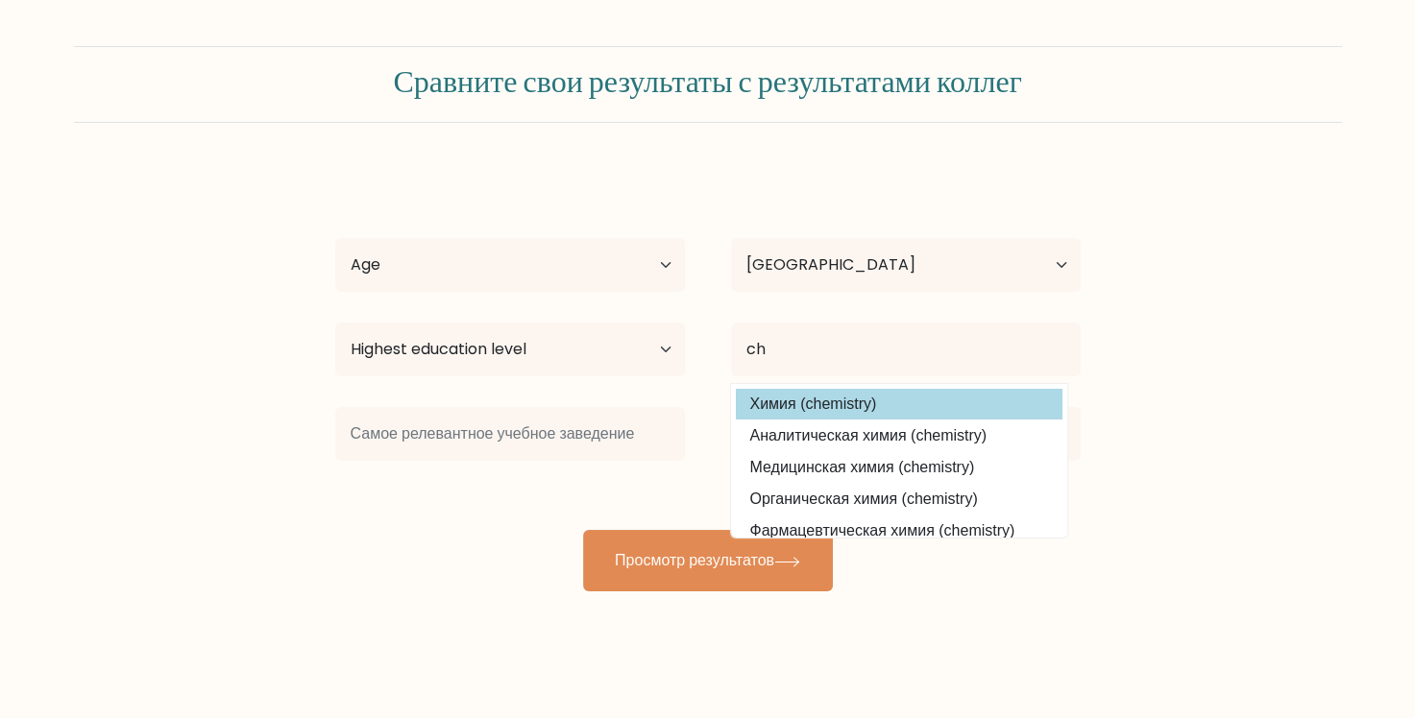
click at [842, 393] on option "Химия (chemistry)" at bounding box center [899, 404] width 327 height 31
type input "Chemistry"
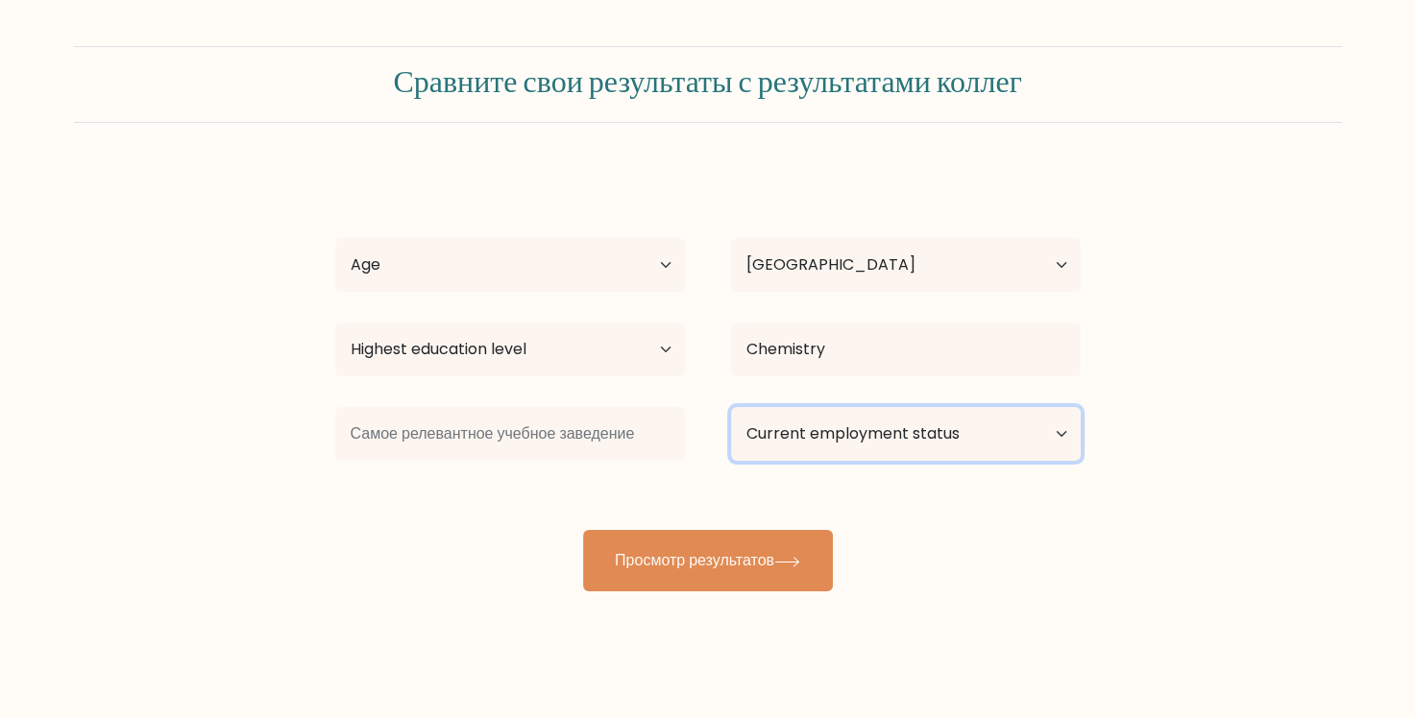
click at [834, 422] on select "Current employment status Employed Student Retired Other / prefer not to answer" at bounding box center [906, 434] width 350 height 54
select select "employed"
click at [731, 407] on select "Current employment status Employed Student Retired Other / prefer not to answer" at bounding box center [906, 434] width 350 height 54
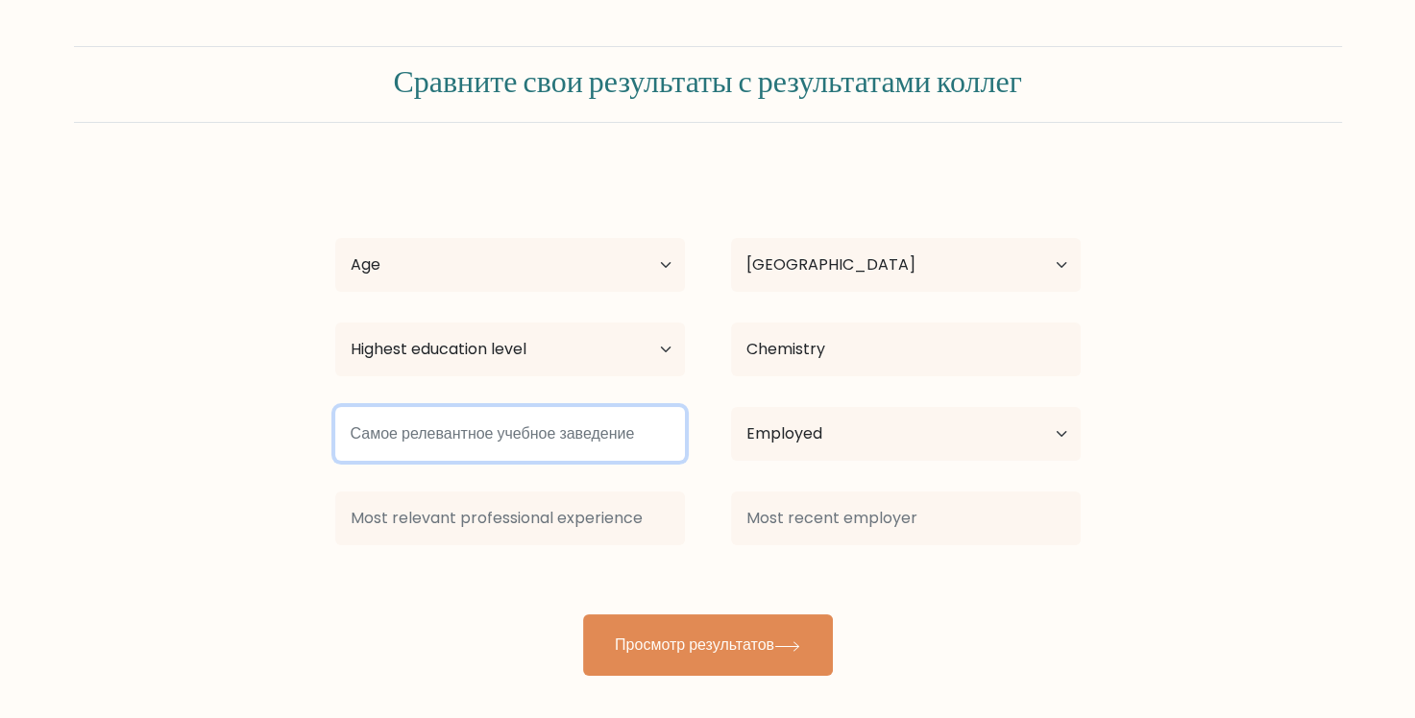
click at [523, 441] on input at bounding box center [510, 434] width 350 height 54
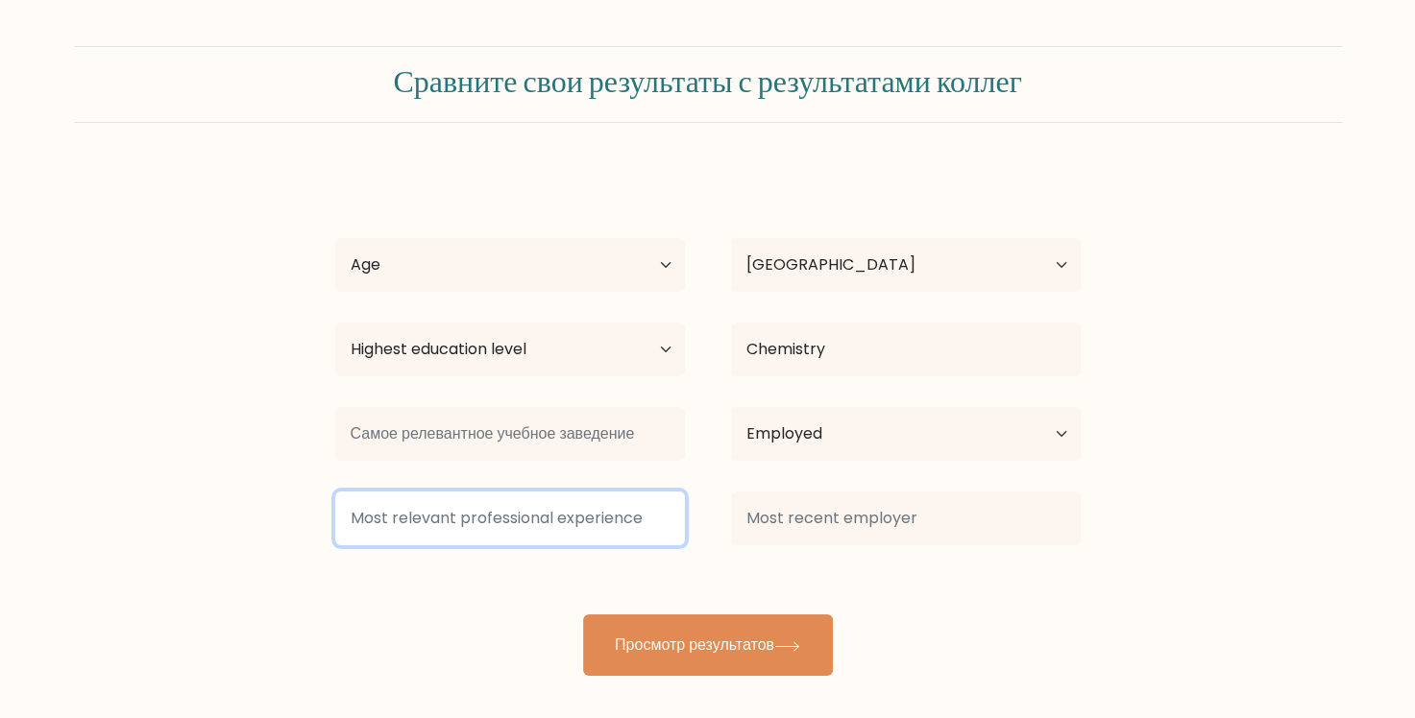
click at [557, 515] on input at bounding box center [510, 519] width 350 height 54
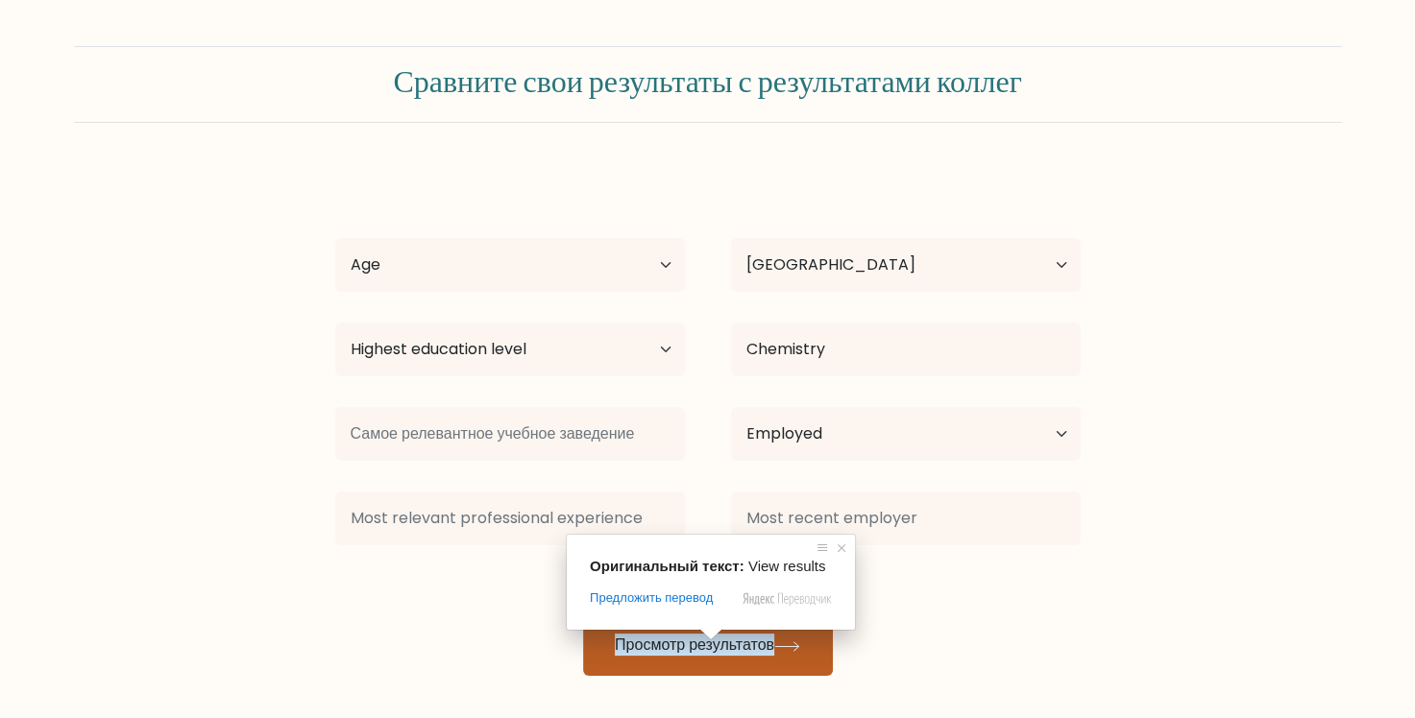
click at [713, 638] on ya-tr-span "Просмотр результатов" at bounding box center [694, 645] width 159 height 22
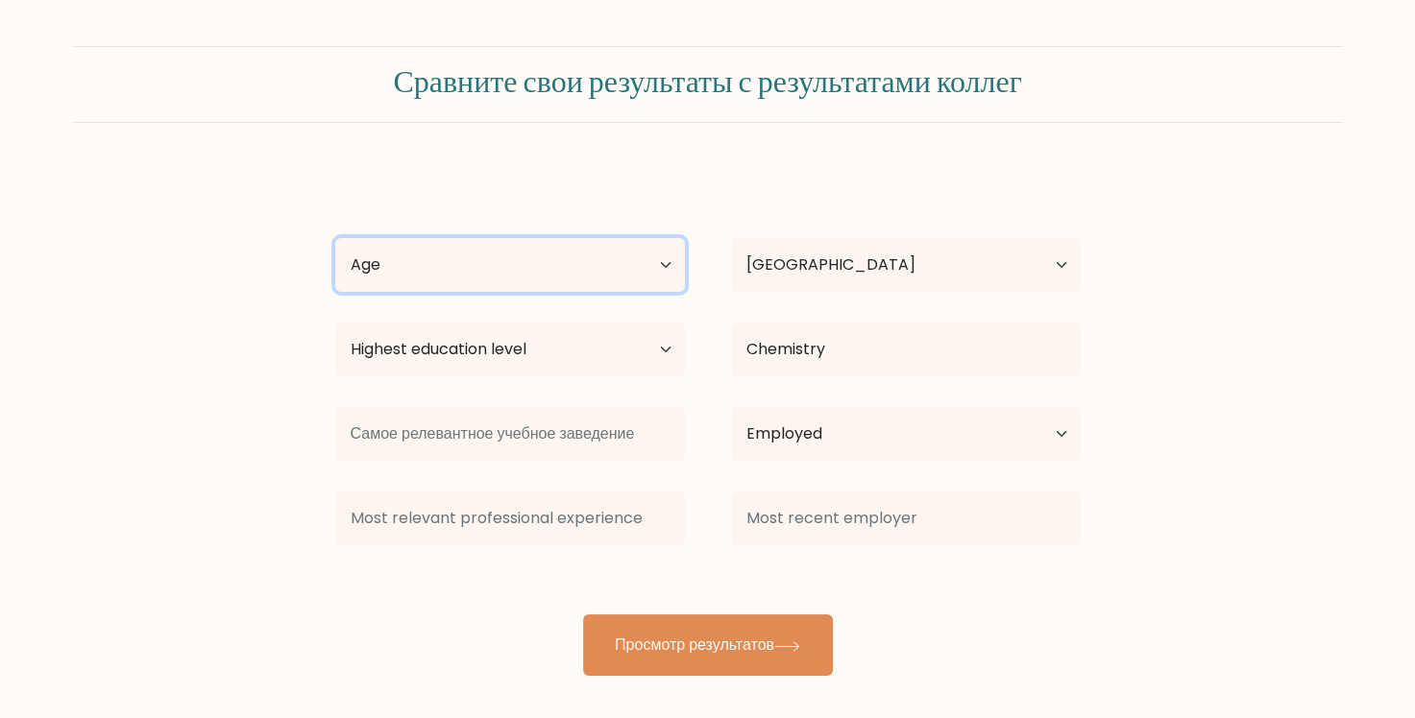
click at [515, 263] on select "Age Under [DEMOGRAPHIC_DATA] [DEMOGRAPHIC_DATA] [DEMOGRAPHIC_DATA] [DEMOGRAPHIC…" at bounding box center [510, 265] width 350 height 54
select select "min_18"
click at [335, 238] on select "Age Under [DEMOGRAPHIC_DATA] [DEMOGRAPHIC_DATA] [DEMOGRAPHIC_DATA] [DEMOGRAPHIC…" at bounding box center [510, 265] width 350 height 54
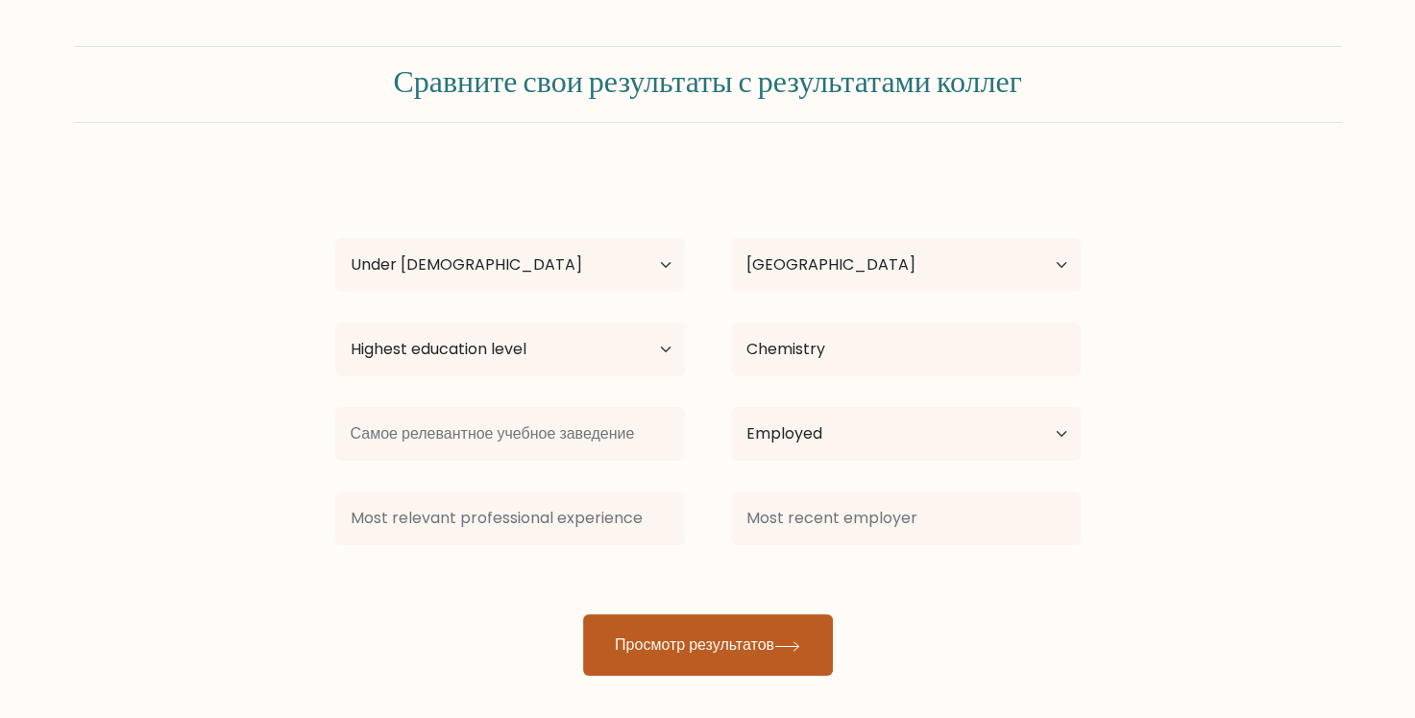
click at [683, 653] on ya-tr-span "Просмотр результатов" at bounding box center [694, 645] width 159 height 22
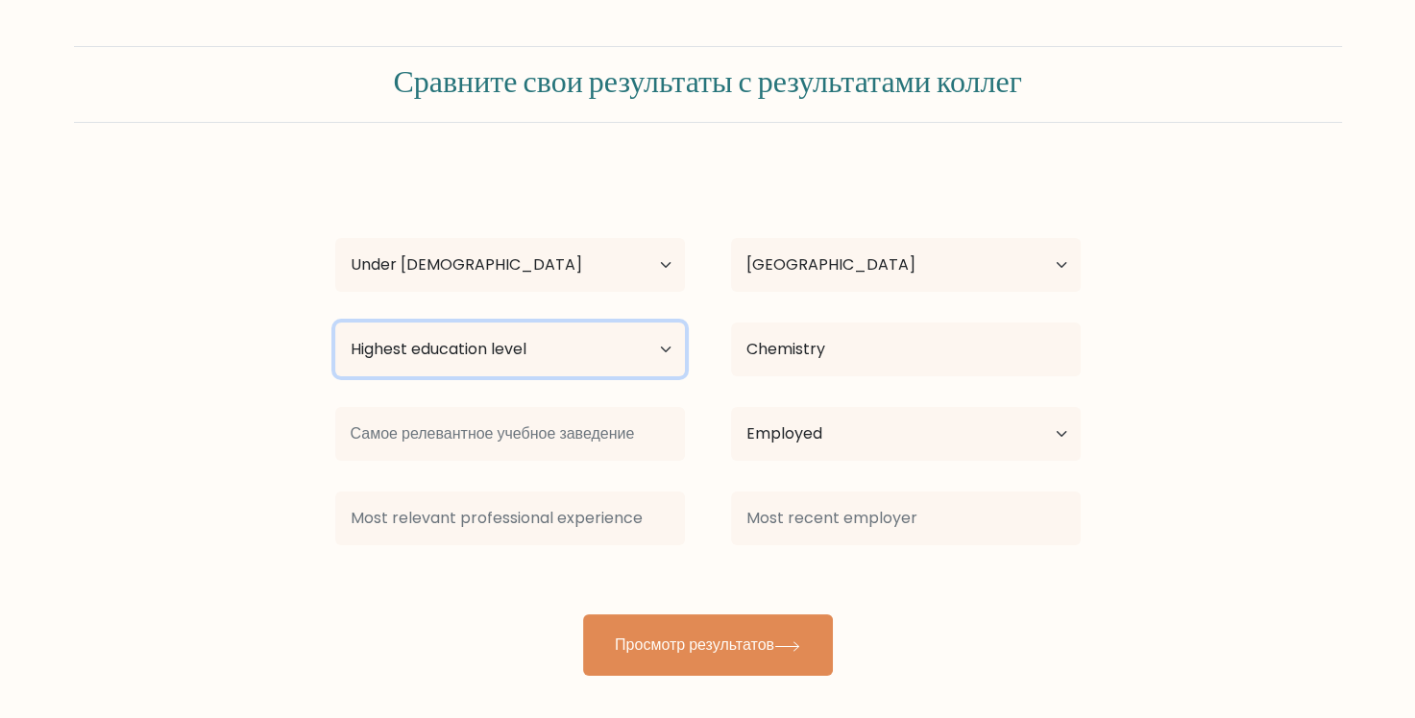
click at [510, 350] on select "Highest education level No schooling Primary Lower Secondary Upper Secondary Oc…" at bounding box center [510, 350] width 350 height 54
select select "lower_secondary"
click at [335, 323] on select "Highest education level No schooling Primary Lower Secondary Upper Secondary Oc…" at bounding box center [510, 350] width 350 height 54
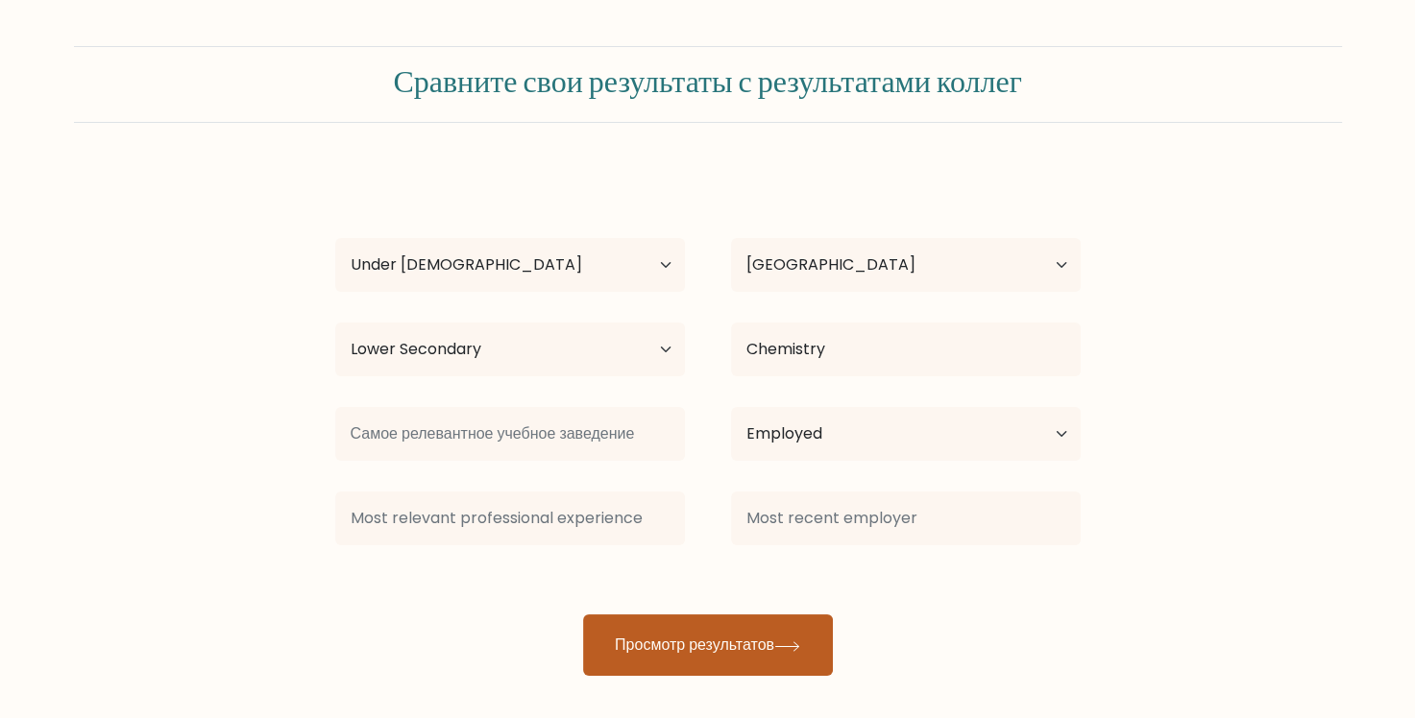
click at [668, 660] on button "Просмотр результатов" at bounding box center [708, 645] width 250 height 61
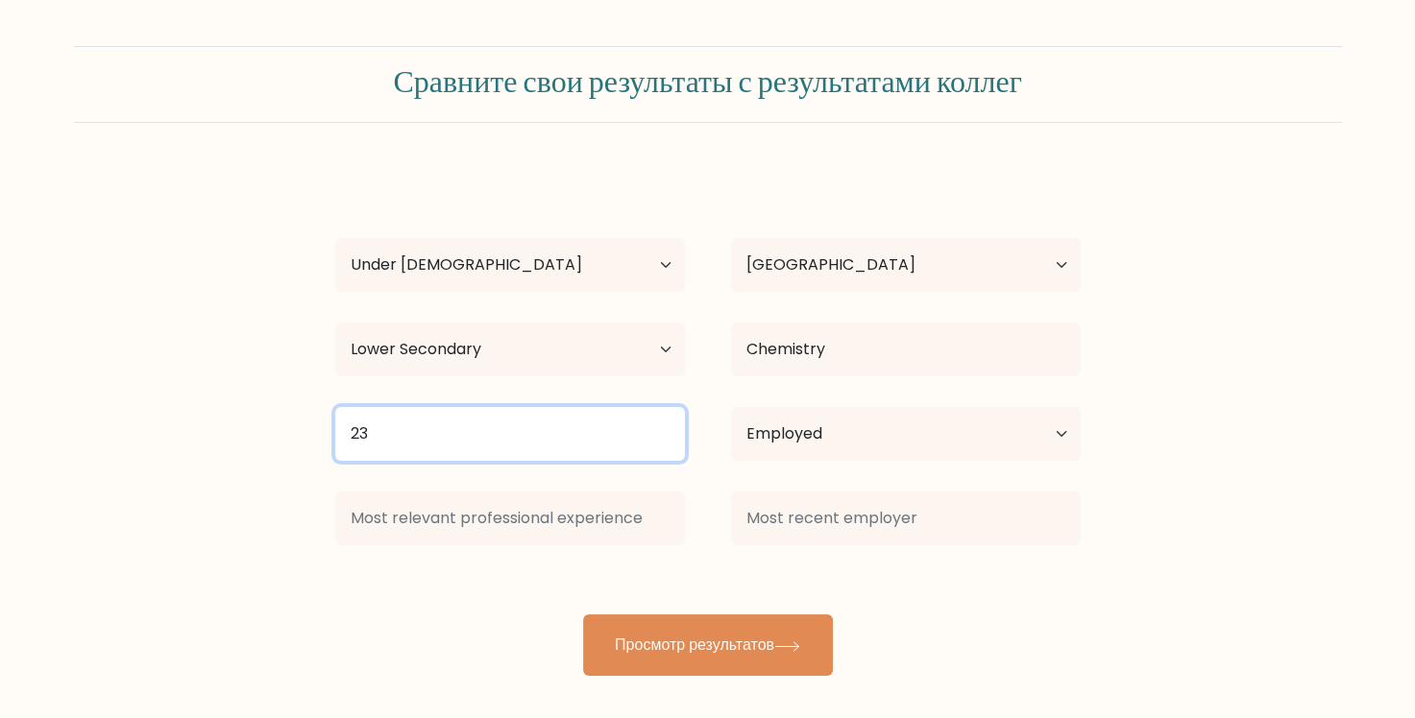
type input "23"
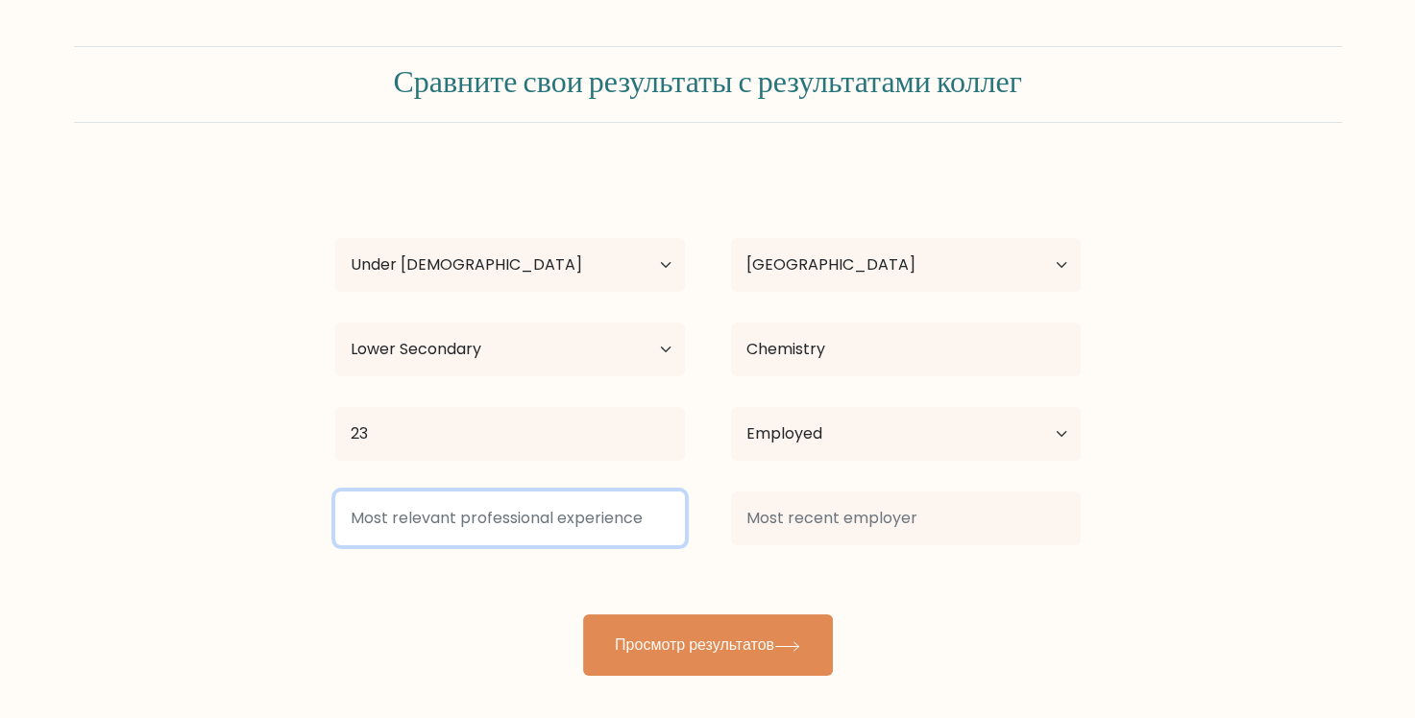
click at [583, 524] on input at bounding box center [510, 519] width 350 height 54
type input "2333"
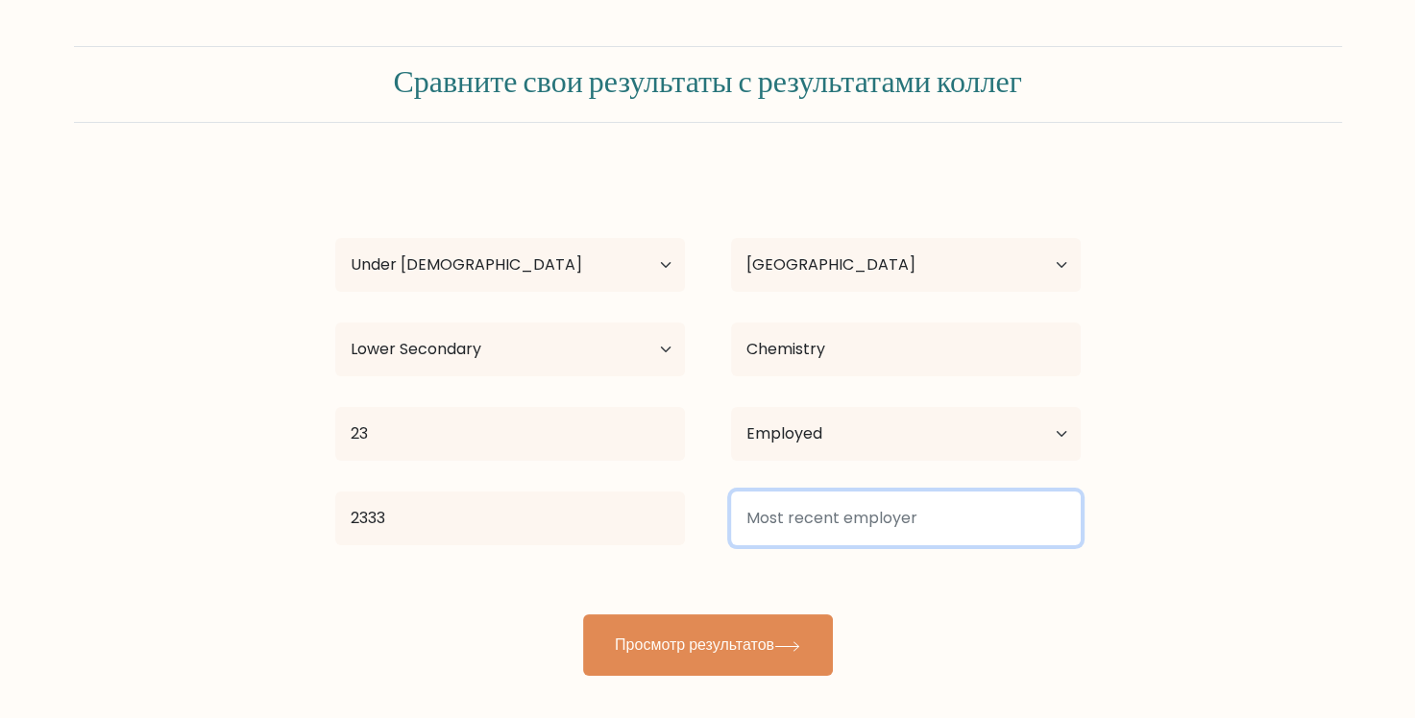
click at [827, 542] on input at bounding box center [906, 519] width 350 height 54
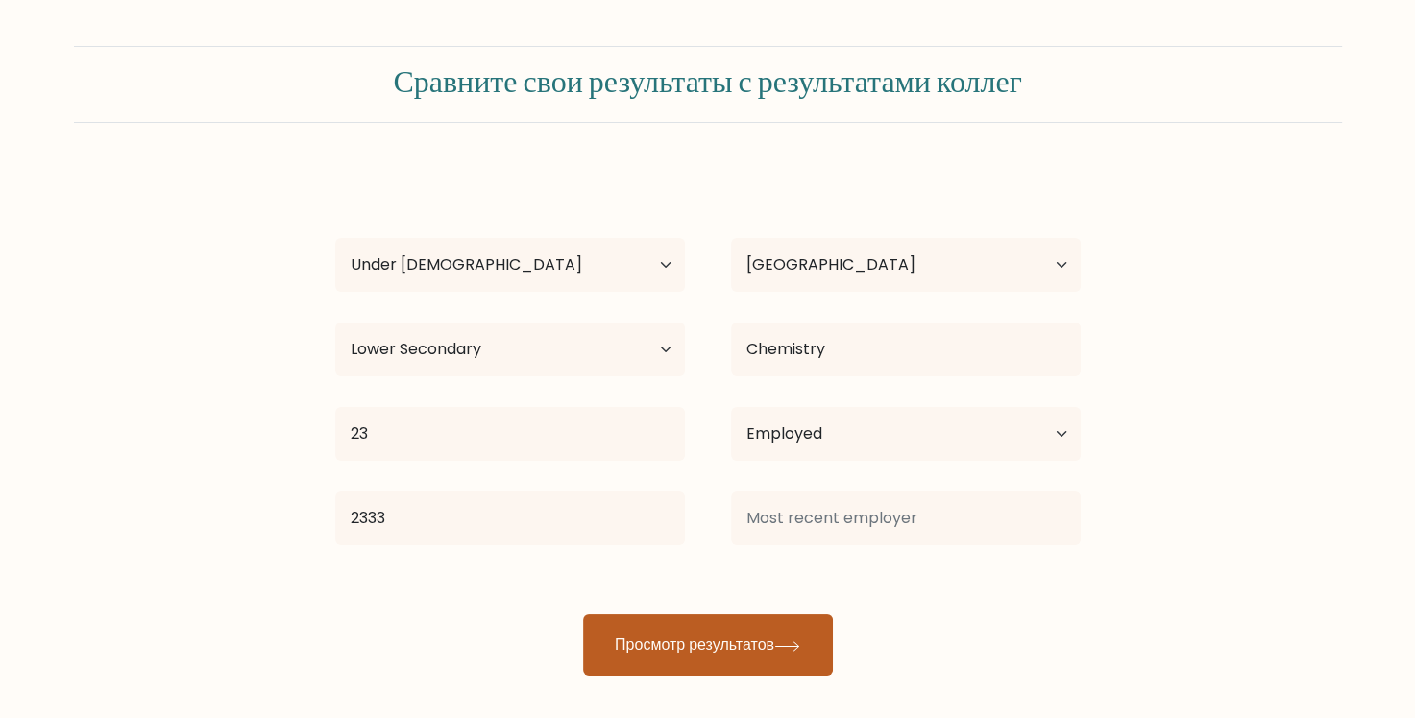
click at [790, 630] on button "Просмотр результатов" at bounding box center [708, 645] width 250 height 61
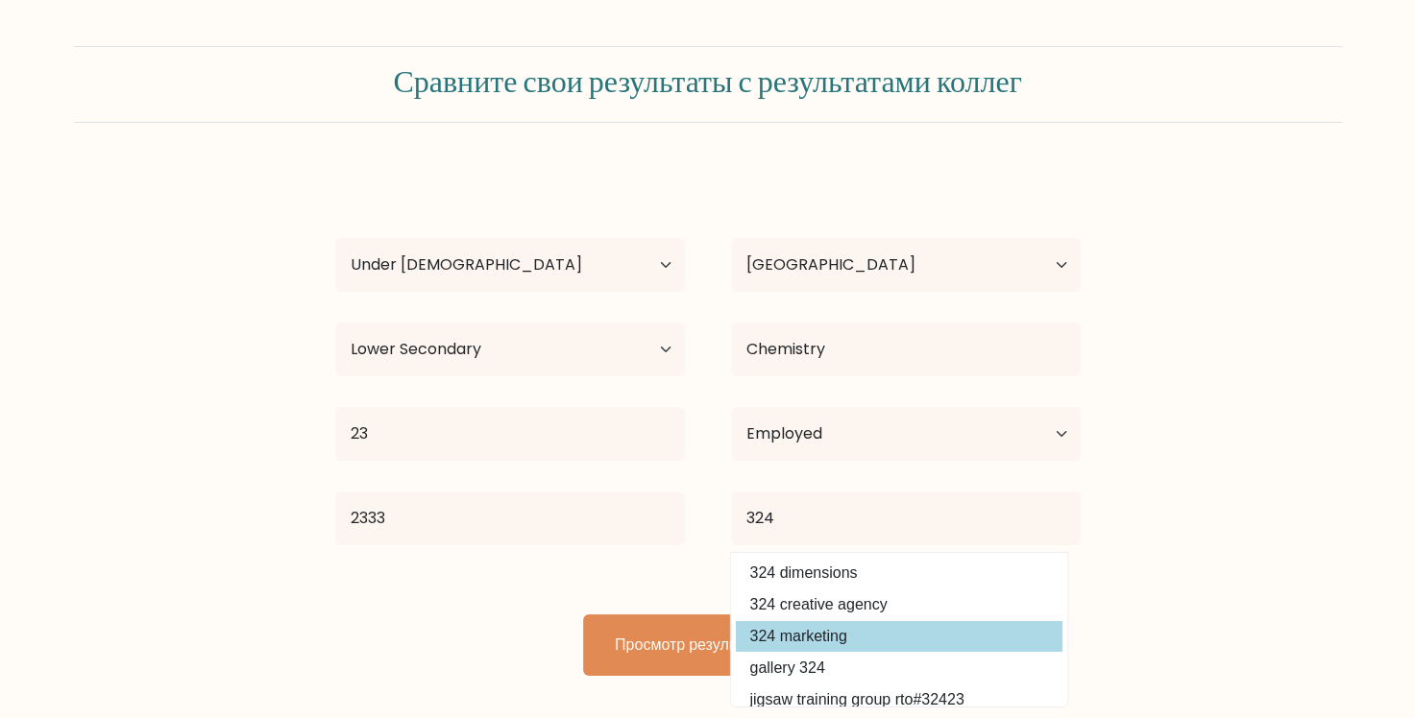
click at [757, 646] on option "324 marketing" at bounding box center [899, 636] width 327 height 31
type input "324 marketing"
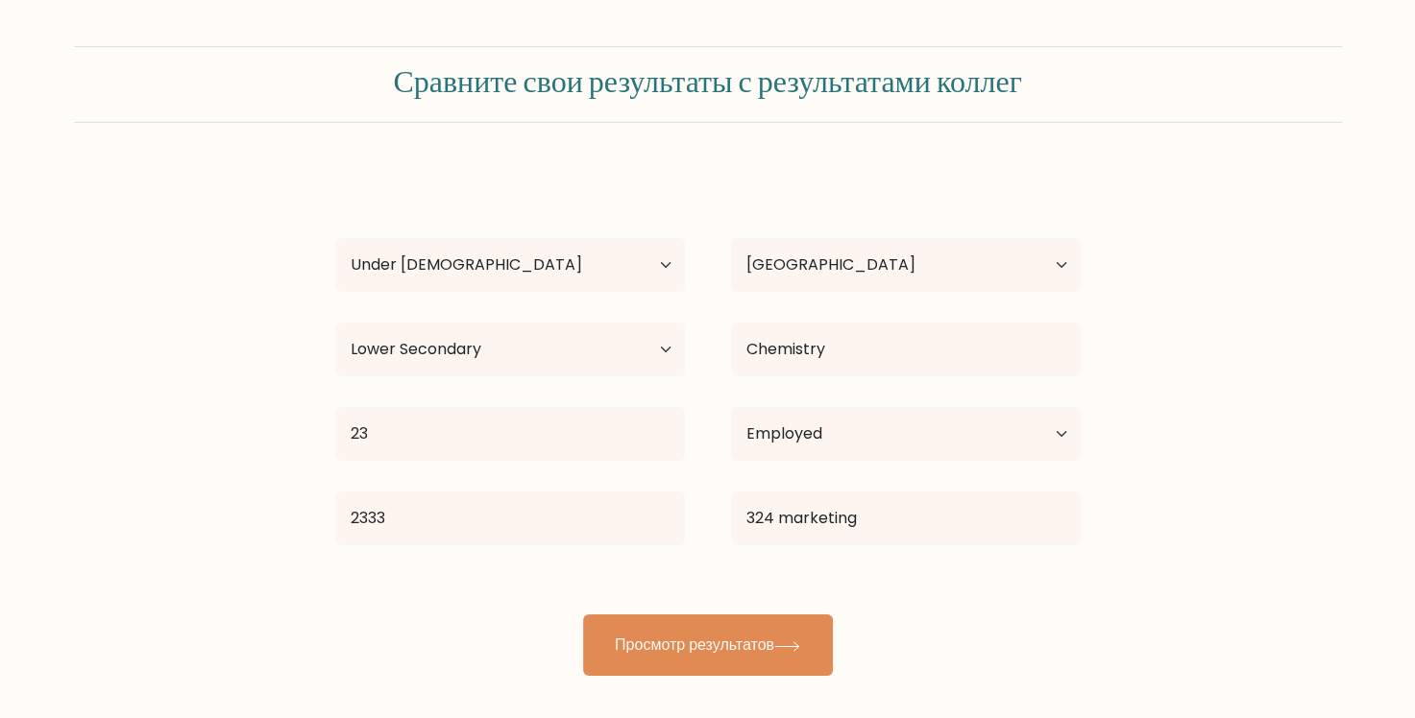
click at [757, 646] on ya-tr-span "Просмотр результатов" at bounding box center [694, 645] width 159 height 22
